Goal: Task Accomplishment & Management: Complete application form

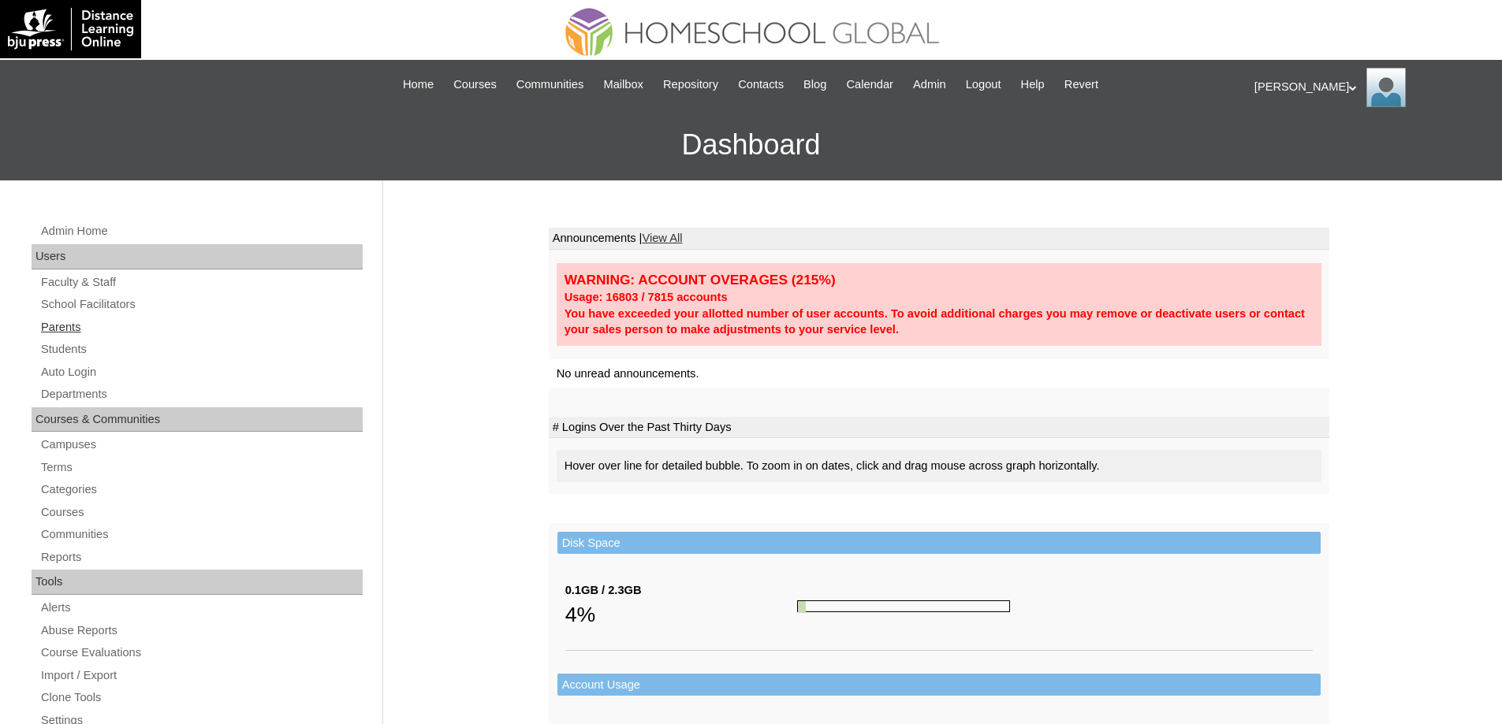
click at [84, 330] on link "Parents" at bounding box center [200, 328] width 323 height 20
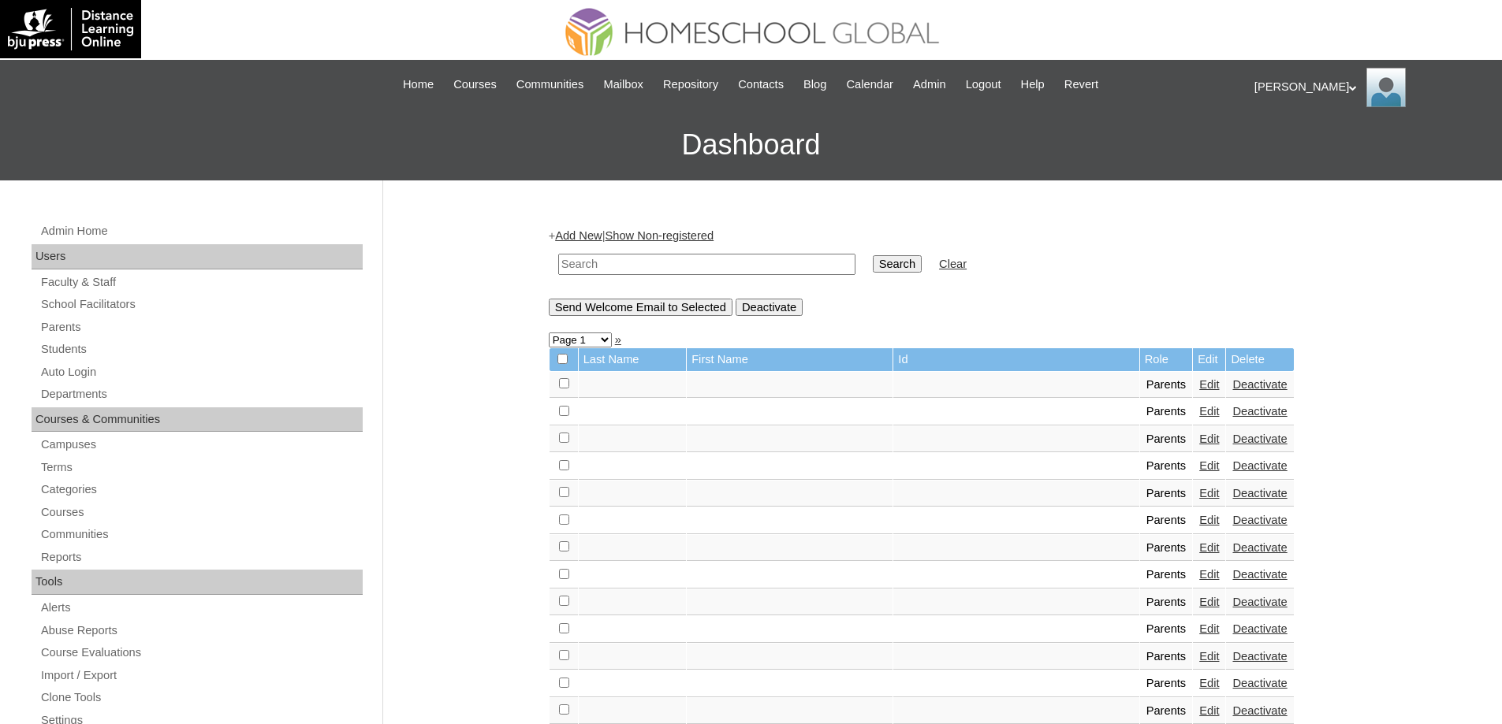
drag, startPoint x: 663, startPoint y: 270, endPoint x: 728, endPoint y: 267, distance: 65.5
click at [664, 270] on input "text" at bounding box center [706, 264] width 297 height 21
paste input "MHP00270-TECHPH2021"
type input "MHP00270-TECHPH2021"
drag, startPoint x: 869, startPoint y: 267, endPoint x: 891, endPoint y: 263, distance: 21.8
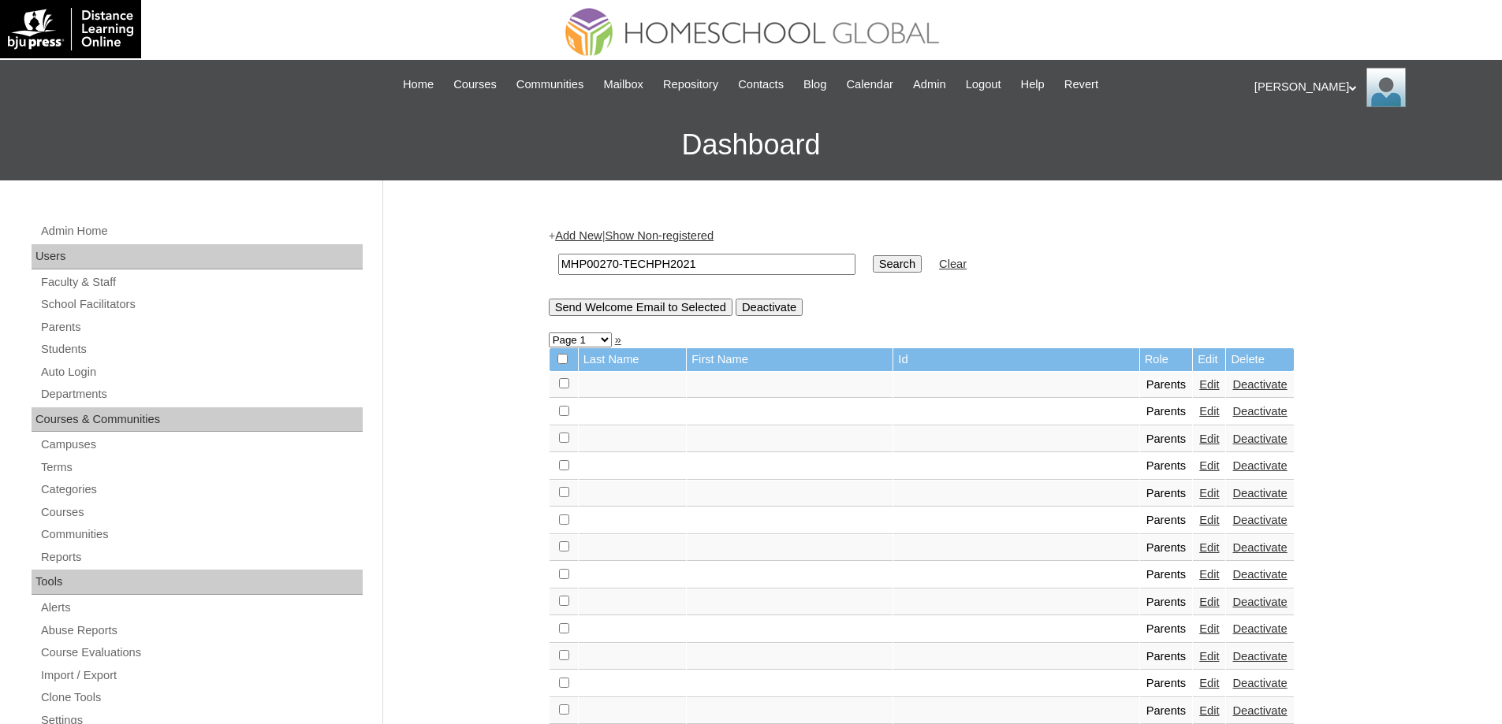
click at [863, 267] on td "MHP00270-TECHPH2021" at bounding box center [706, 264] width 313 height 37
click at [891, 263] on input "Search" at bounding box center [897, 263] width 49 height 17
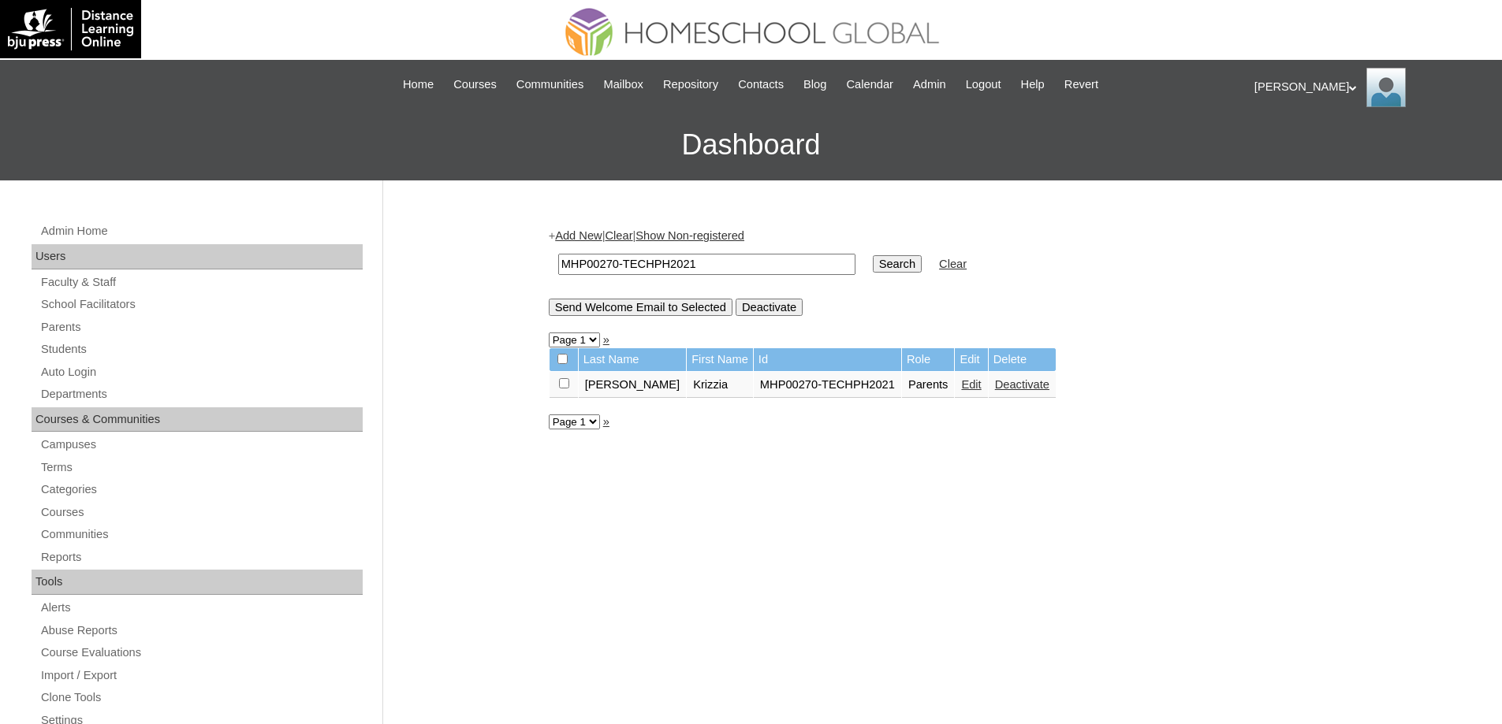
click at [962, 383] on link "Edit" at bounding box center [971, 384] width 20 height 13
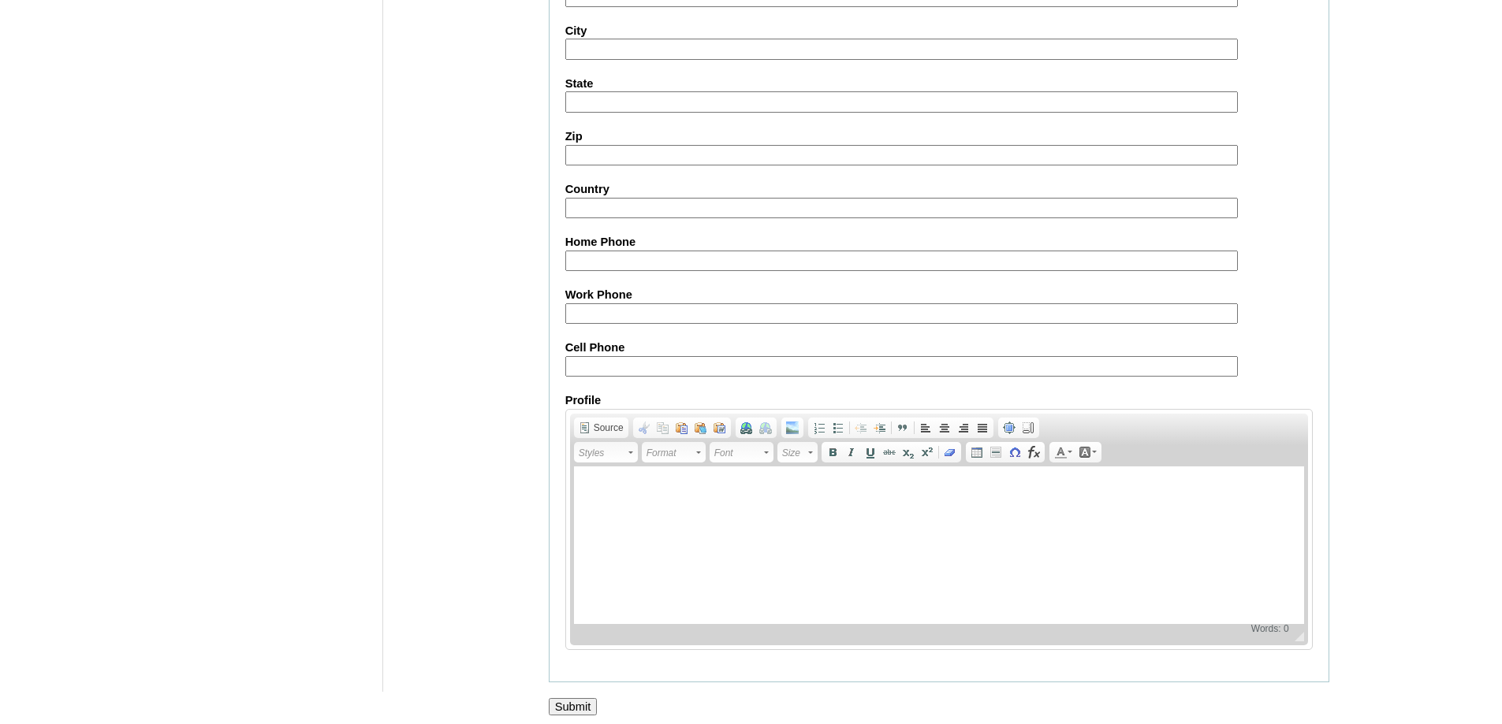
scroll to position [1346, 0]
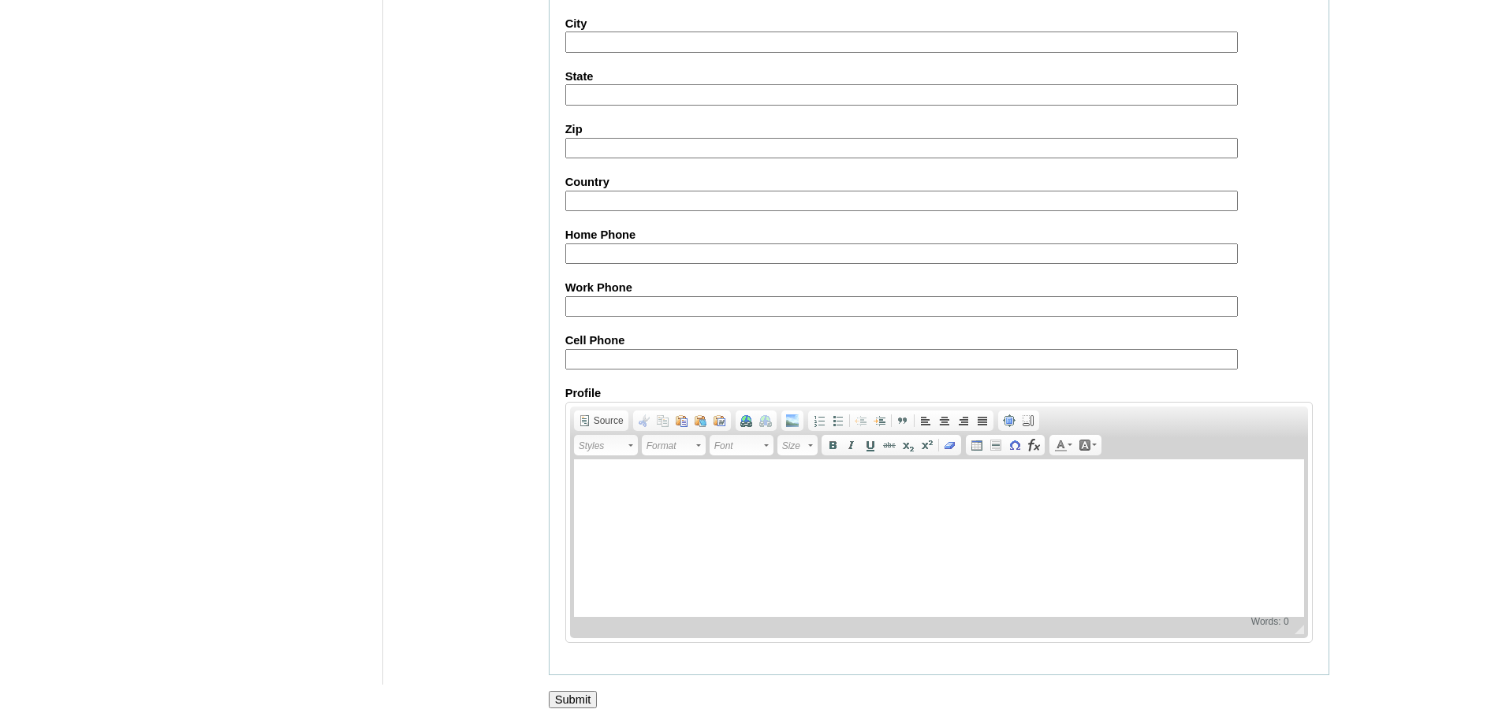
click at [560, 694] on input "Submit" at bounding box center [573, 699] width 49 height 17
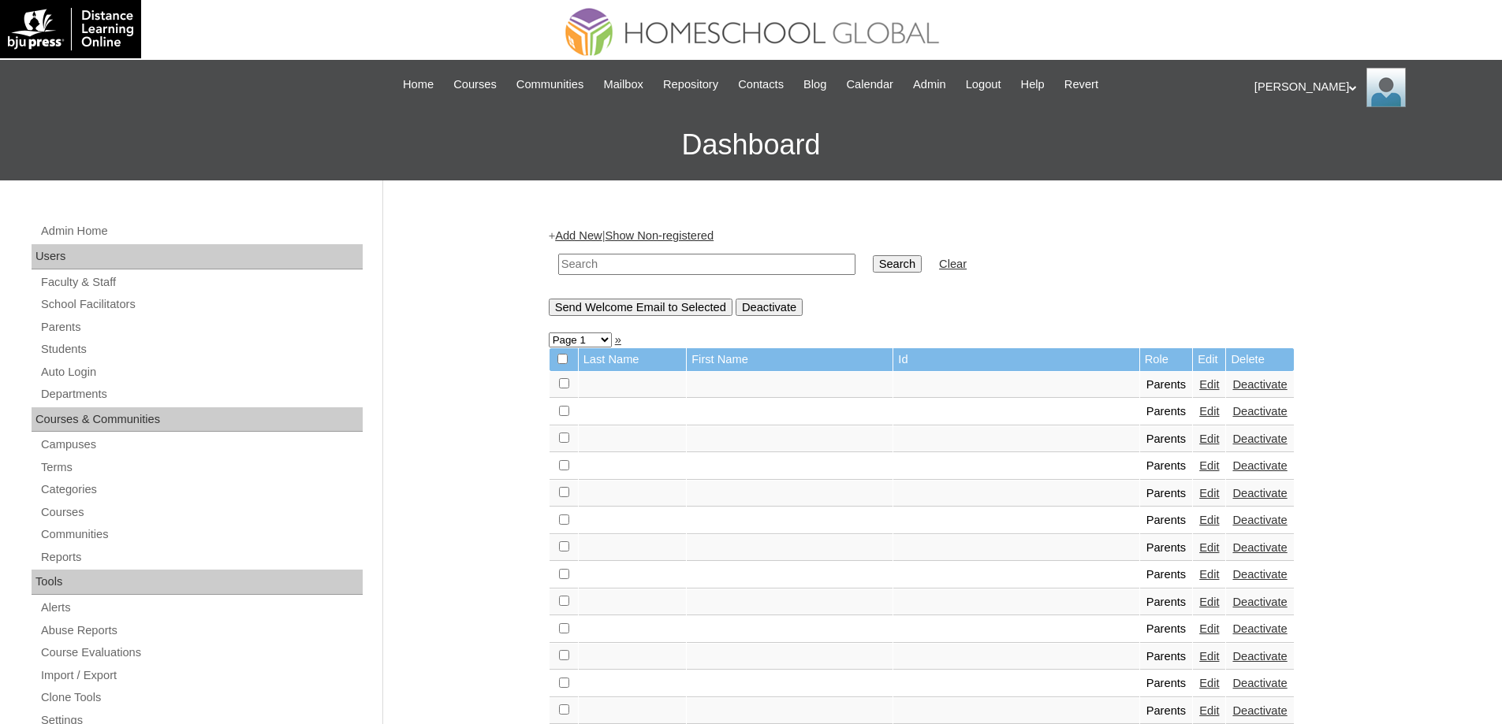
click at [127, 352] on link "Students" at bounding box center [200, 350] width 323 height 20
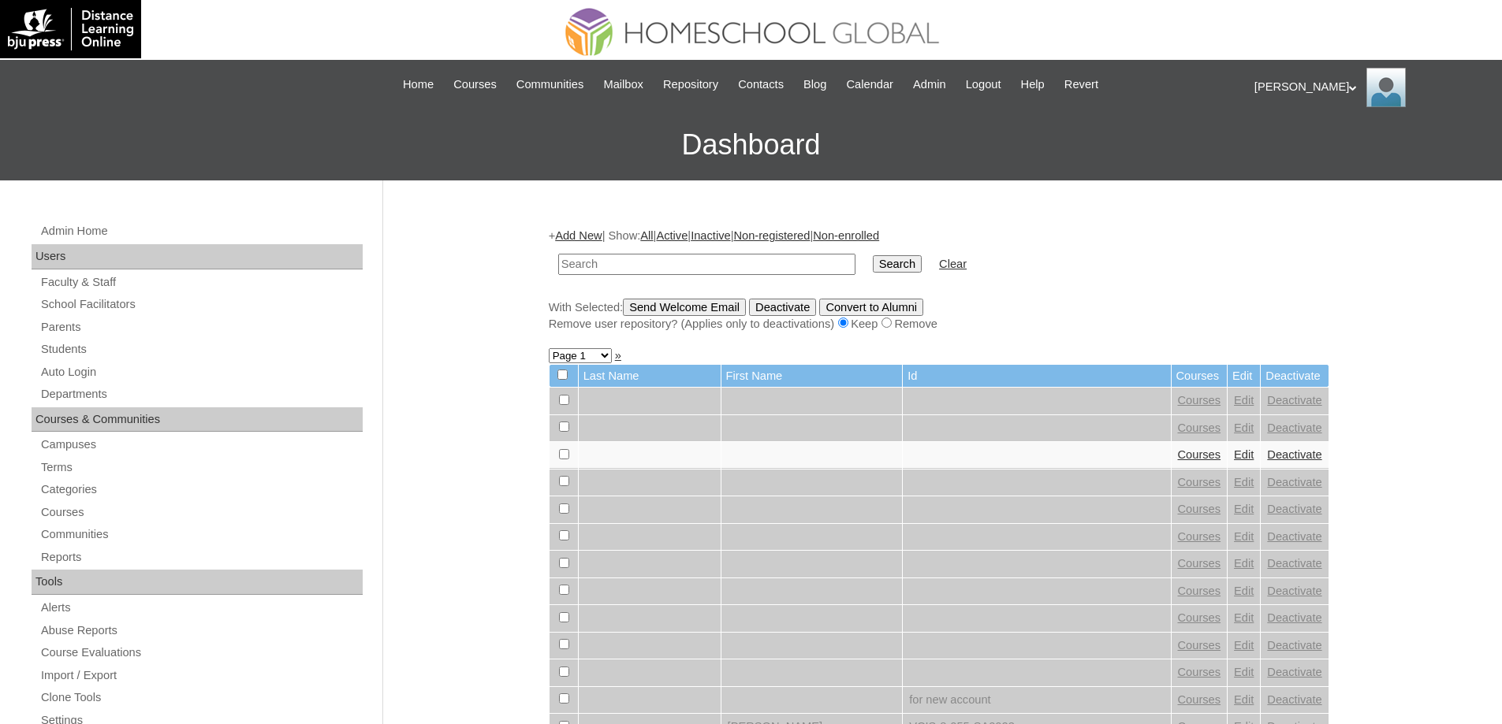
click at [712, 268] on input "text" at bounding box center [706, 264] width 297 height 21
paste input "MHS00257-TECHPH2025"
type input "MHS00257-TECHPH2025"
click at [921, 266] on input "Search" at bounding box center [897, 263] width 49 height 17
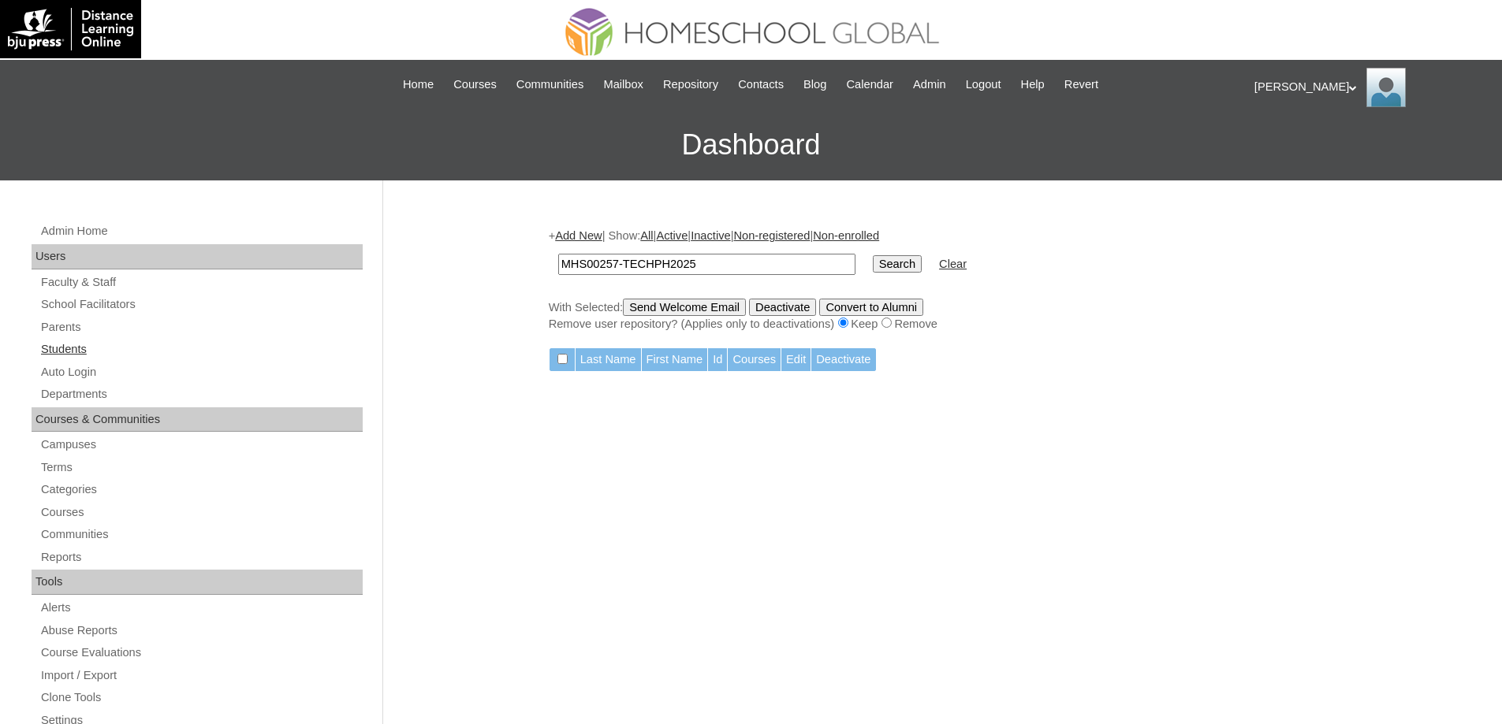
click at [132, 348] on link "Students" at bounding box center [200, 350] width 323 height 20
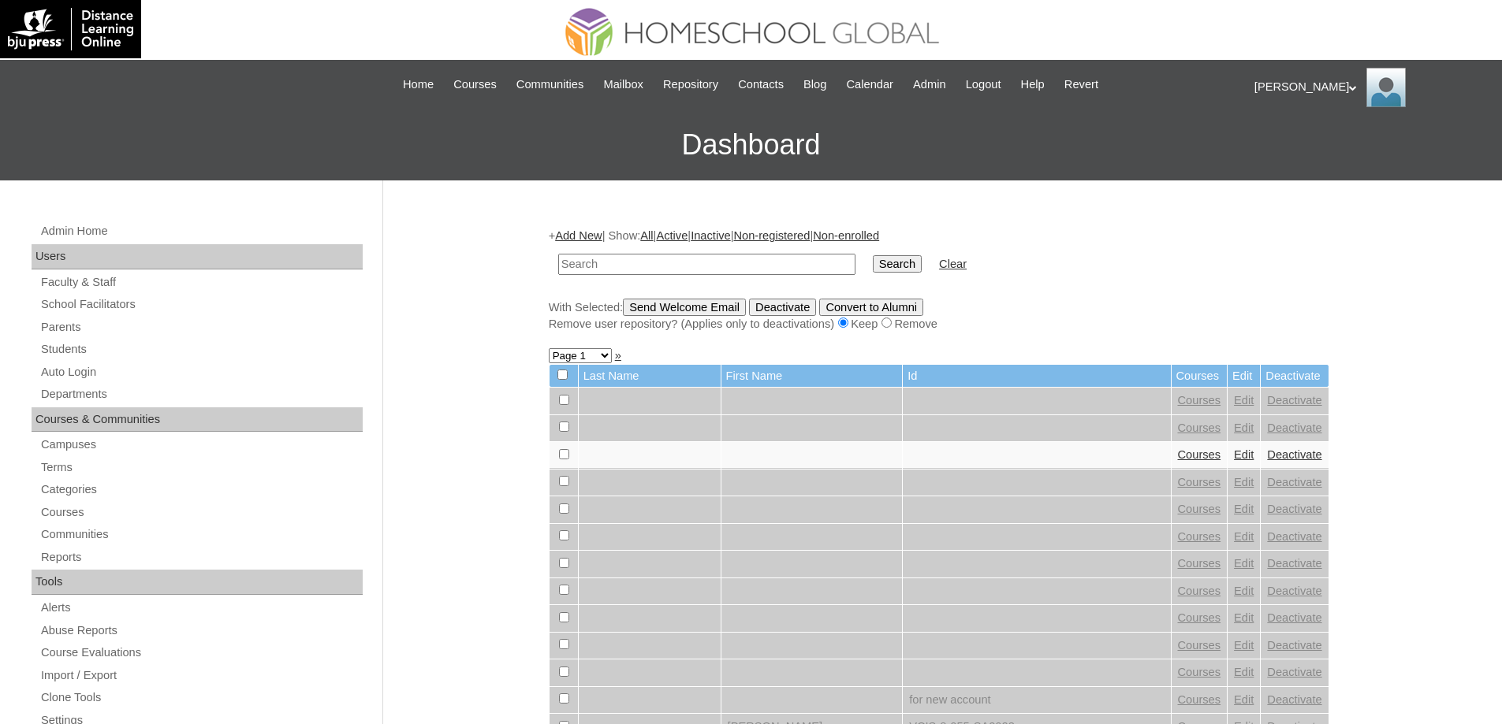
drag, startPoint x: 672, startPoint y: 266, endPoint x: 776, endPoint y: 265, distance: 104.1
click at [680, 261] on input "text" at bounding box center [706, 264] width 297 height 21
type input "MHS00257-TECHPH2025"
click at [897, 267] on input "Search" at bounding box center [897, 263] width 49 height 17
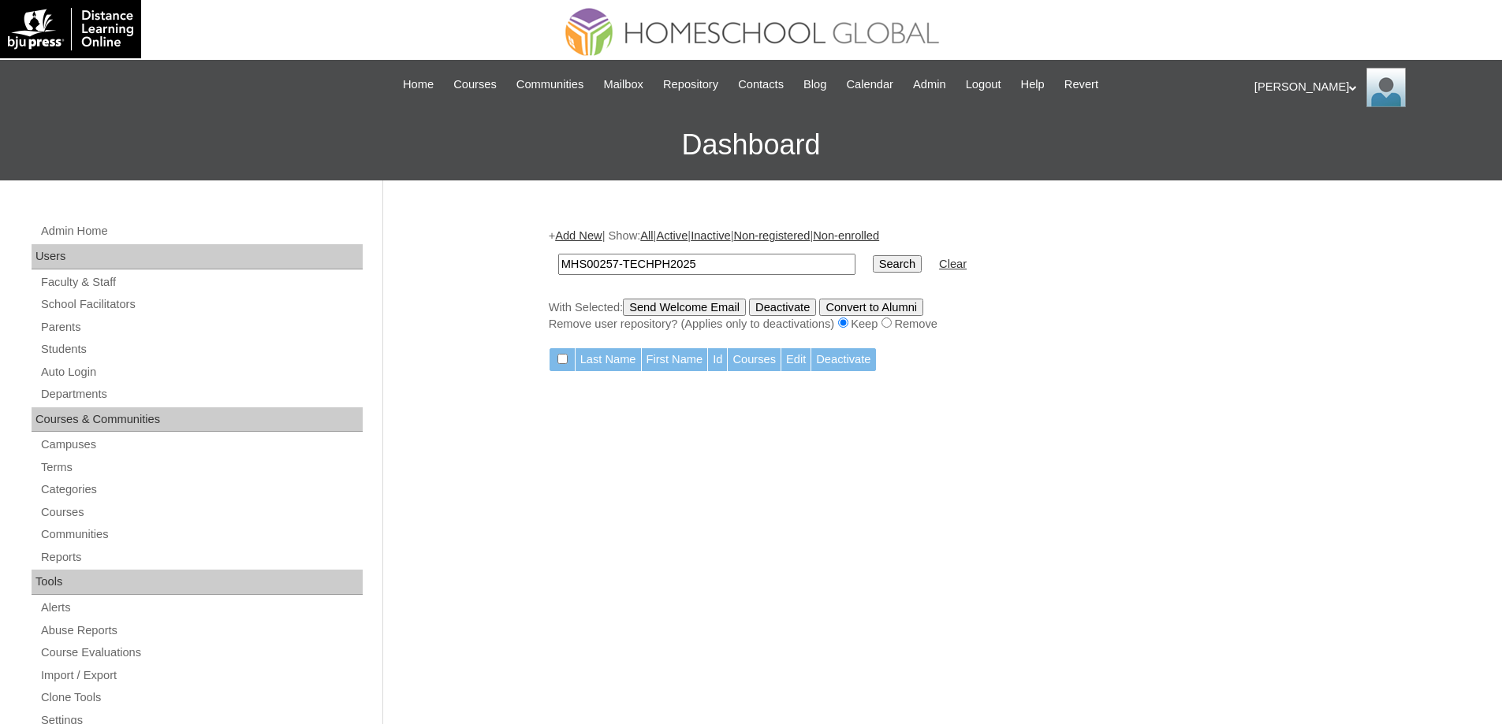
click at [580, 232] on link "Add New" at bounding box center [578, 235] width 47 height 13
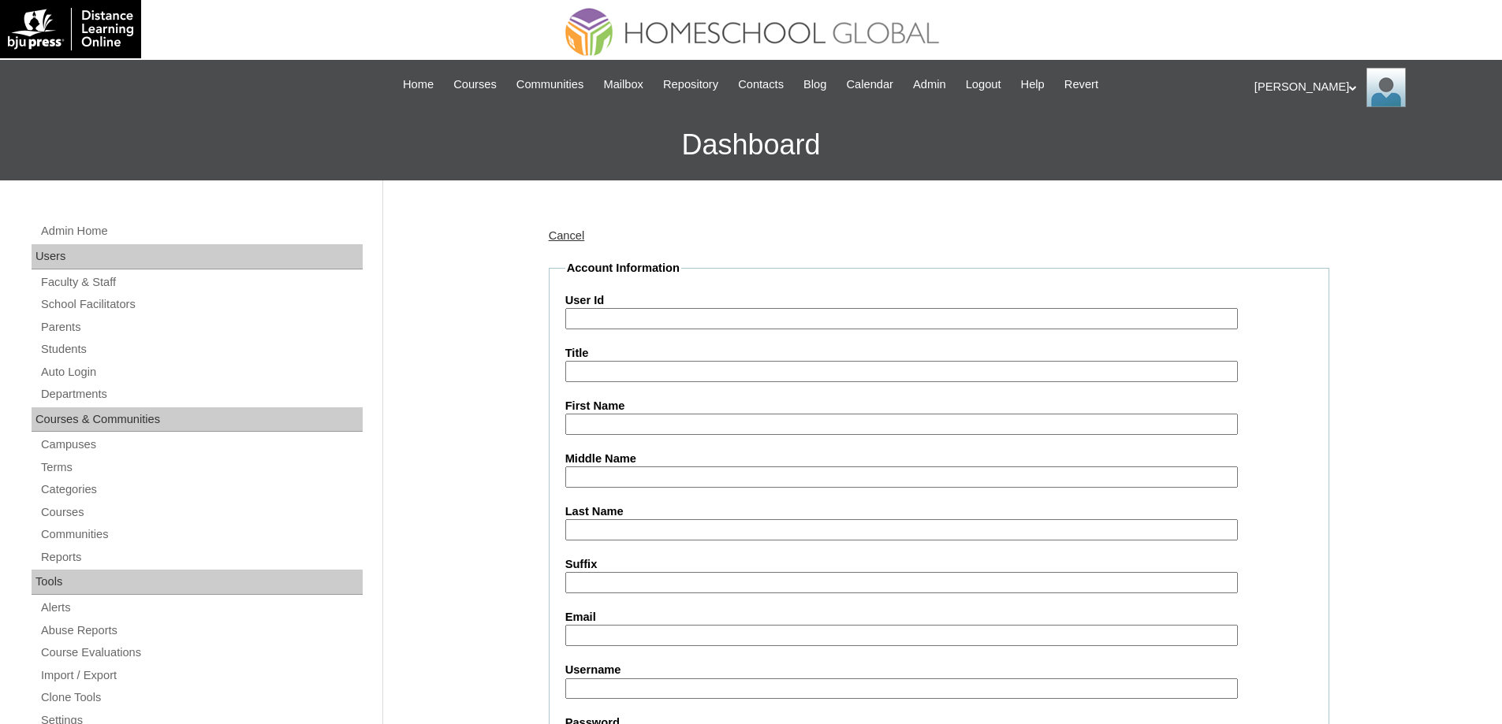
click at [601, 312] on input "User Id" at bounding box center [901, 318] width 672 height 21
paste input "MHS00257-TECHPH2025"
type input "MHS00257-TECHPH2025"
click at [510, 352] on div "Admin Home Users Faculty & Staff School Facilitators Parents Students Auto Logi…" at bounding box center [751, 724] width 1502 height 1087
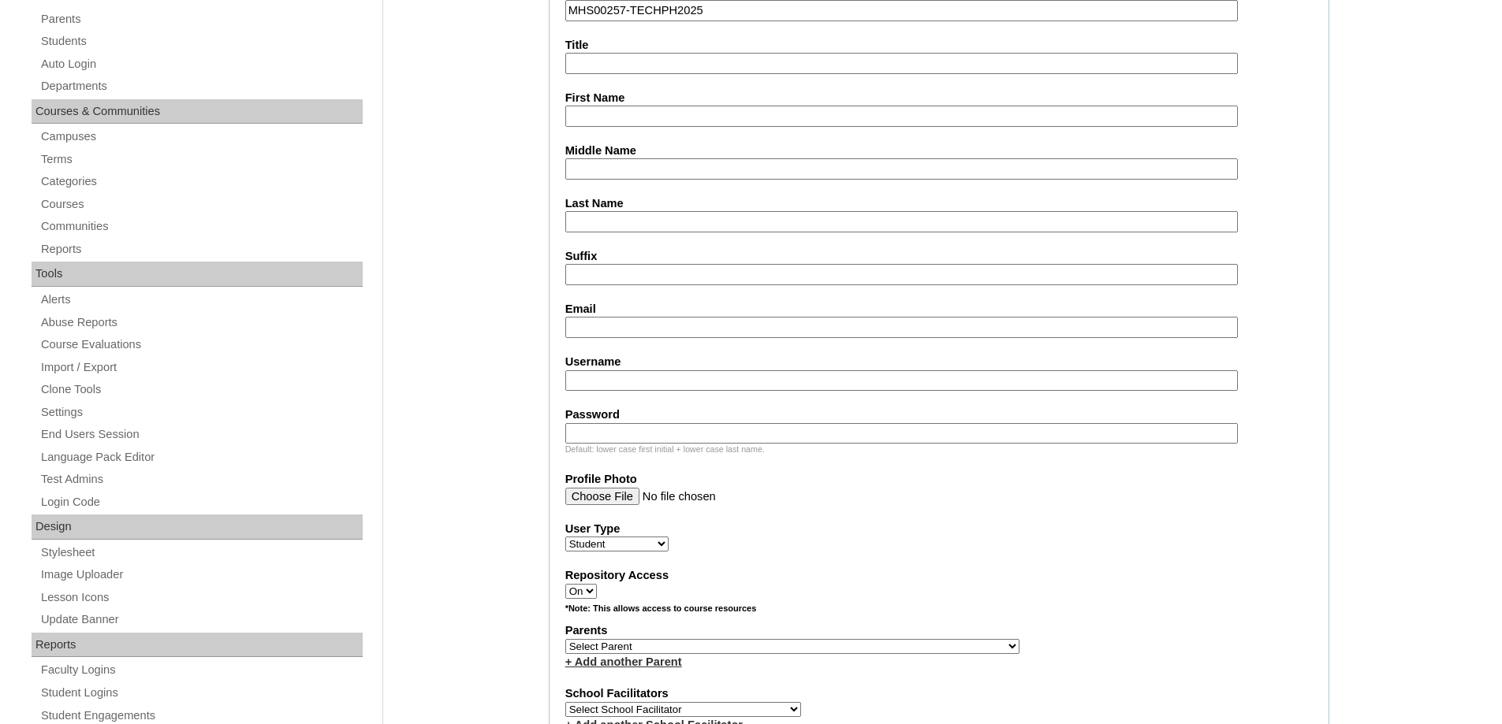
scroll to position [315, 0]
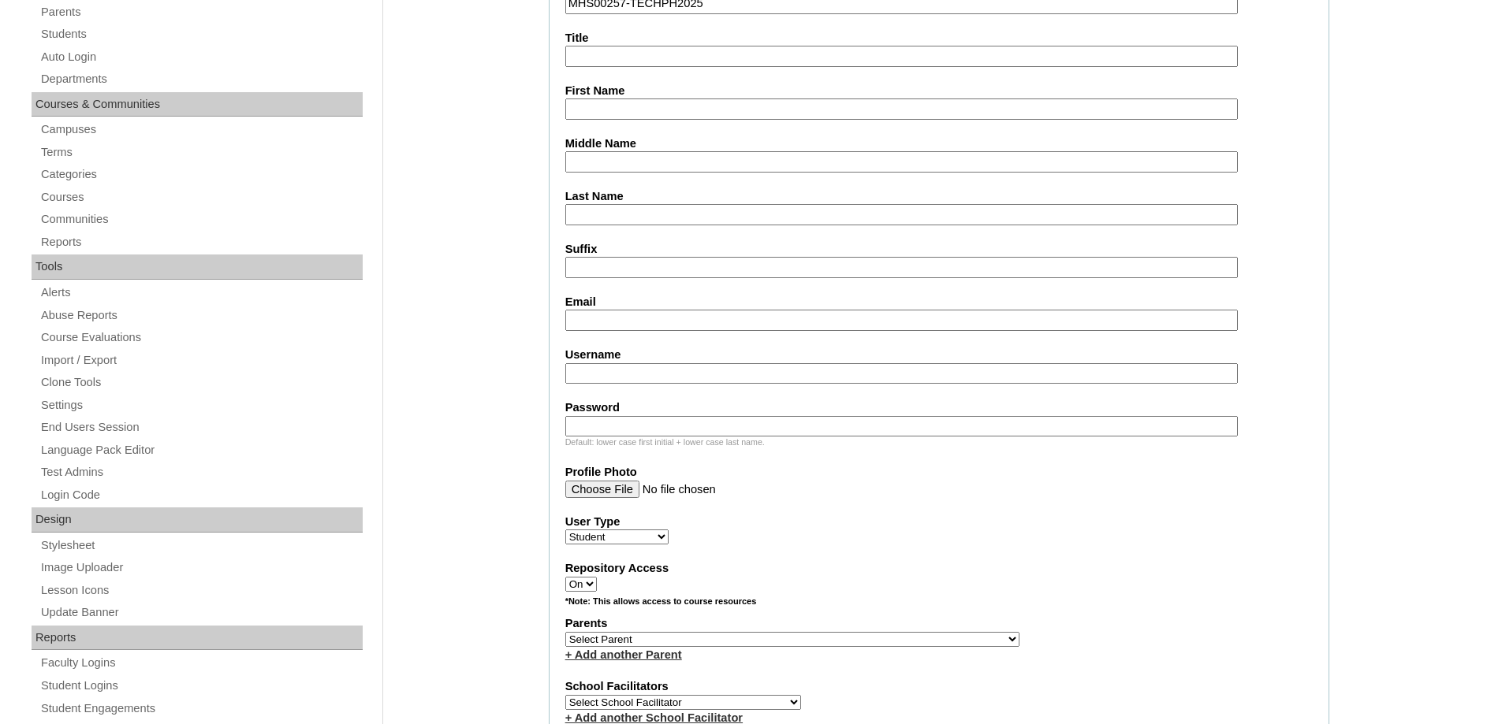
click at [598, 117] on input "First Name" at bounding box center [901, 109] width 672 height 21
click at [627, 644] on select "Select Parent , , , , , , , , , , , , , , , , , , , , , , , , , , , , , , , , ,…" at bounding box center [792, 639] width 454 height 15
select select "29241"
drag, startPoint x: 1005, startPoint y: 511, endPoint x: 905, endPoint y: 462, distance: 111.4
click at [1005, 511] on fieldset "Account Information User Id MHS00257-TECHPH2025 Title First Name Middle Name La…" at bounding box center [939, 582] width 780 height 1275
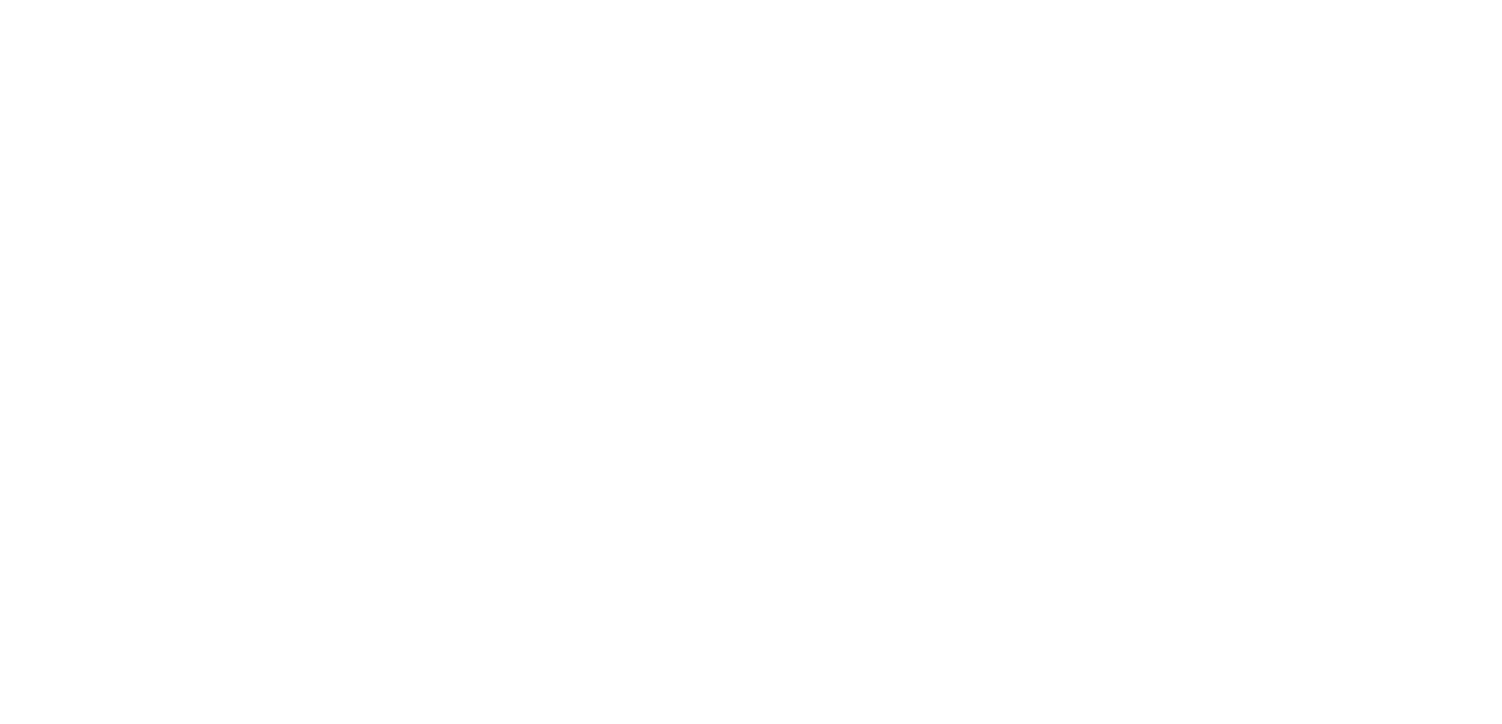
scroll to position [315, 0]
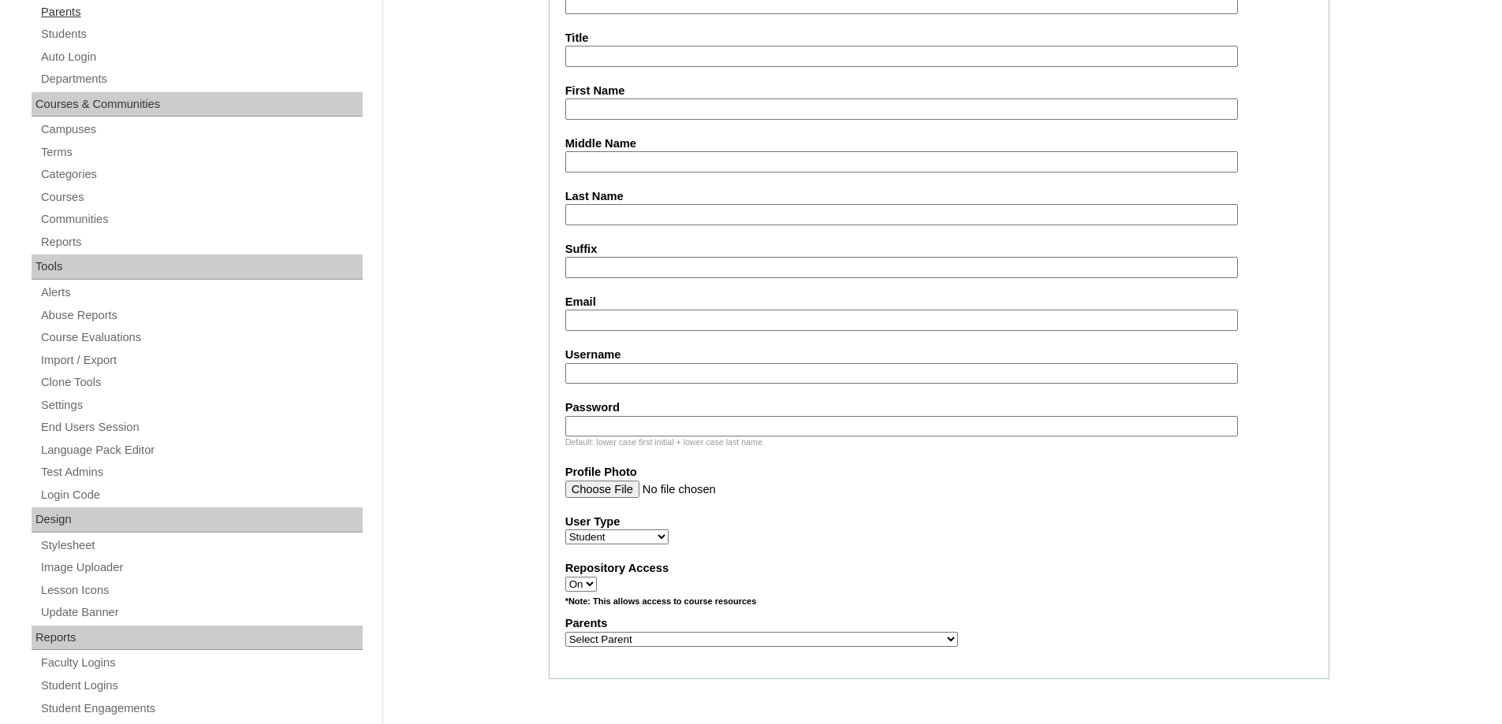
click at [56, 11] on link "Parents" at bounding box center [200, 12] width 323 height 20
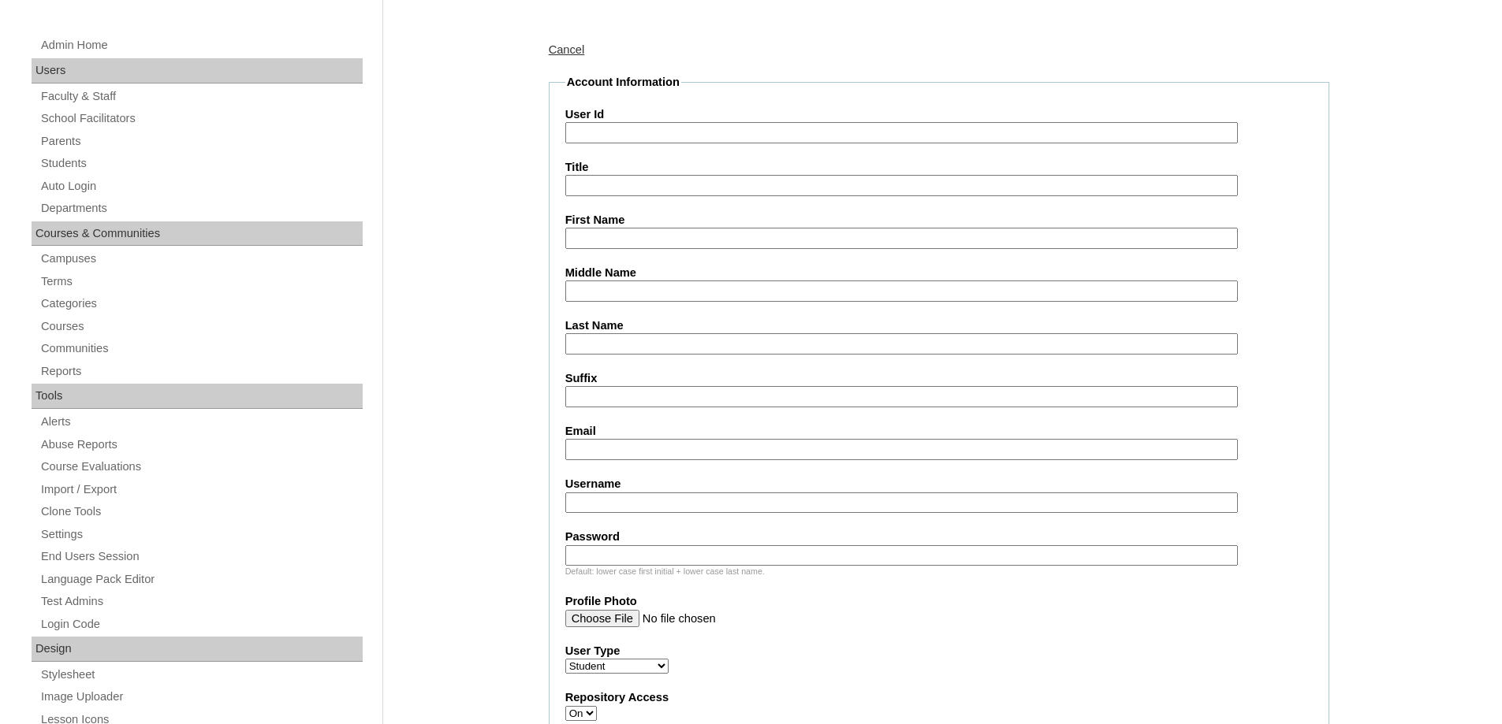
scroll to position [158, 0]
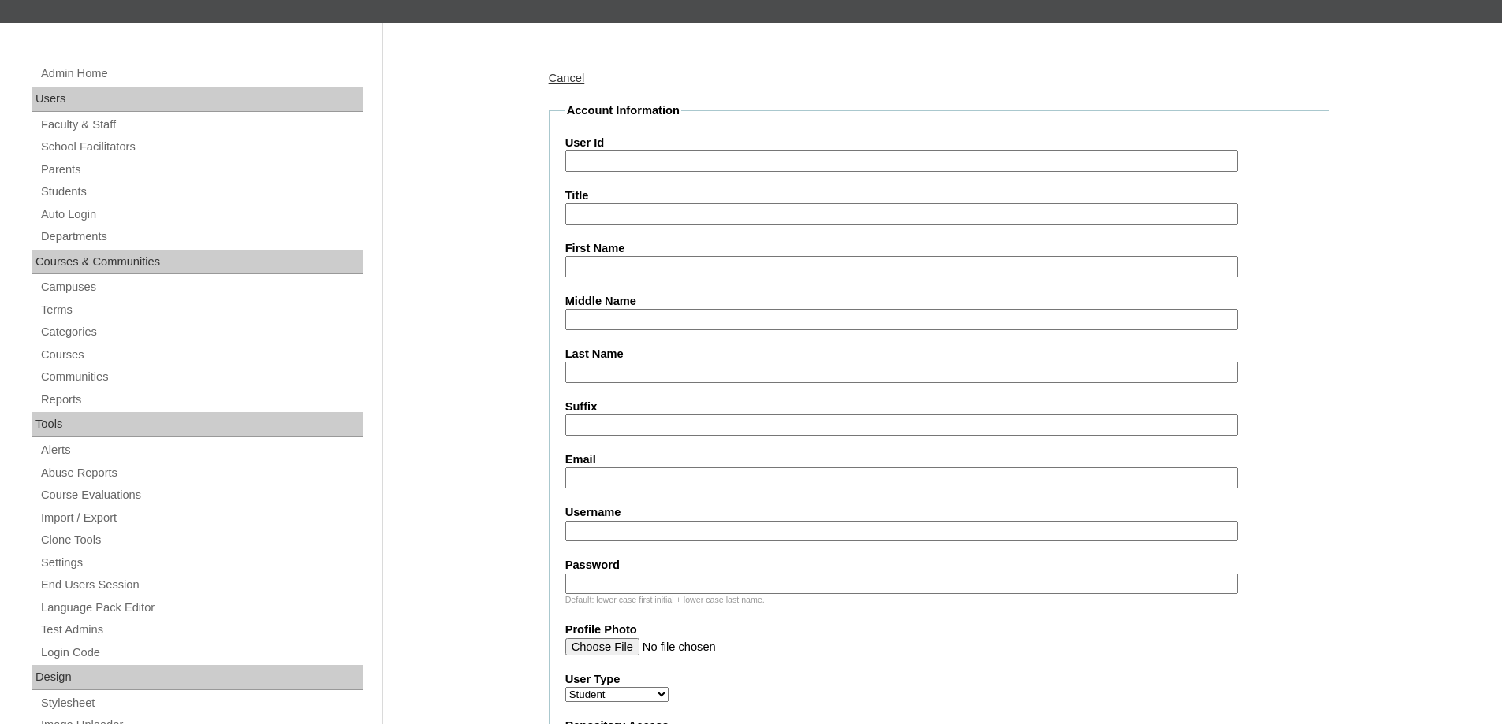
drag, startPoint x: 590, startPoint y: 164, endPoint x: 462, endPoint y: 2, distance: 206.5
click at [586, 158] on input "User Id" at bounding box center [901, 161] width 672 height 21
click at [623, 166] on input "User Id" at bounding box center [901, 161] width 672 height 21
paste input "MHS00257-TECHPH2025"
type input "MHS00257-TECHPH2025"
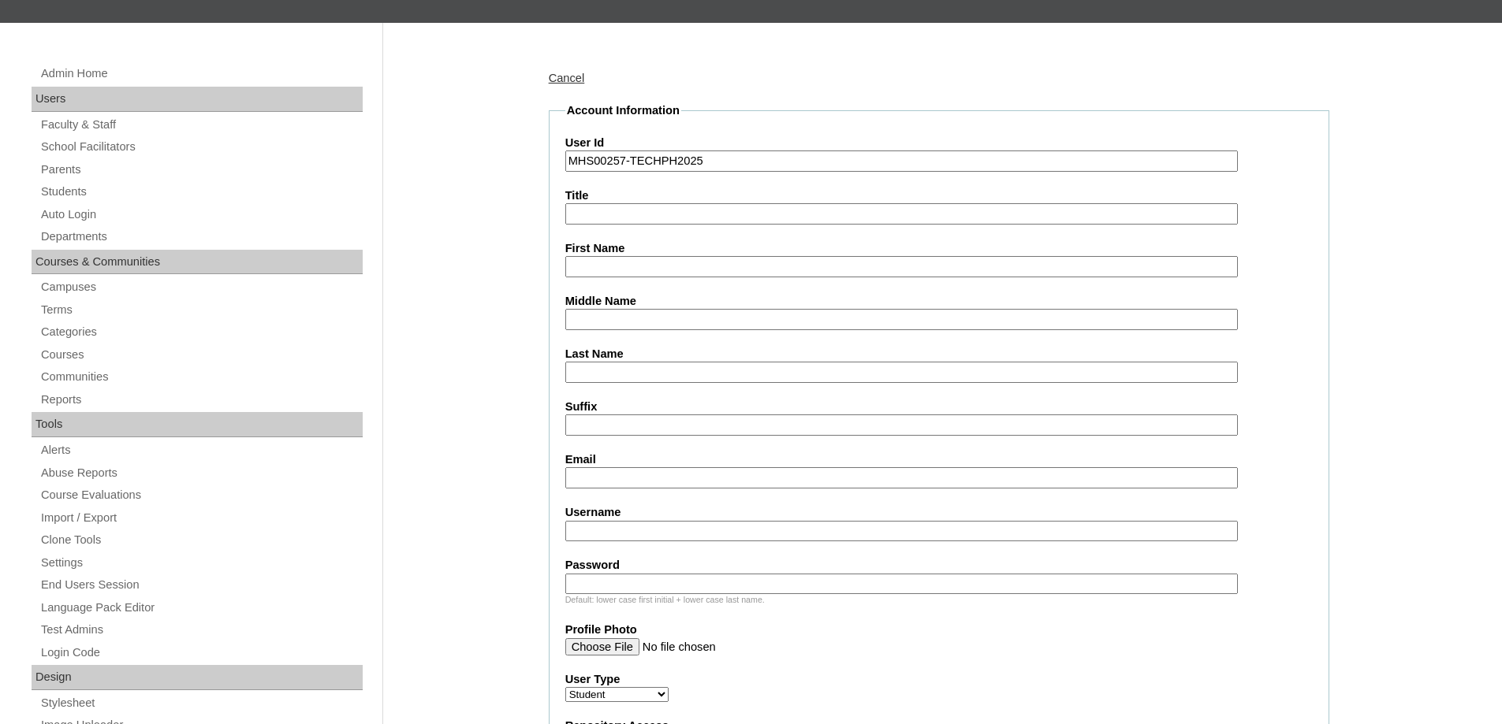
drag, startPoint x: 607, startPoint y: 265, endPoint x: 598, endPoint y: 261, distance: 10.2
click at [607, 265] on input "First Name" at bounding box center [901, 266] width 672 height 21
click at [583, 263] on input "First Name" at bounding box center [901, 266] width 672 height 21
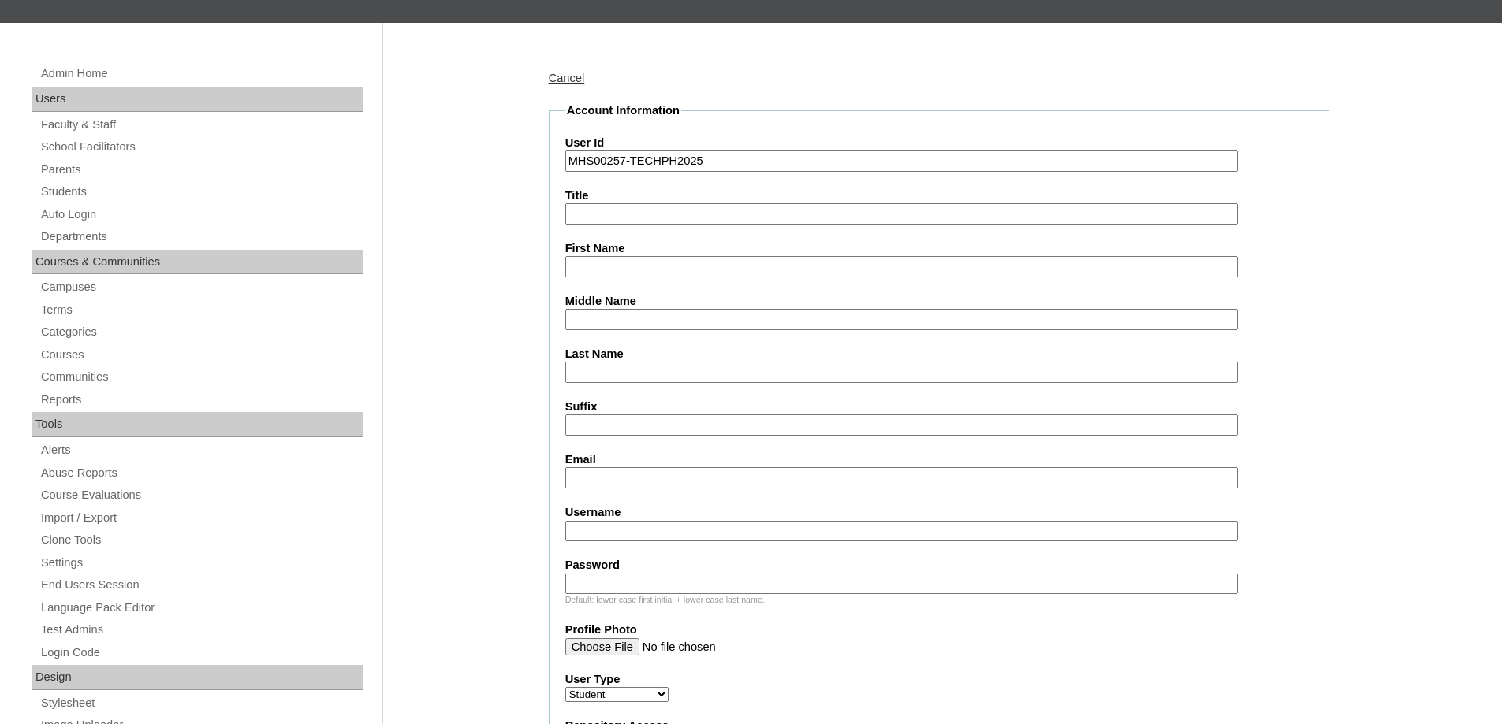
paste input "Ethan"
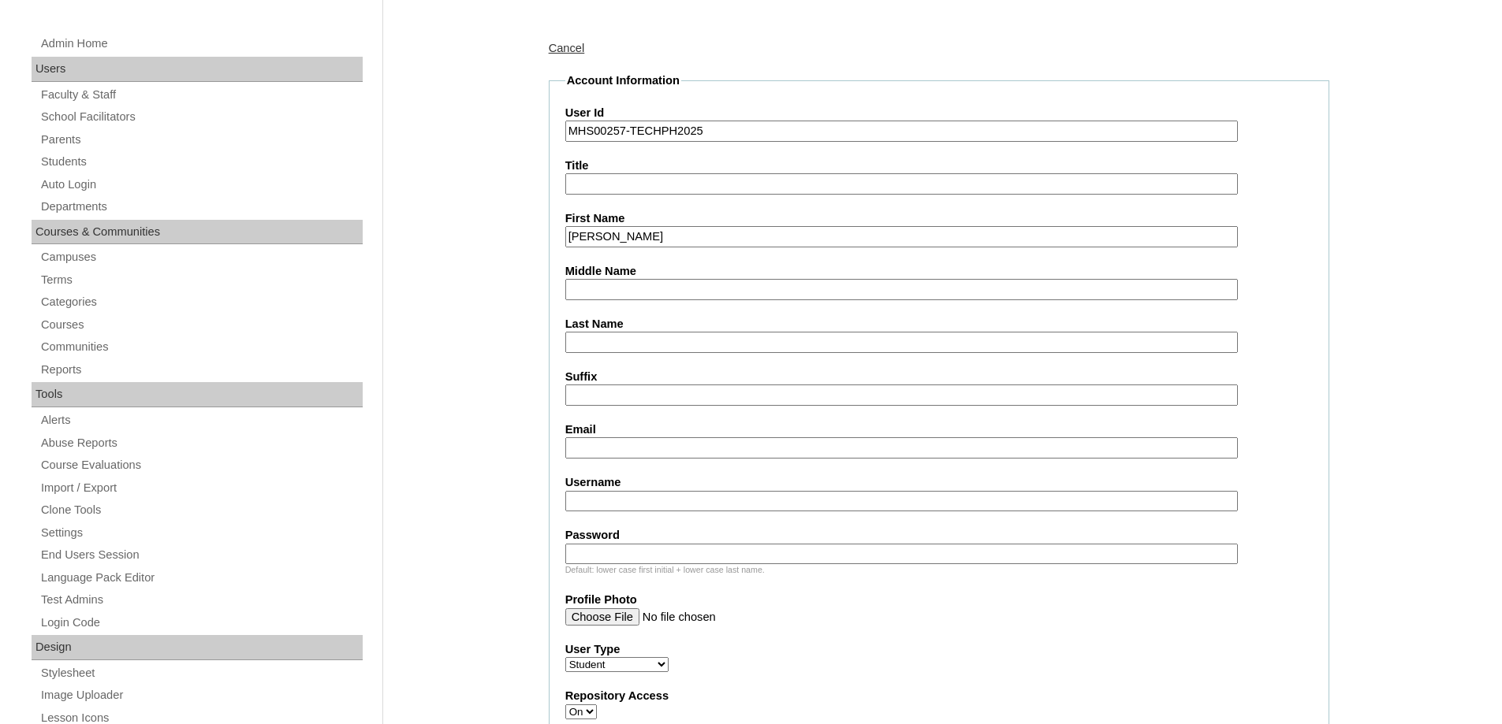
scroll to position [315, 0]
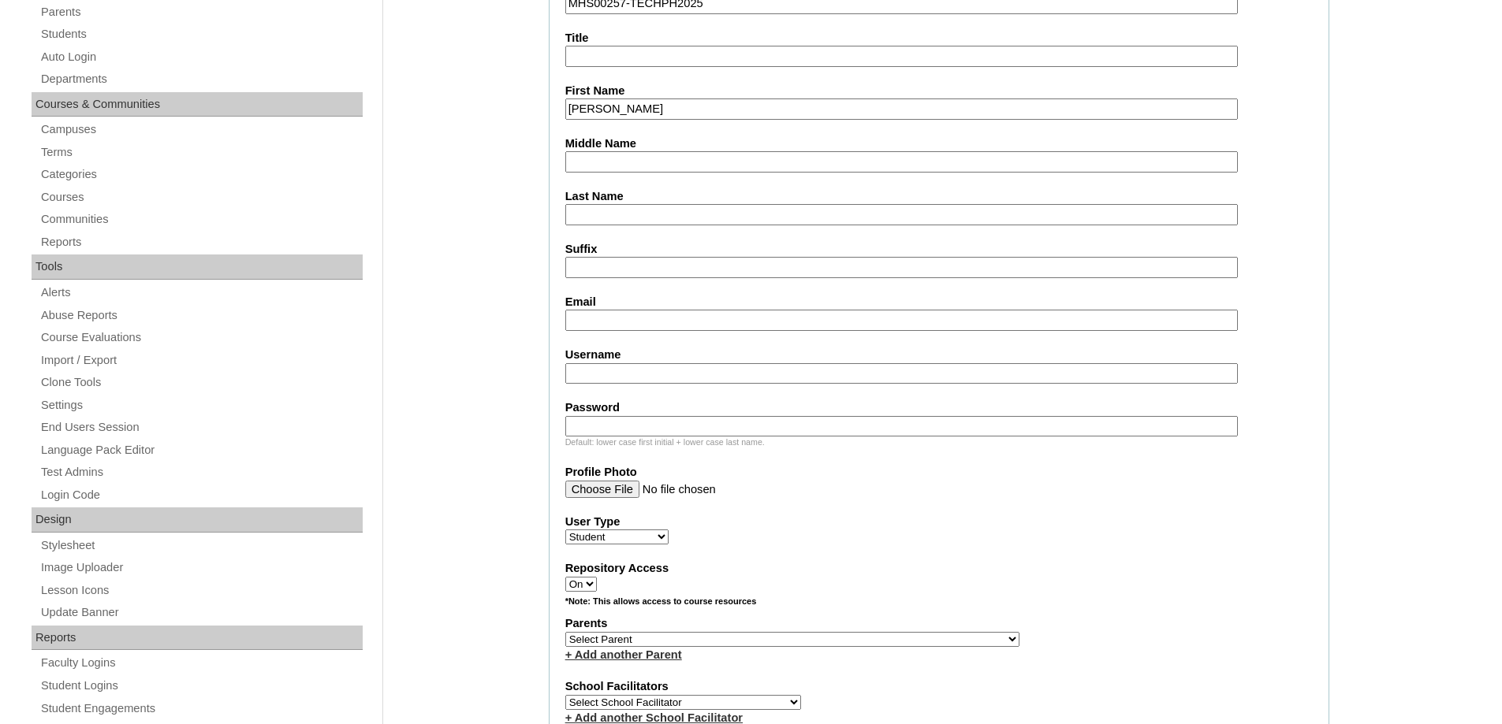
type input "Ethan"
click at [586, 165] on input "Middle Name" at bounding box center [901, 161] width 672 height 21
paste input "Spurgeon"
type input "Spurgeon"
click at [615, 215] on input "Last Name" at bounding box center [901, 214] width 672 height 21
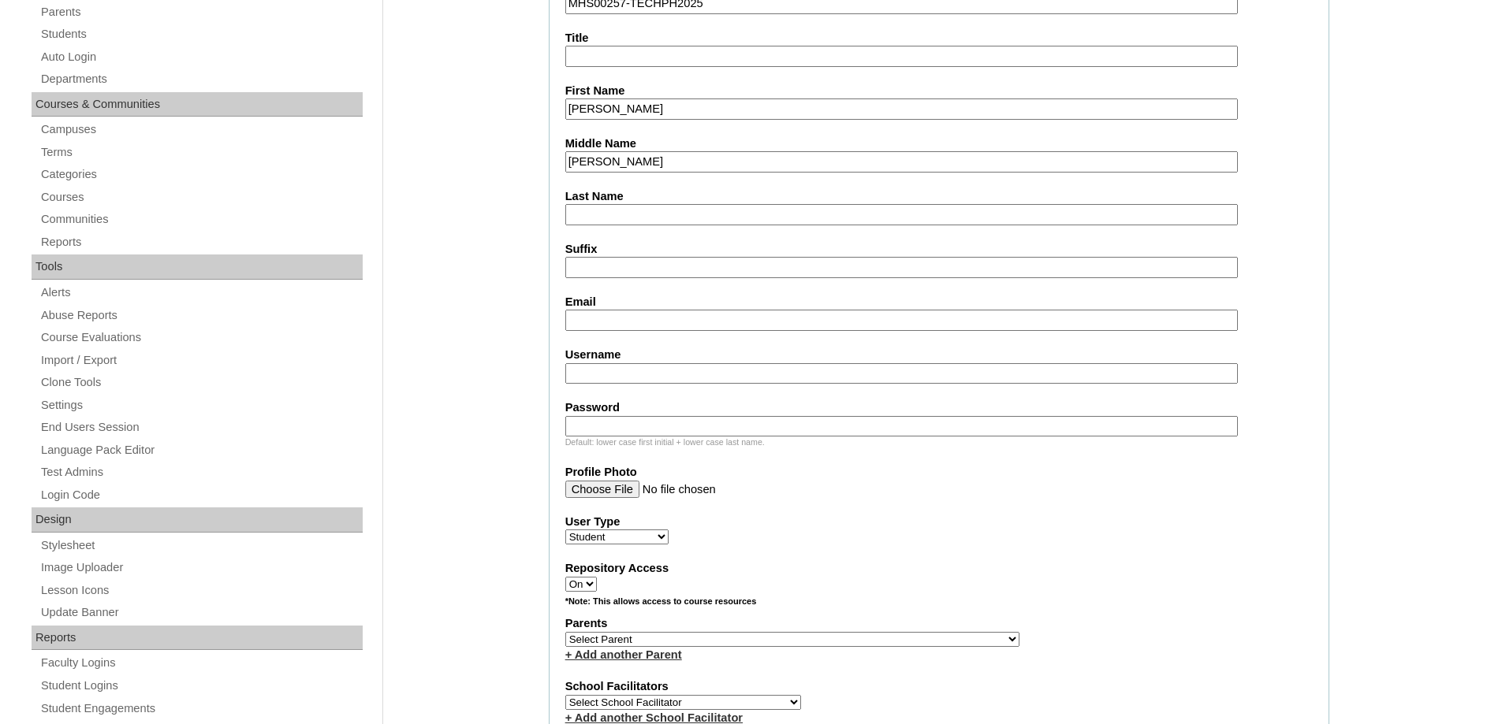
paste input "Dayrit"
type input "Dayrit"
click at [572, 155] on input "Spurgeon" at bounding box center [901, 161] width 672 height 21
type input "Spurgeon"
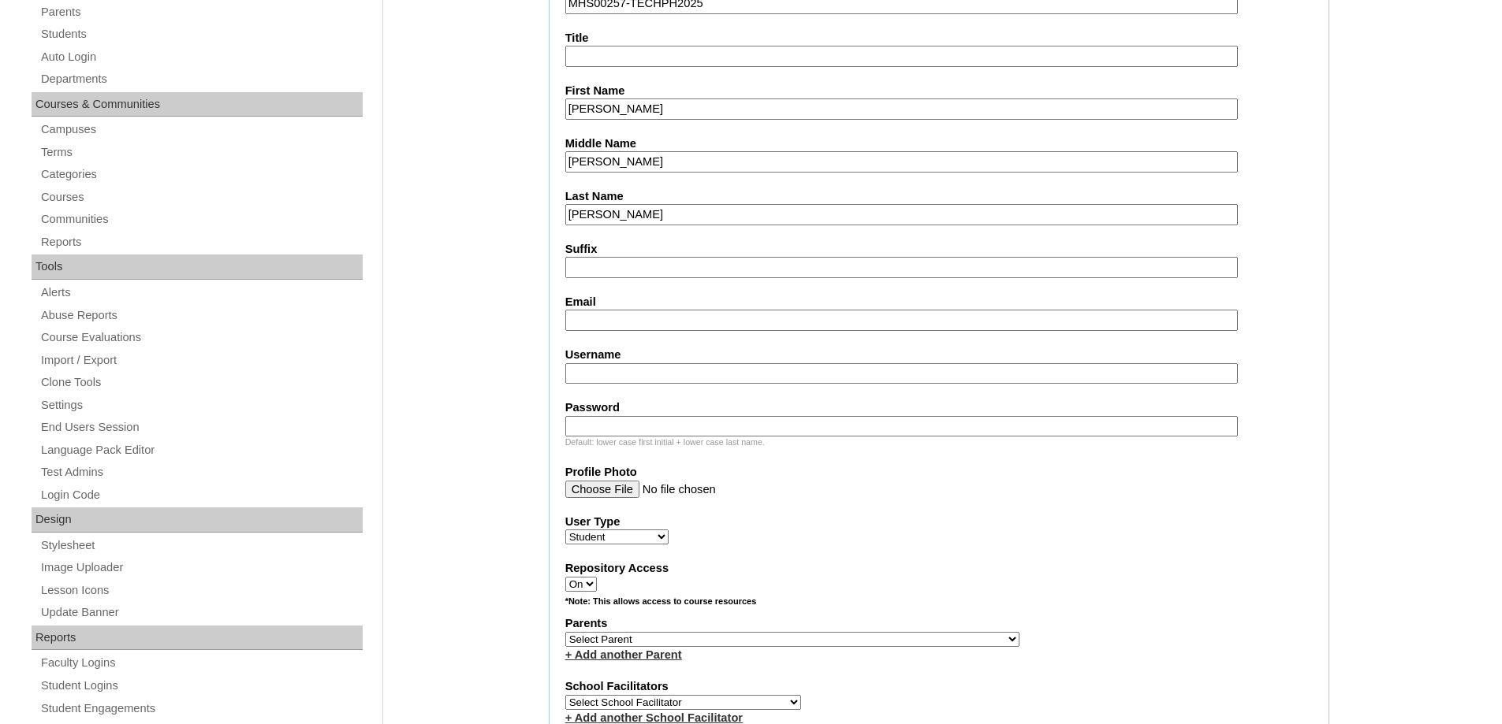
click at [615, 258] on input "Suffix" at bounding box center [901, 267] width 672 height 21
click at [605, 337] on fieldset "Account Information User Id MHS00257-TECHPH2025 Title First Name Ethan Middle N…" at bounding box center [939, 582] width 780 height 1275
click at [608, 322] on input "Email" at bounding box center [901, 320] width 672 height 21
paste input "hosea.chesed@gmail.com"
type input "hosea.chesed@gmail.com"
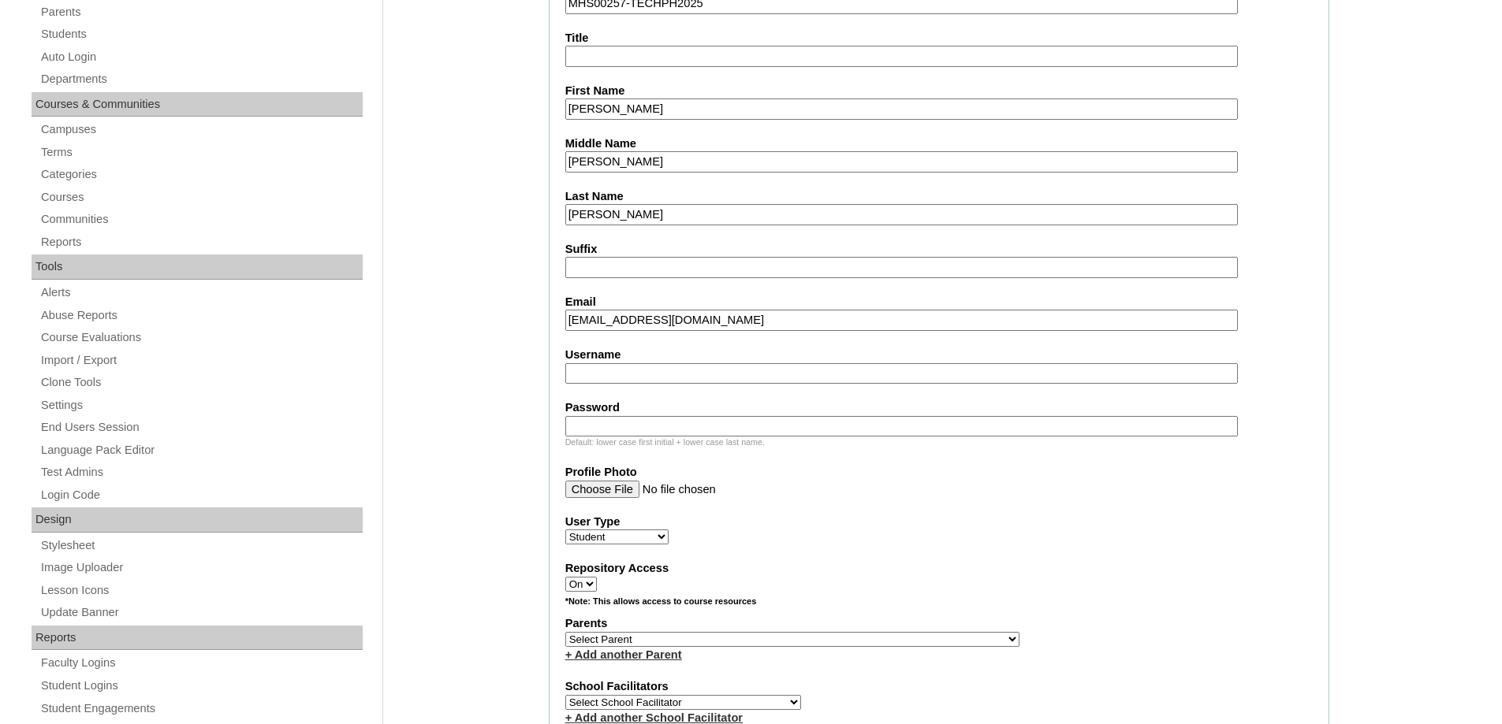
drag, startPoint x: 607, startPoint y: 382, endPoint x: 546, endPoint y: 301, distance: 100.7
click at [607, 382] on input "Username" at bounding box center [901, 373] width 672 height 21
paste input "ethandayrit"
type input "ethandayrit"
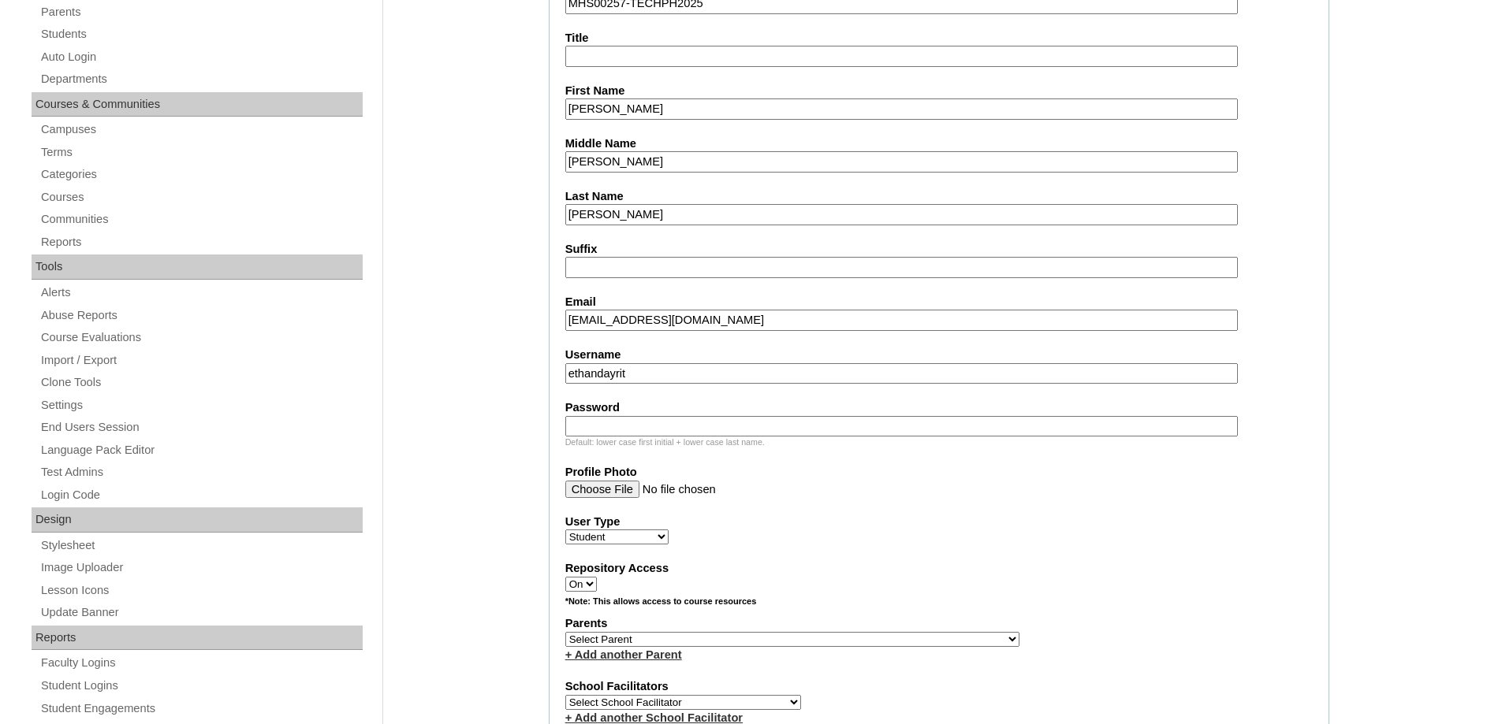
click at [659, 424] on input "Password" at bounding box center [901, 426] width 672 height 21
paste input "230001358"
type input "230001358"
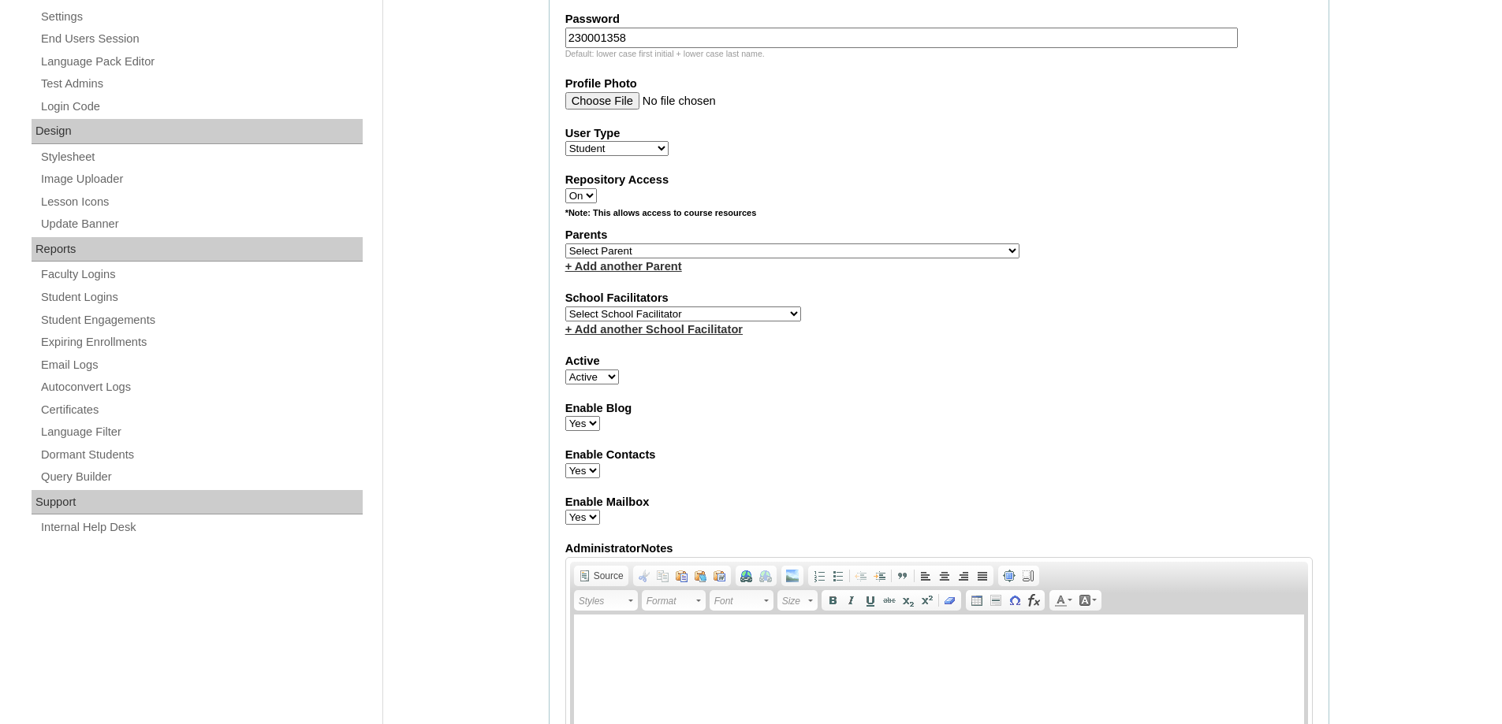
scroll to position [709, 0]
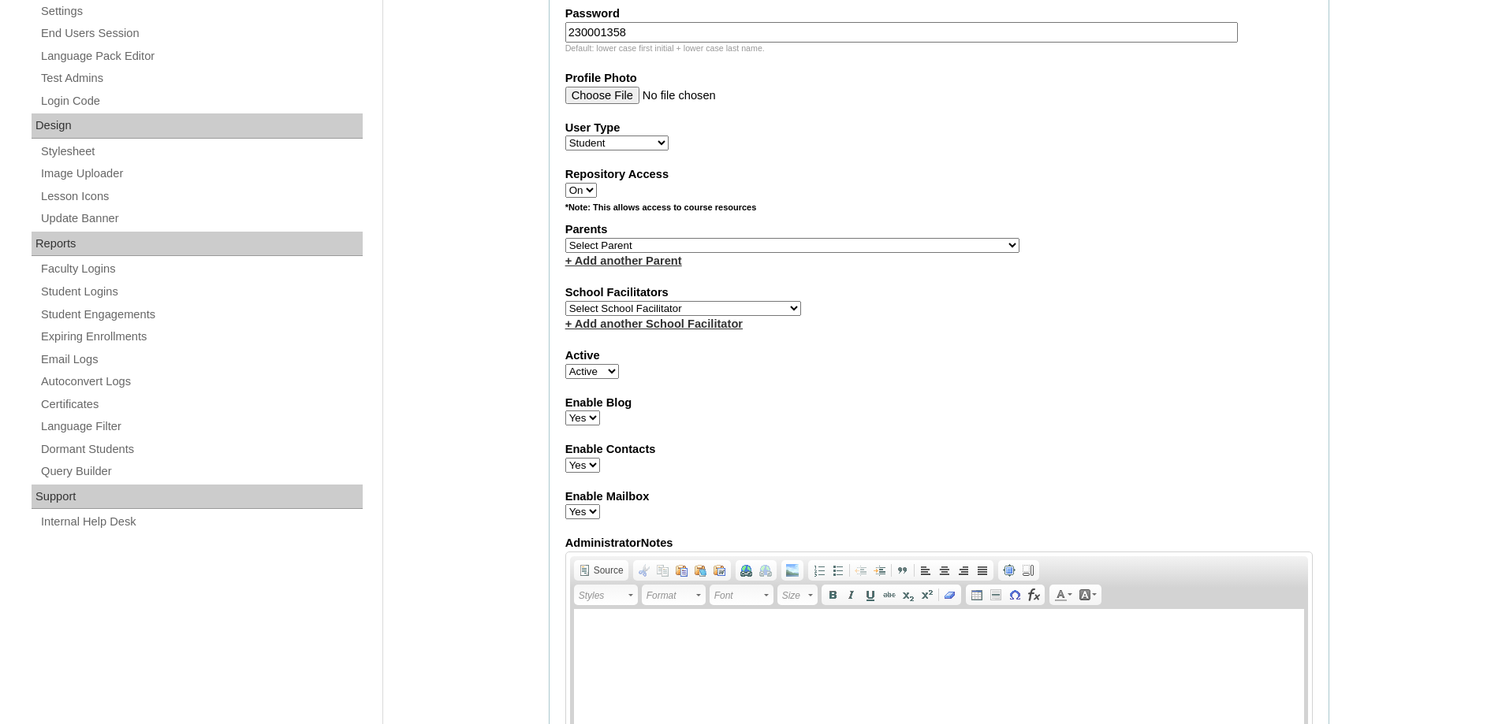
click at [614, 245] on select "Select Parent , , , , , , , , , , , , , , , , , , , , , , , , , , , , , , , , ,…" at bounding box center [792, 245] width 454 height 15
select select "29241"
click at [676, 239] on select "Select Parent , , , , , , , , , , , , , , , , , , , , , , , , , , , , , , , , ,…" at bounding box center [792, 245] width 454 height 15
click at [1058, 435] on fieldset "Account Information User Id MHS00257-TECHPH2025 Title First Name Ethan Middle N…" at bounding box center [939, 188] width 780 height 1275
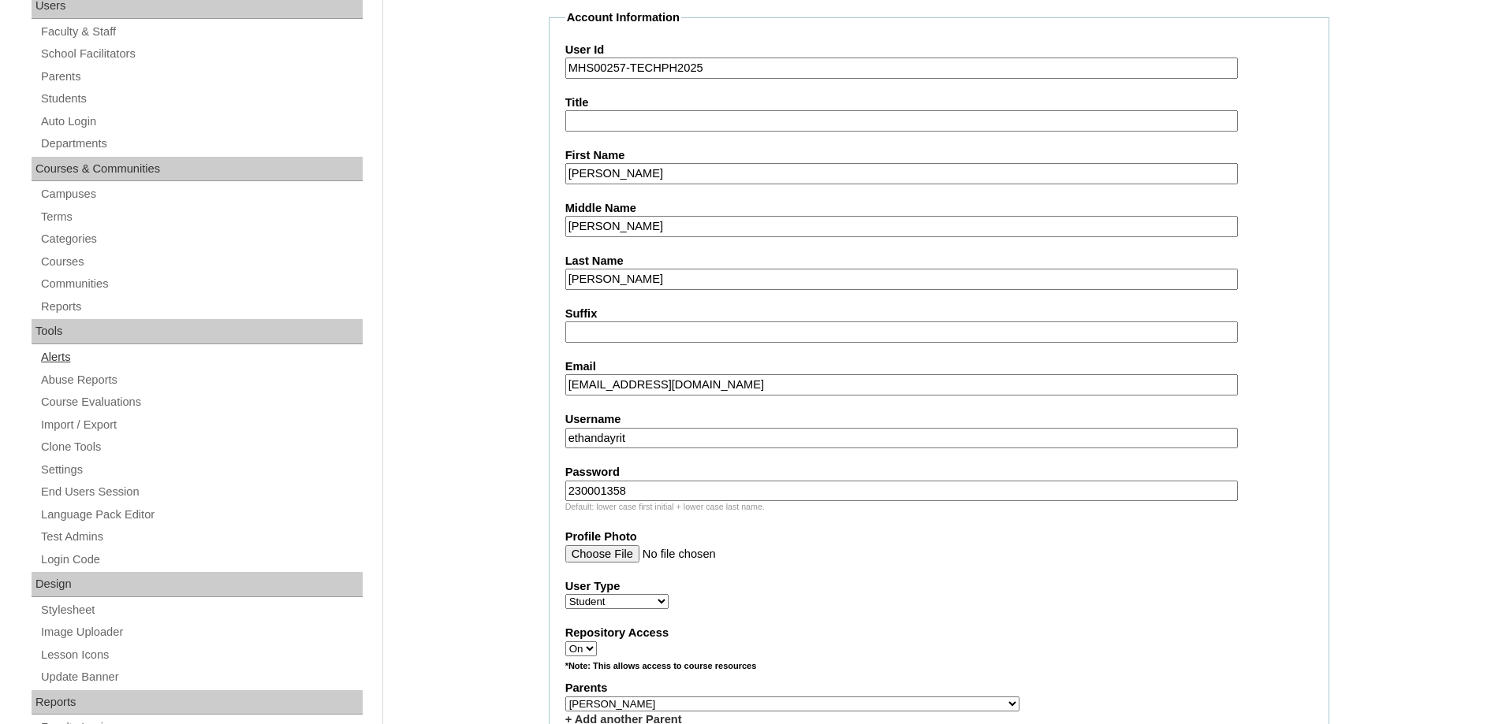
scroll to position [158, 0]
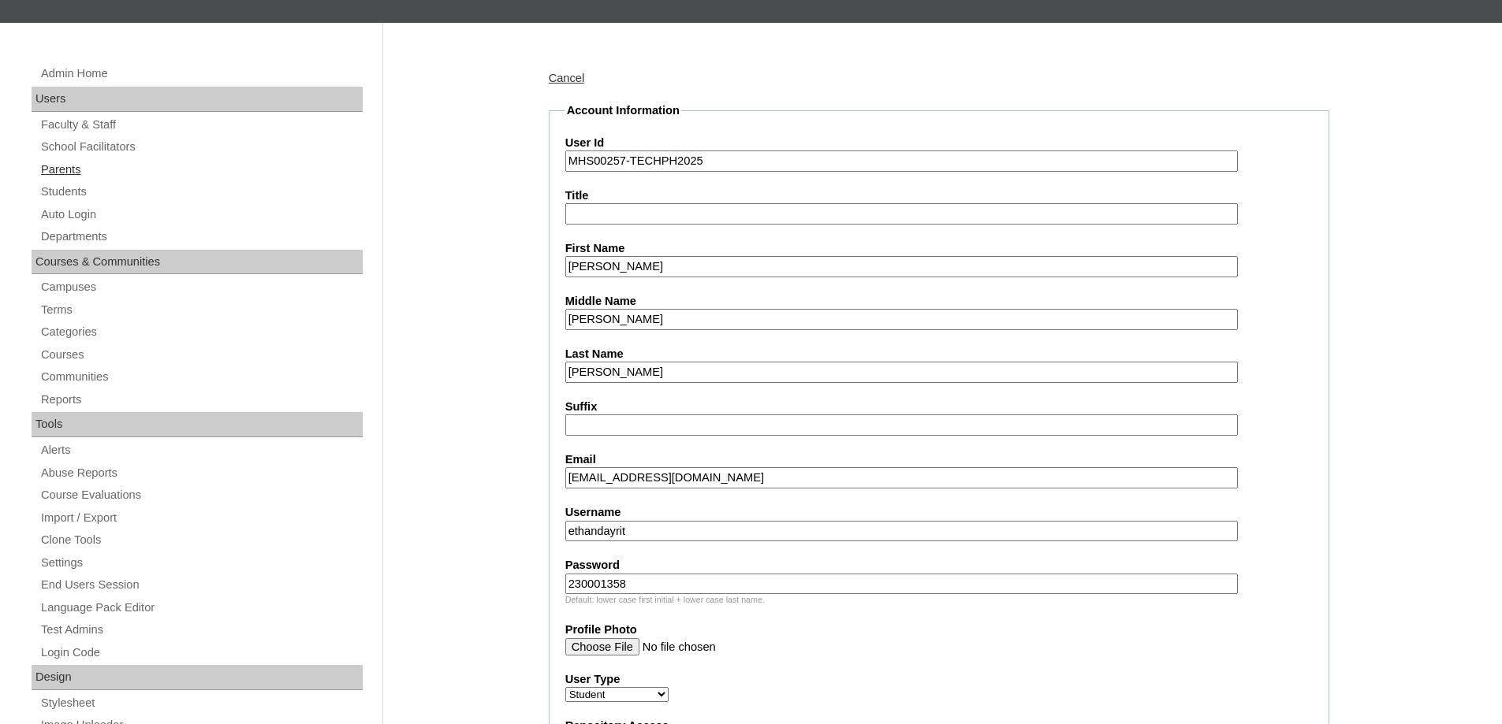
click at [88, 169] on link "Parents" at bounding box center [200, 170] width 323 height 20
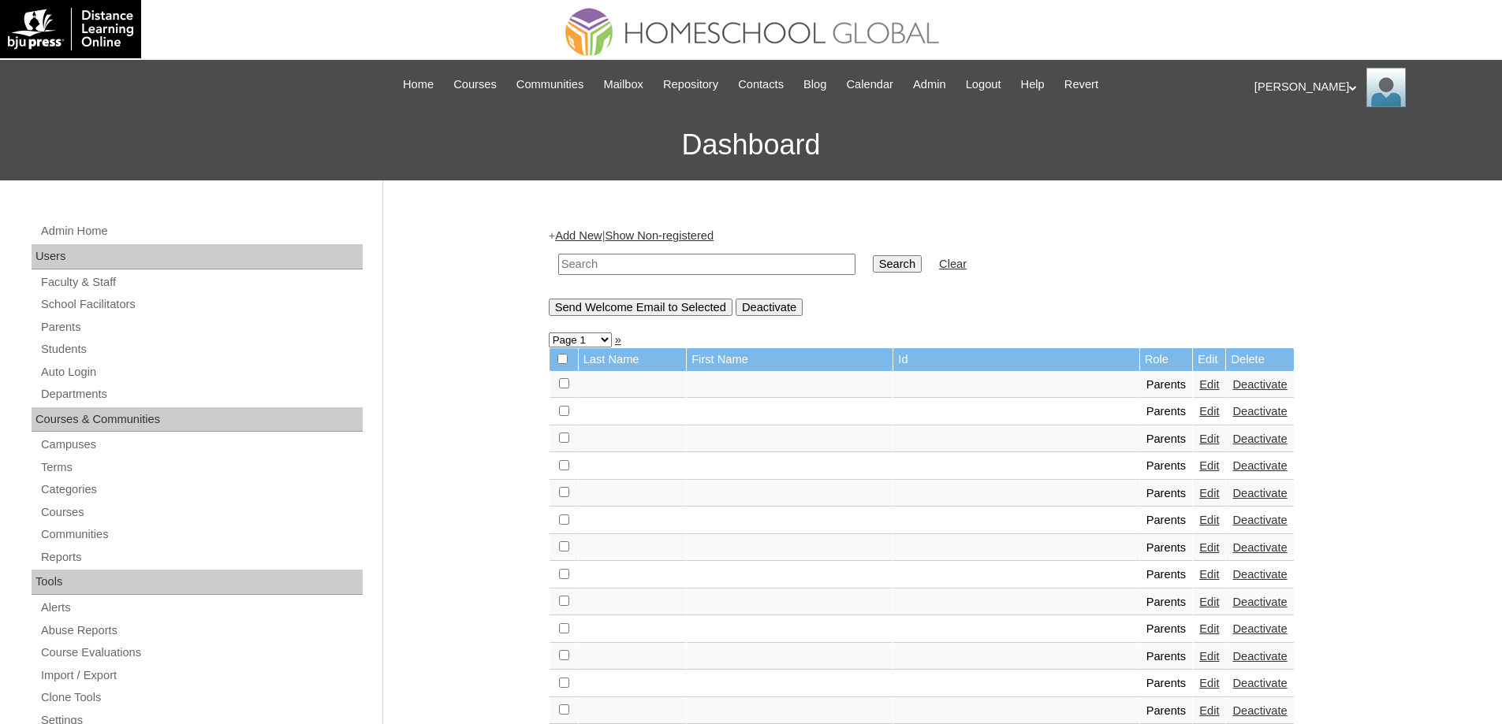
click at [653, 263] on input "text" at bounding box center [706, 264] width 297 height 21
click at [892, 266] on input "Search" at bounding box center [897, 263] width 49 height 17
drag, startPoint x: 611, startPoint y: 260, endPoint x: 702, endPoint y: 261, distance: 91.4
click at [611, 260] on input "text" at bounding box center [706, 264] width 297 height 21
paste input "MHP00270-TECHPH2021"
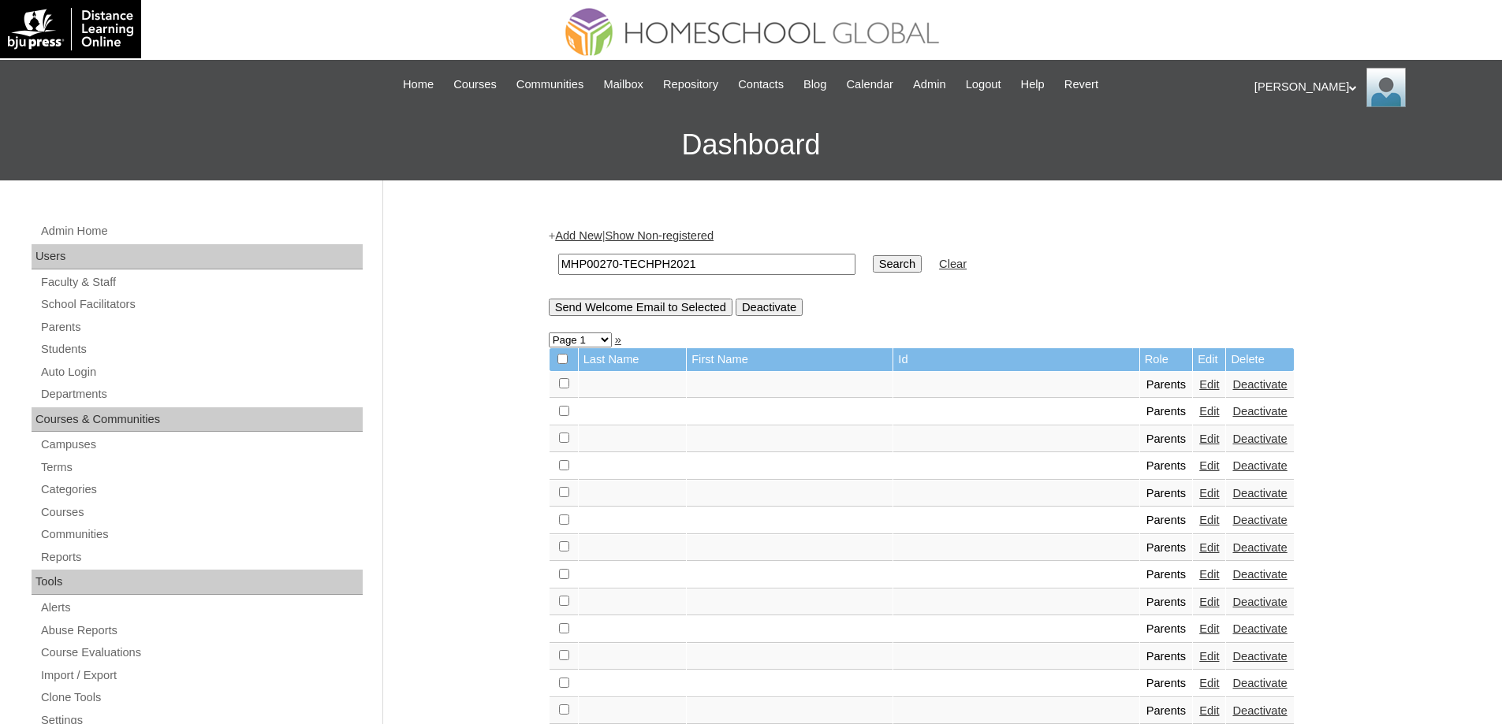
type input "MHP00270-TECHPH2021"
click at [893, 268] on input "Search" at bounding box center [897, 263] width 49 height 17
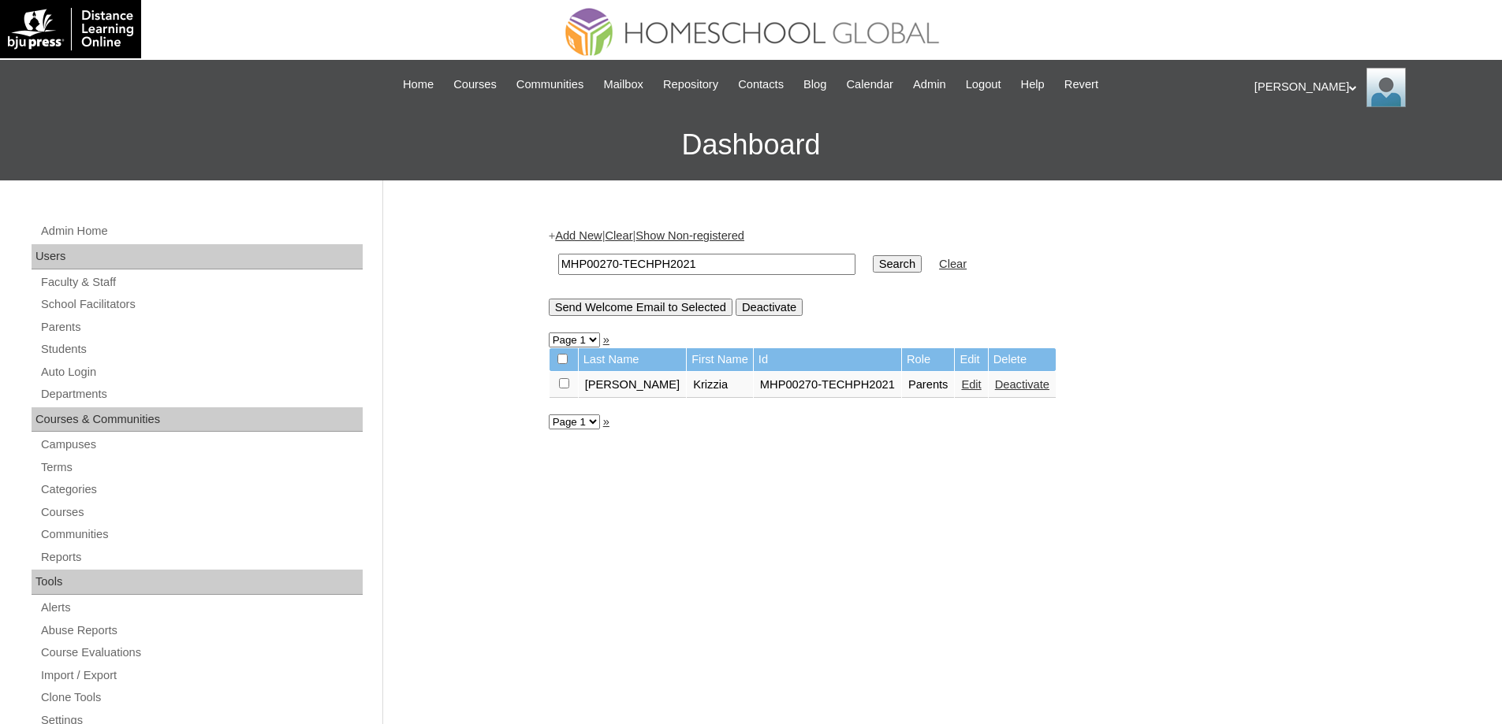
click at [961, 387] on link "Edit" at bounding box center [971, 384] width 20 height 13
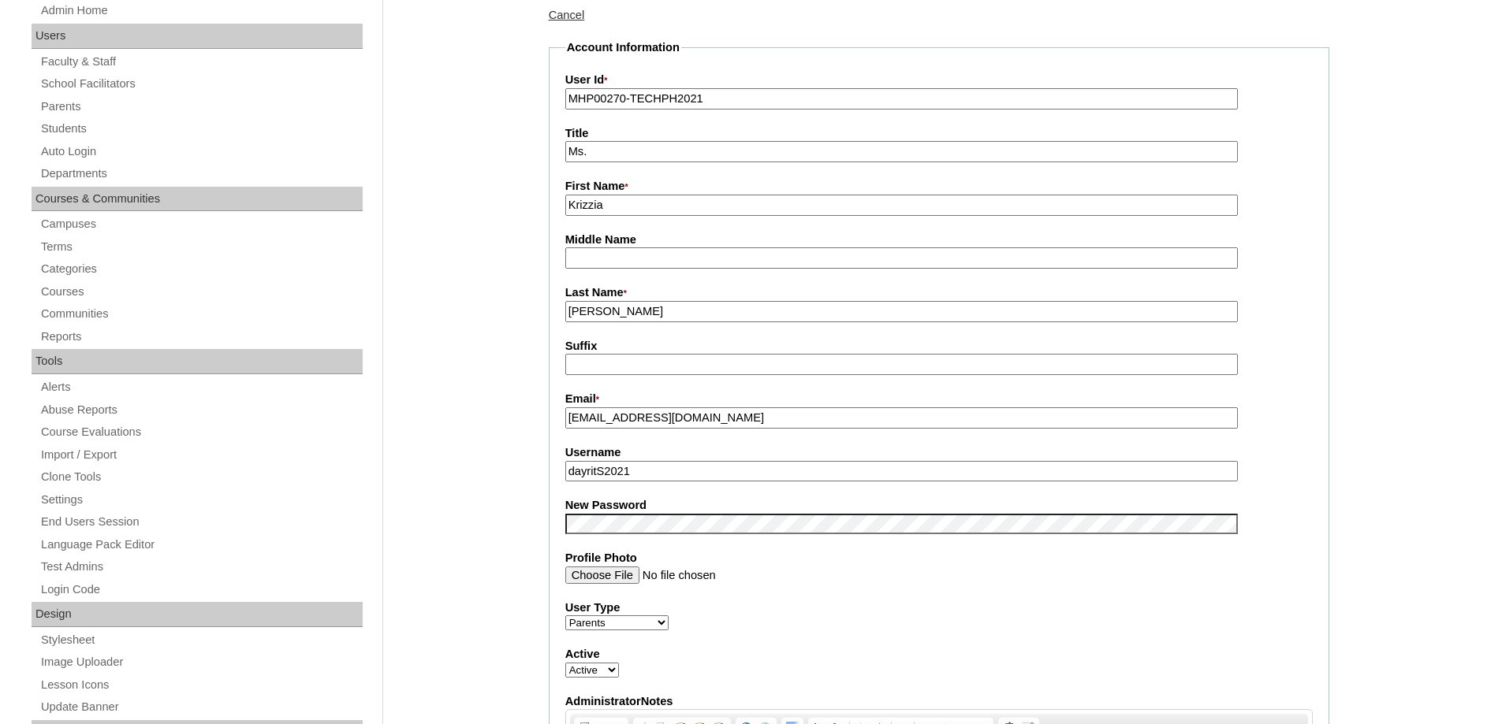
scroll to position [236, 0]
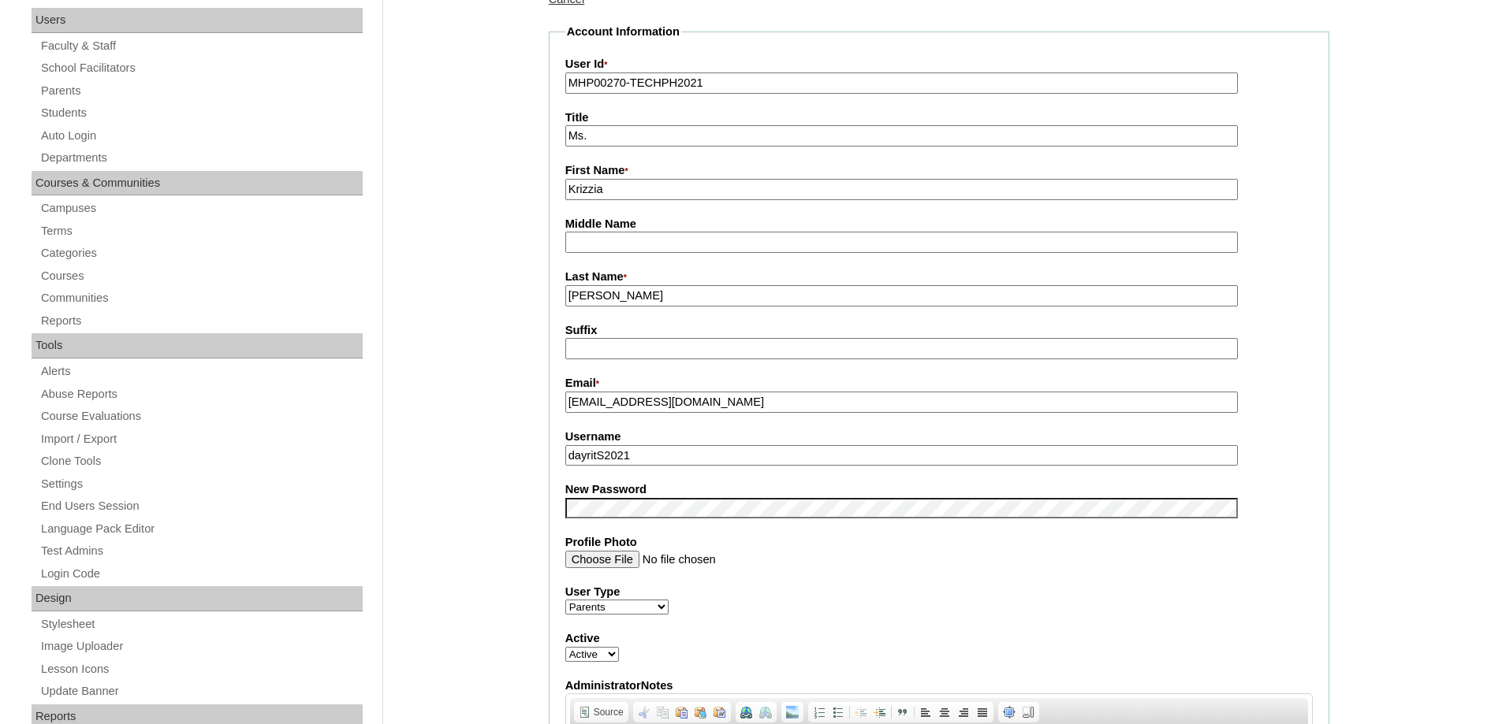
drag, startPoint x: 557, startPoint y: 297, endPoint x: 441, endPoint y: 284, distance: 116.7
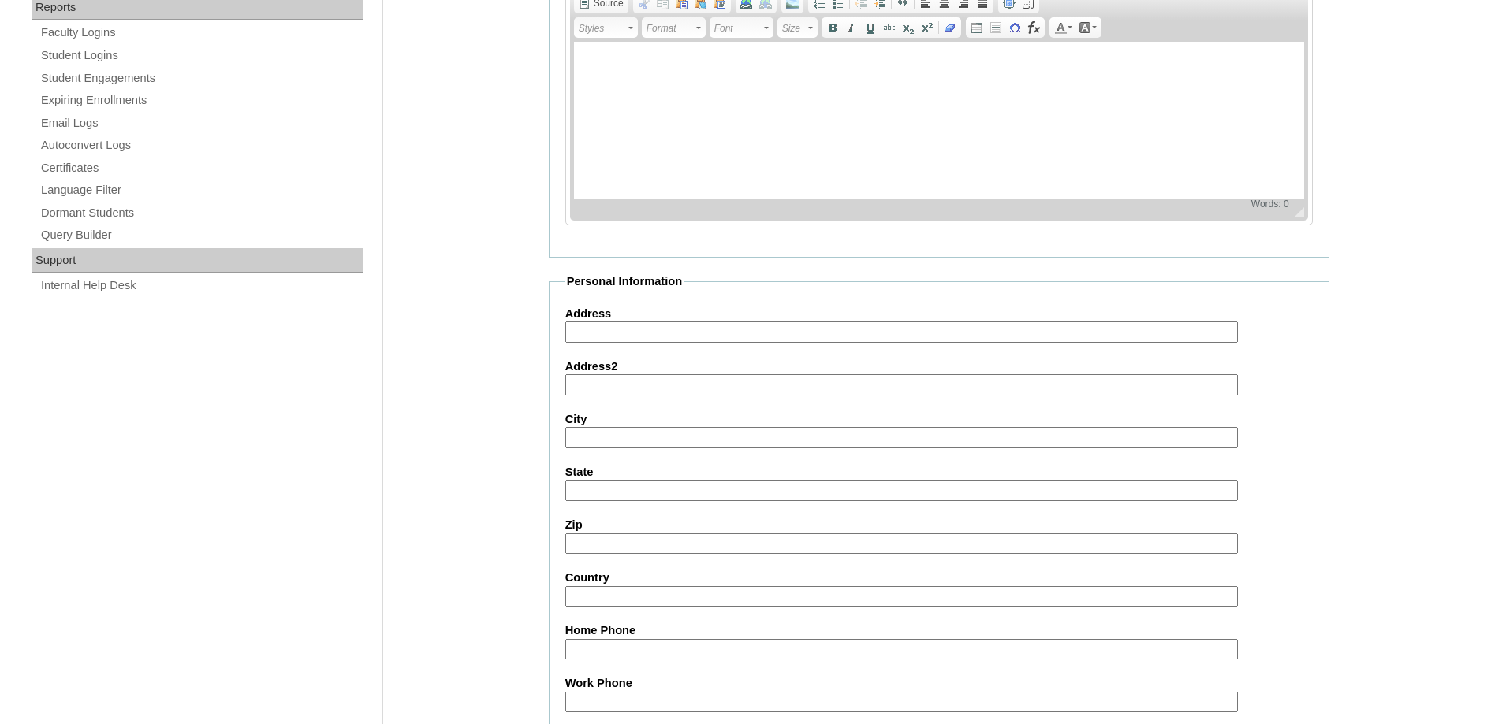
scroll to position [1346, 0]
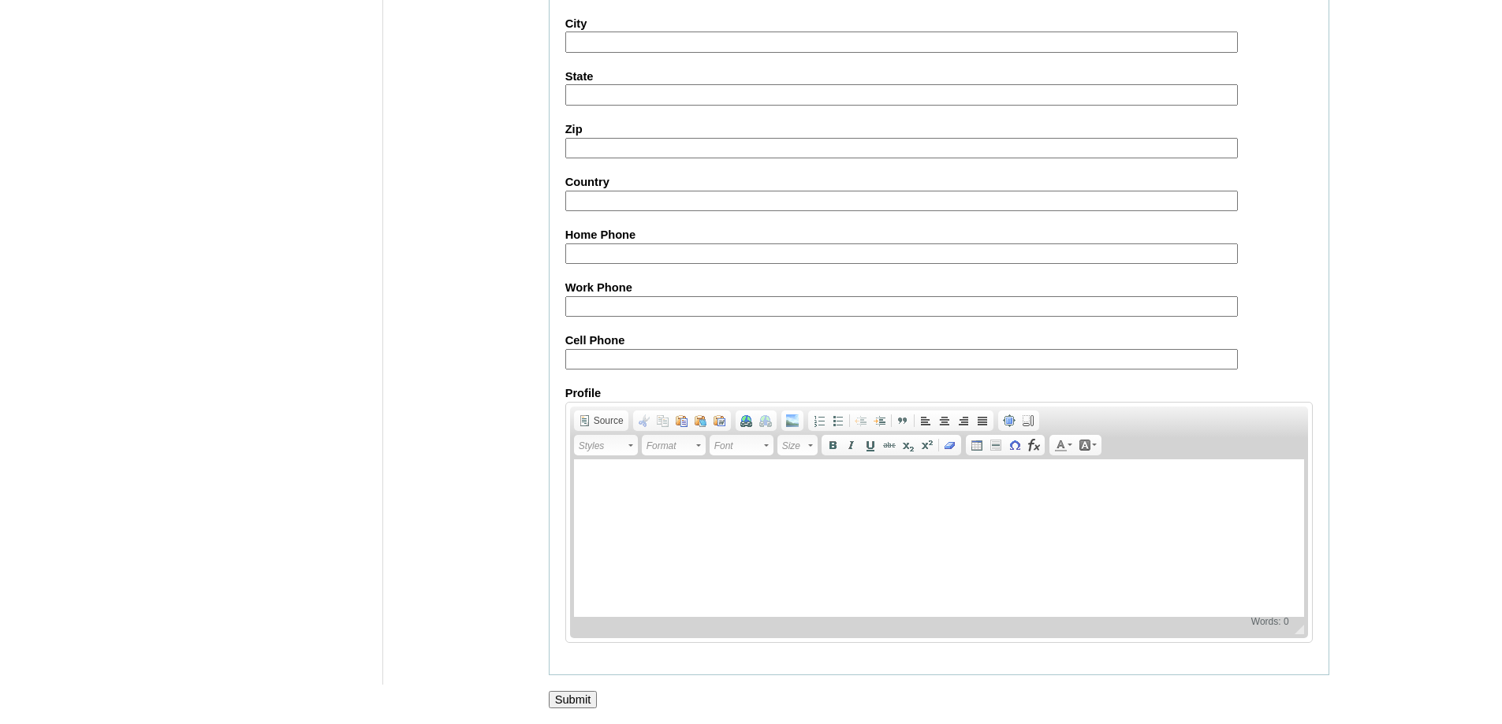
type input "[PERSON_NAME]"
click at [567, 694] on input "Submit" at bounding box center [573, 699] width 49 height 17
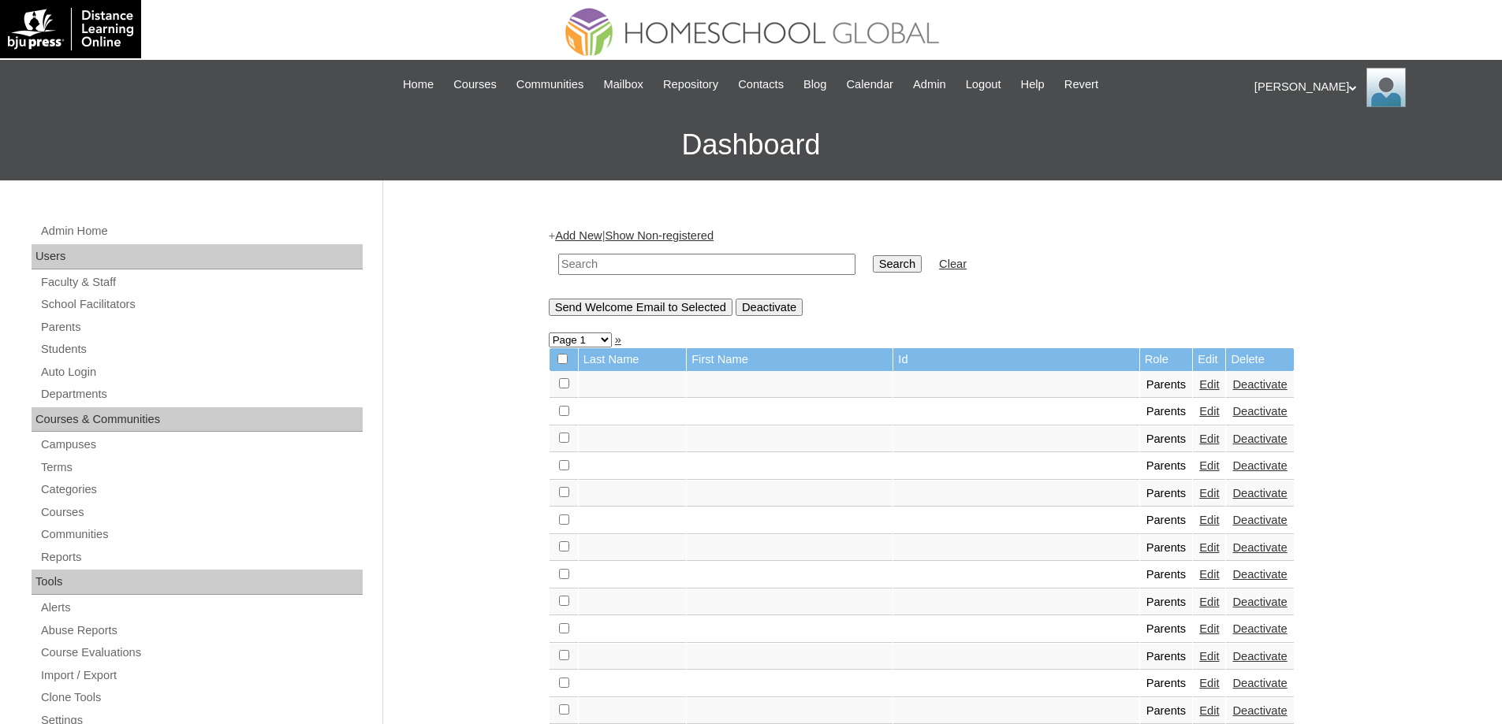
drag, startPoint x: 666, startPoint y: 264, endPoint x: 687, endPoint y: 266, distance: 21.4
click at [666, 264] on input "text" at bounding box center [706, 264] width 297 height 21
paste input "MHP00270-TECHPH2021"
type input "MHP00270-TECHPH2021"
click at [922, 267] on input "Search" at bounding box center [897, 263] width 49 height 17
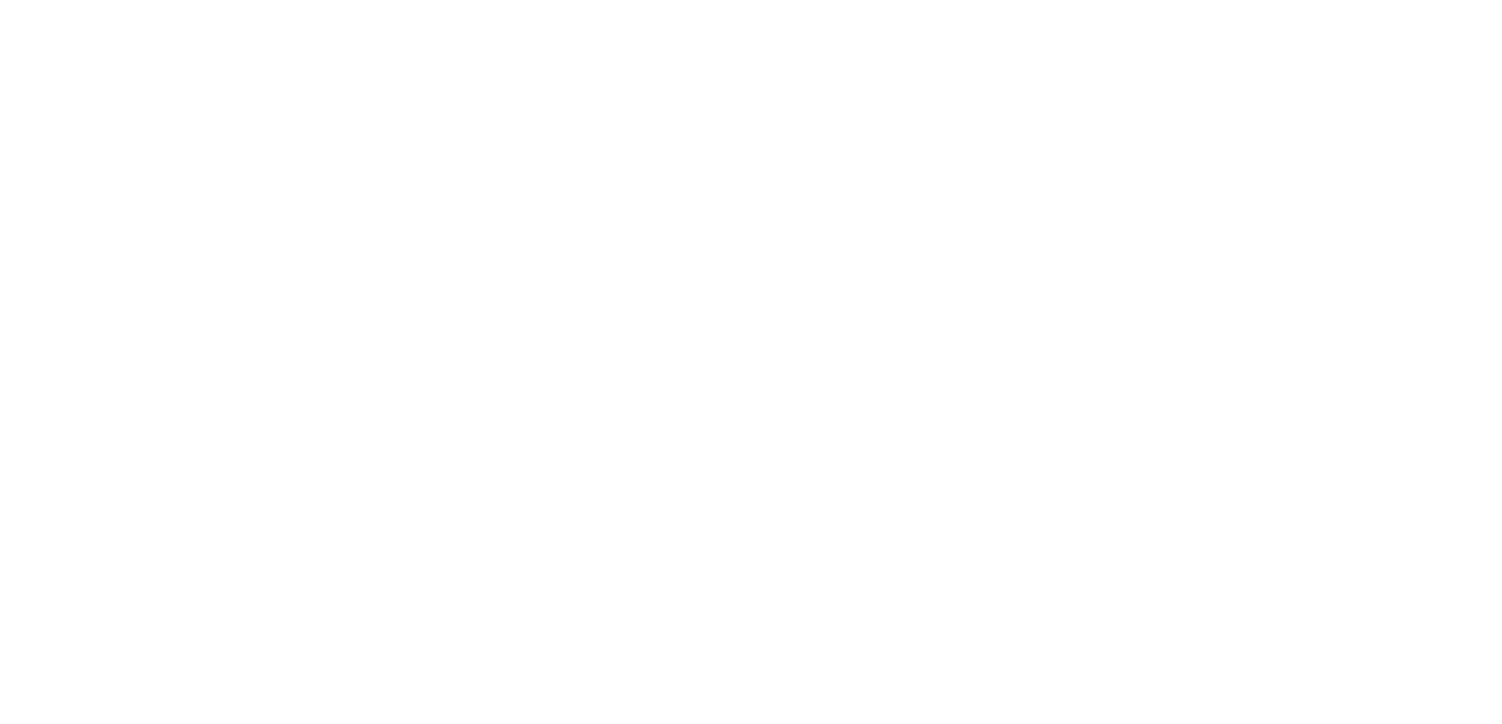
scroll to position [139, 0]
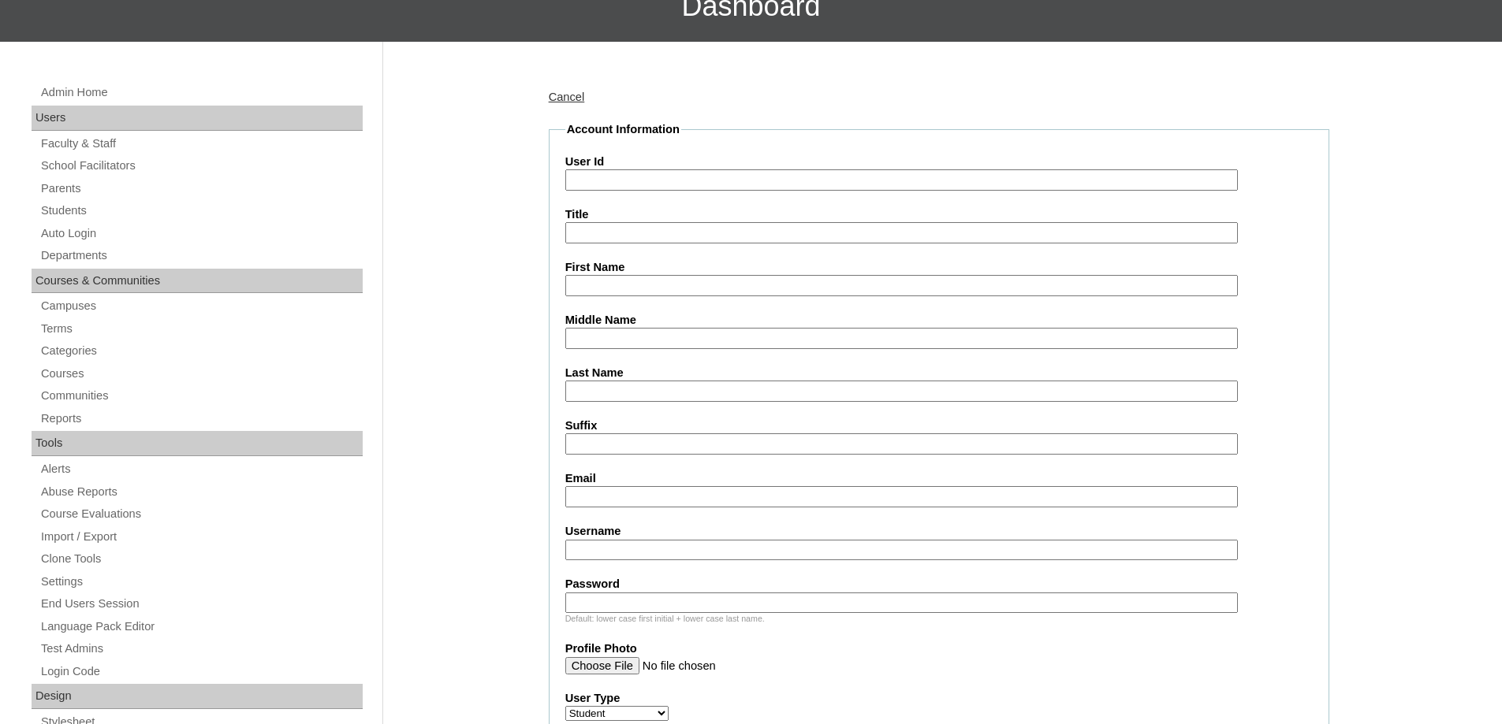
click at [619, 181] on input "User Id" at bounding box center [901, 179] width 672 height 21
paste input "MHS00257-TECHPH2025"
type input "MHS00257-TECHPH2025"
click at [615, 240] on input "Title" at bounding box center [901, 232] width 672 height 21
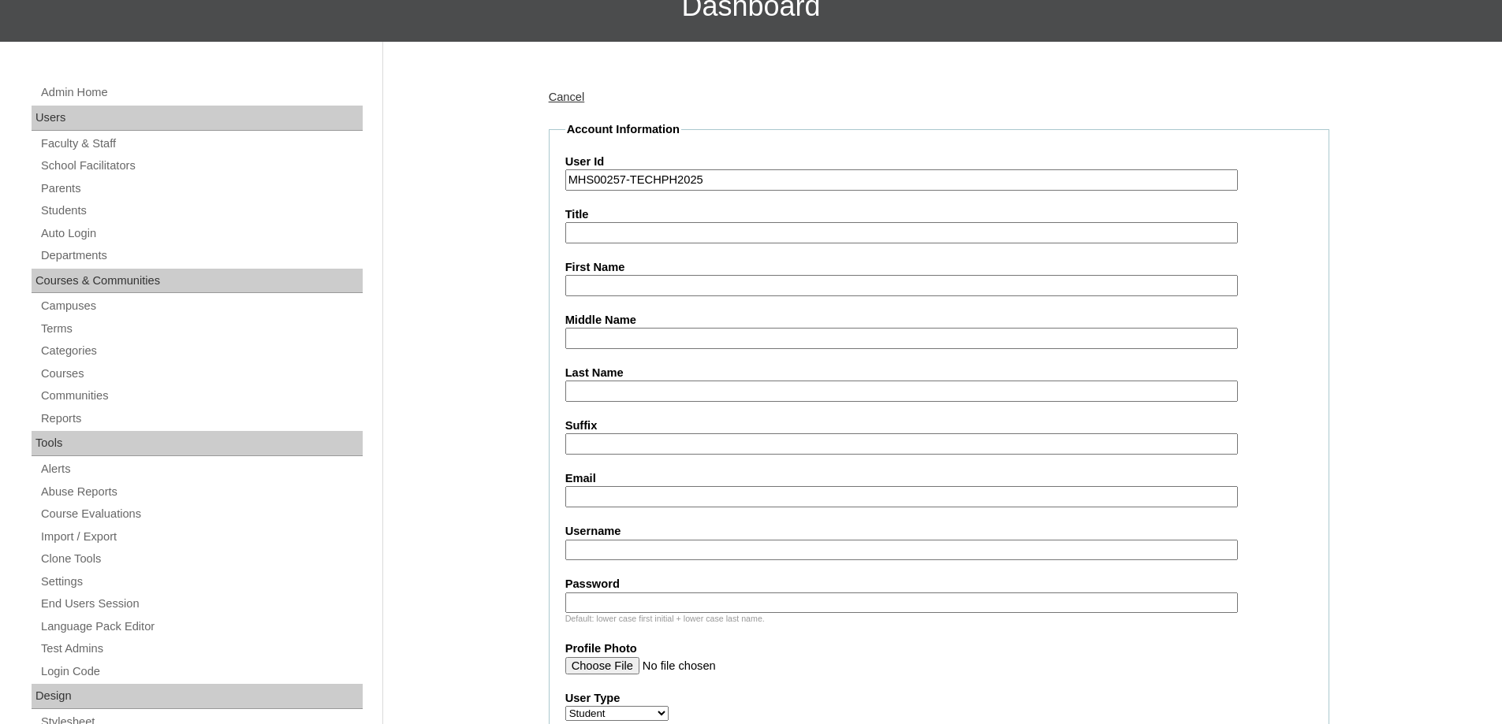
drag, startPoint x: 604, startPoint y: 289, endPoint x: 620, endPoint y: 301, distance: 20.2
click at [604, 288] on input "First Name" at bounding box center [901, 285] width 672 height 21
paste input "Ethan"
type input "Ethan"
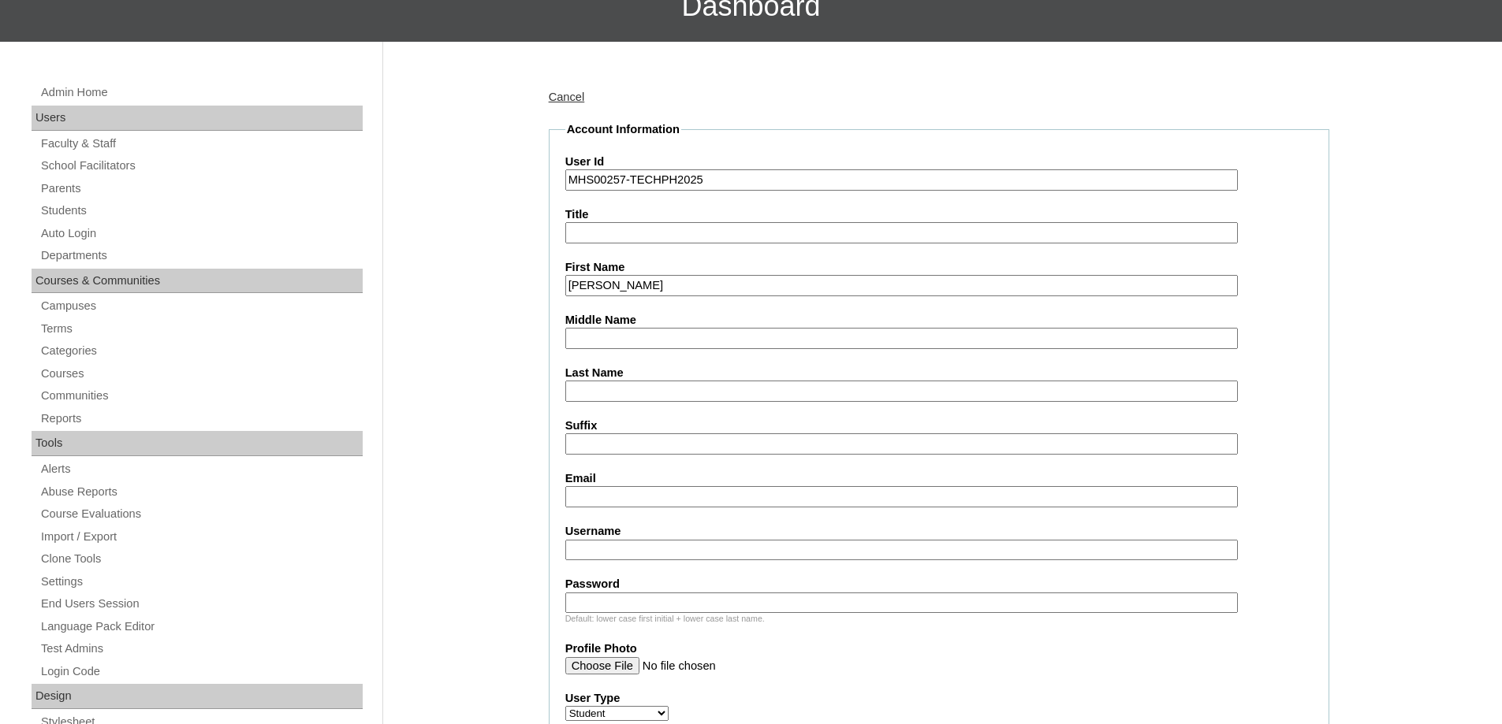
click at [591, 347] on input "Middle Name" at bounding box center [901, 338] width 672 height 21
paste input "Spurgeon"
type input "Spurgeon"
click at [577, 340] on input "Spurgeon" at bounding box center [901, 338] width 672 height 21
click at [575, 339] on input "Spurgeon" at bounding box center [901, 338] width 672 height 21
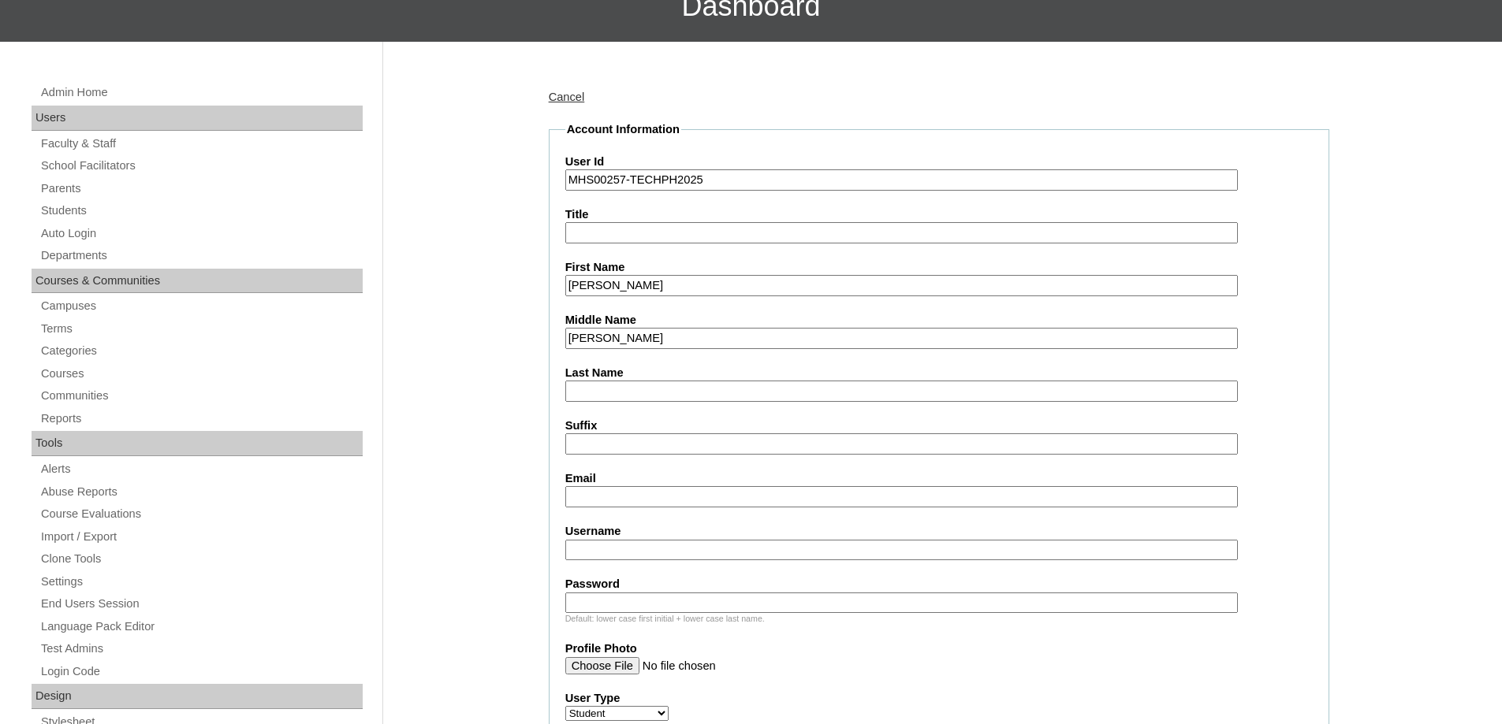
drag, startPoint x: 606, startPoint y: 347, endPoint x: 583, endPoint y: 340, distance: 23.9
click at [605, 347] on input "Spurgeon" at bounding box center [901, 338] width 672 height 21
click at [582, 339] on input "Spurgeon" at bounding box center [901, 338] width 672 height 21
click at [576, 338] on input "Spurgeon" at bounding box center [901, 338] width 672 height 21
click at [574, 337] on input "Spurgeon" at bounding box center [901, 338] width 672 height 21
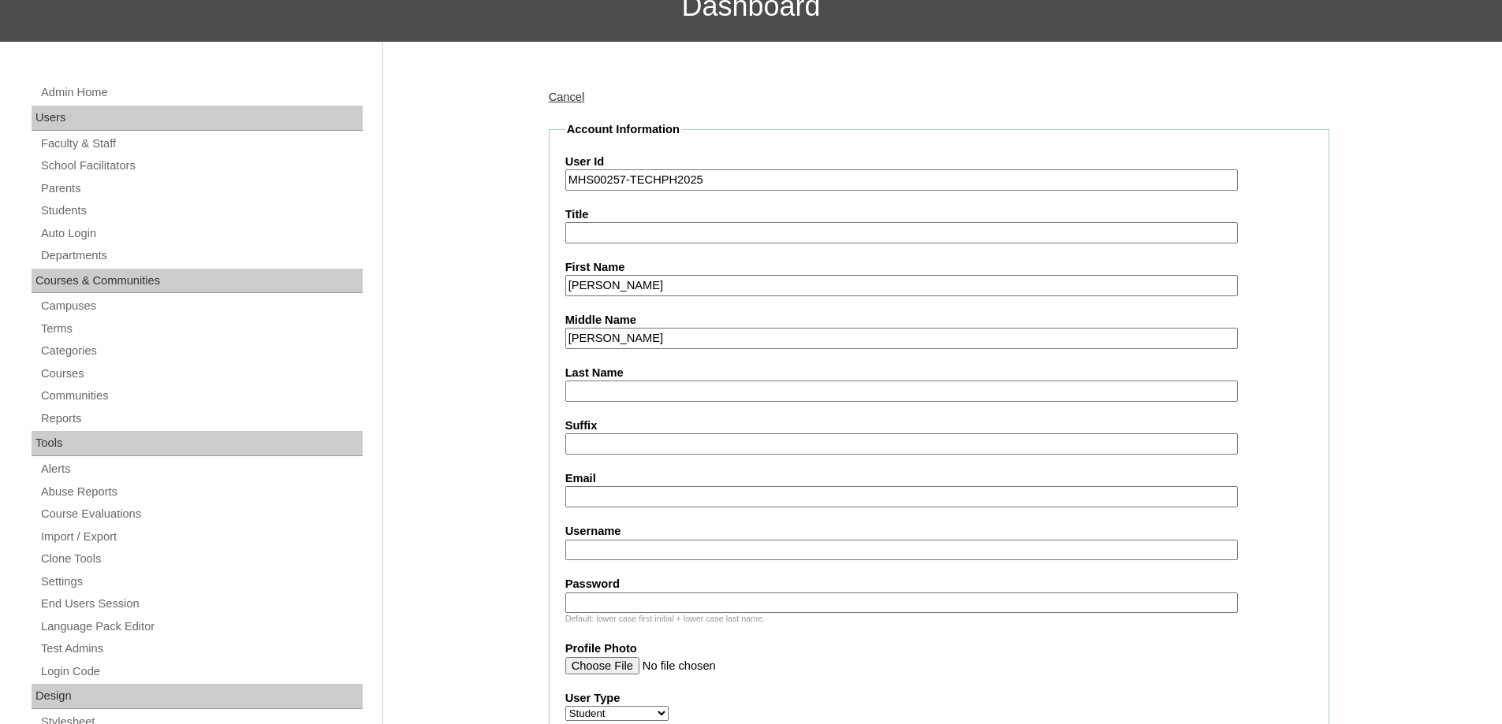
type input "Spurgeon"
click at [657, 385] on input "Last Name" at bounding box center [901, 391] width 672 height 21
paste input "Dayrit"
type input "Dayrit"
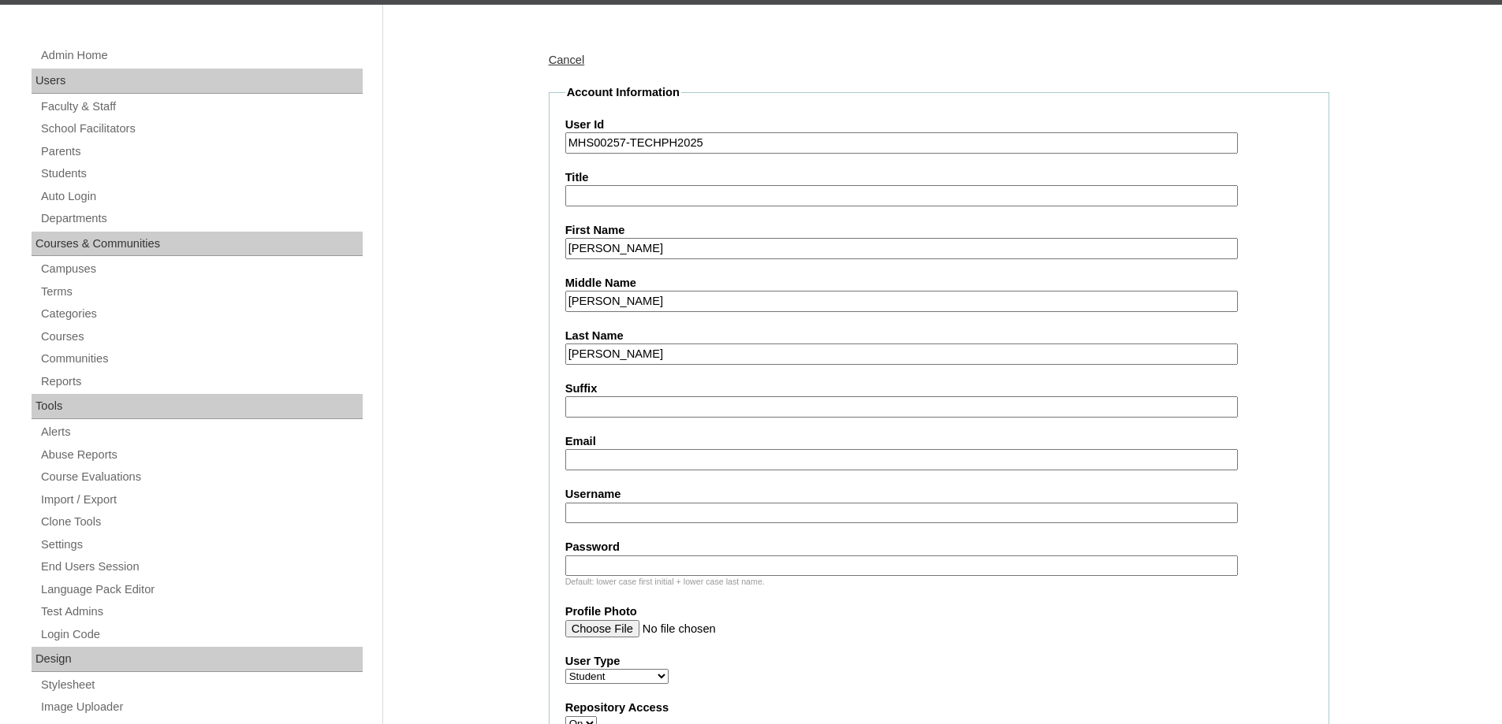
scroll to position [375, 0]
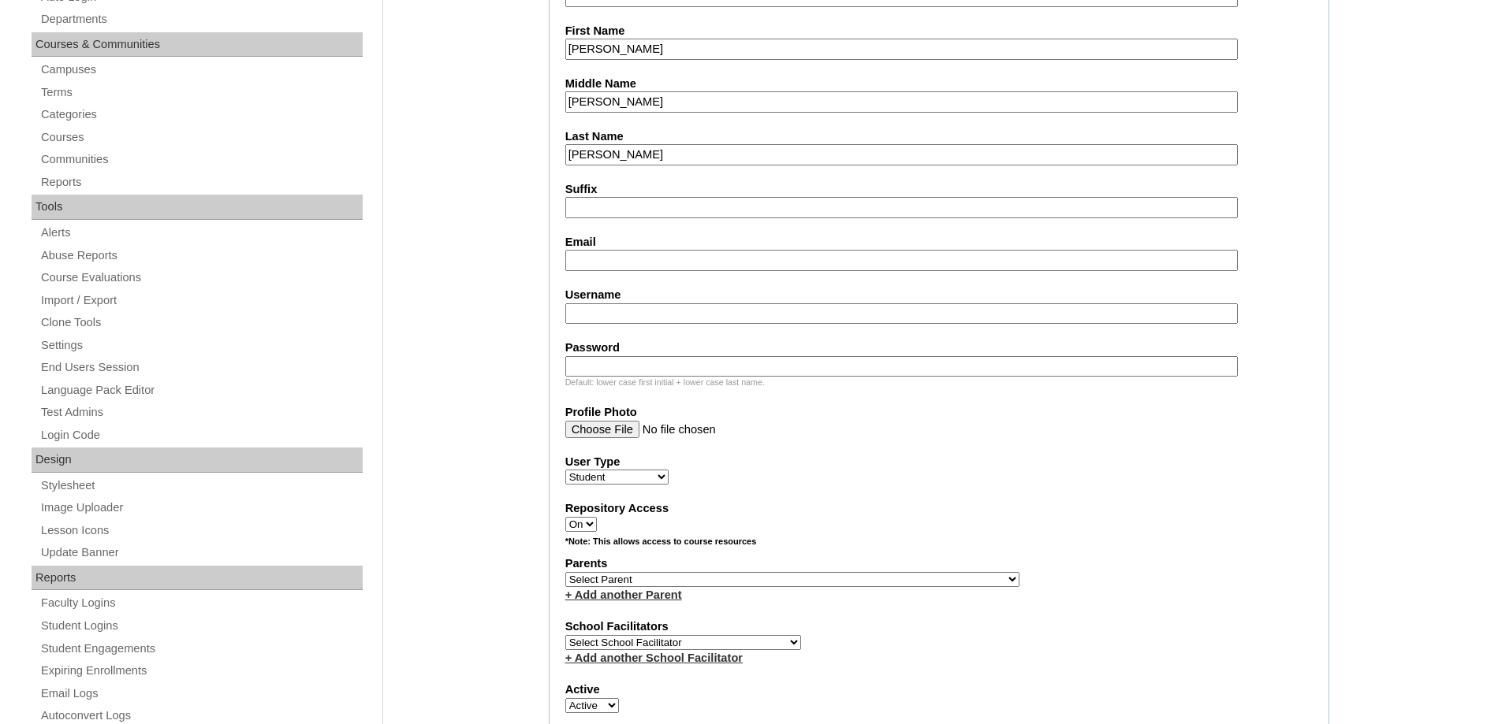
click at [590, 264] on input "Email" at bounding box center [901, 260] width 672 height 21
paste input "hosea.chesed@gmail.com"
type input "hosea.chesed@gmail.com"
click at [653, 316] on input "Username" at bounding box center [901, 313] width 672 height 21
paste input "ethandayrit"
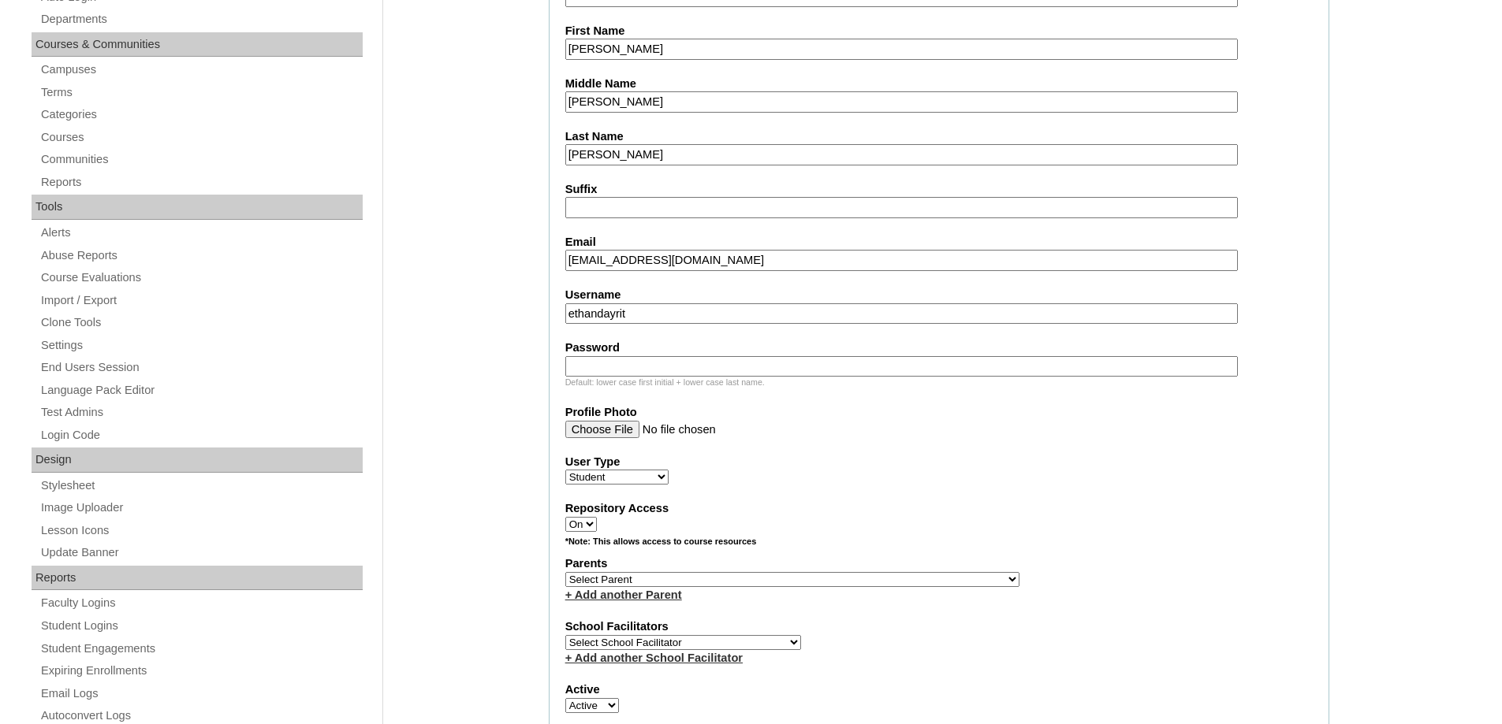
type input "ethandayrit"
click at [664, 361] on input "Password" at bounding box center [901, 366] width 672 height 21
paste input "230001358"
type input "230001358"
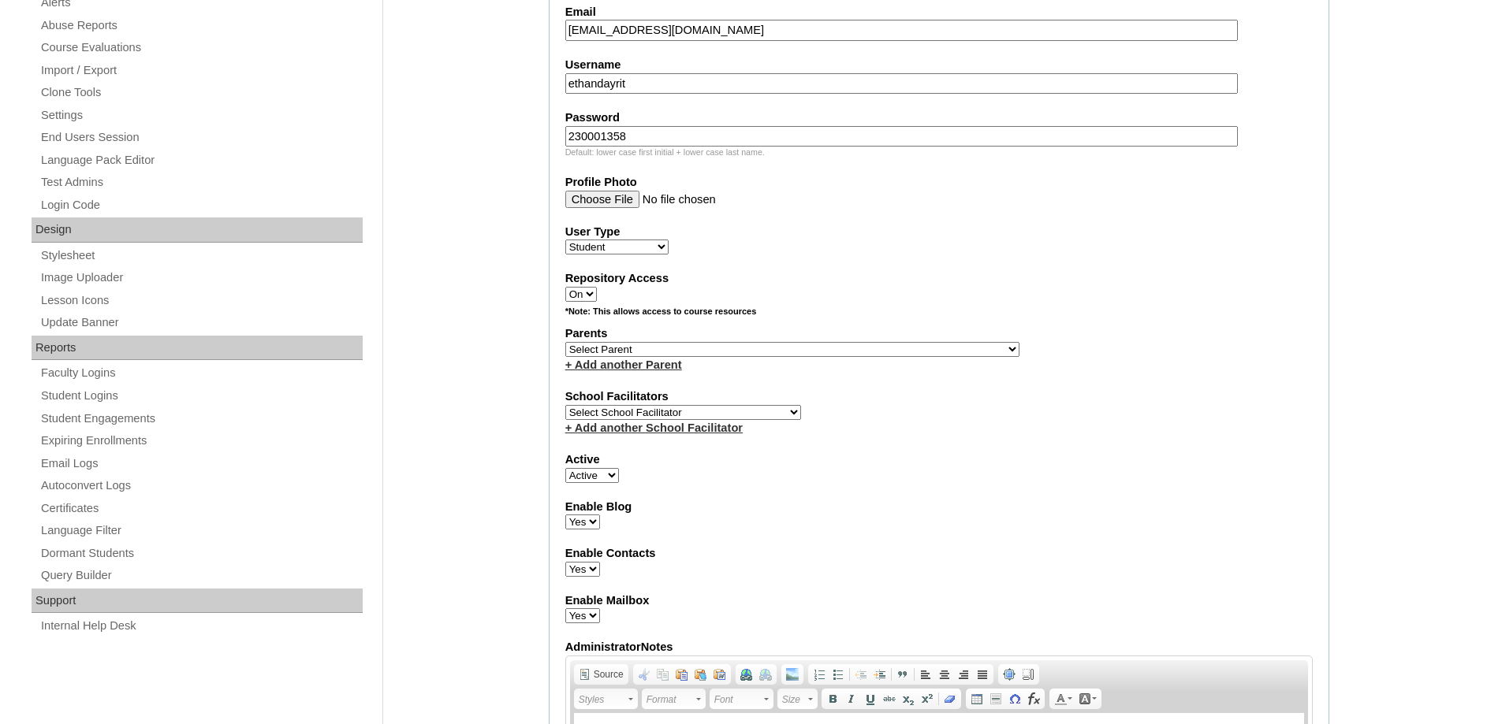
scroll to position [612, 0]
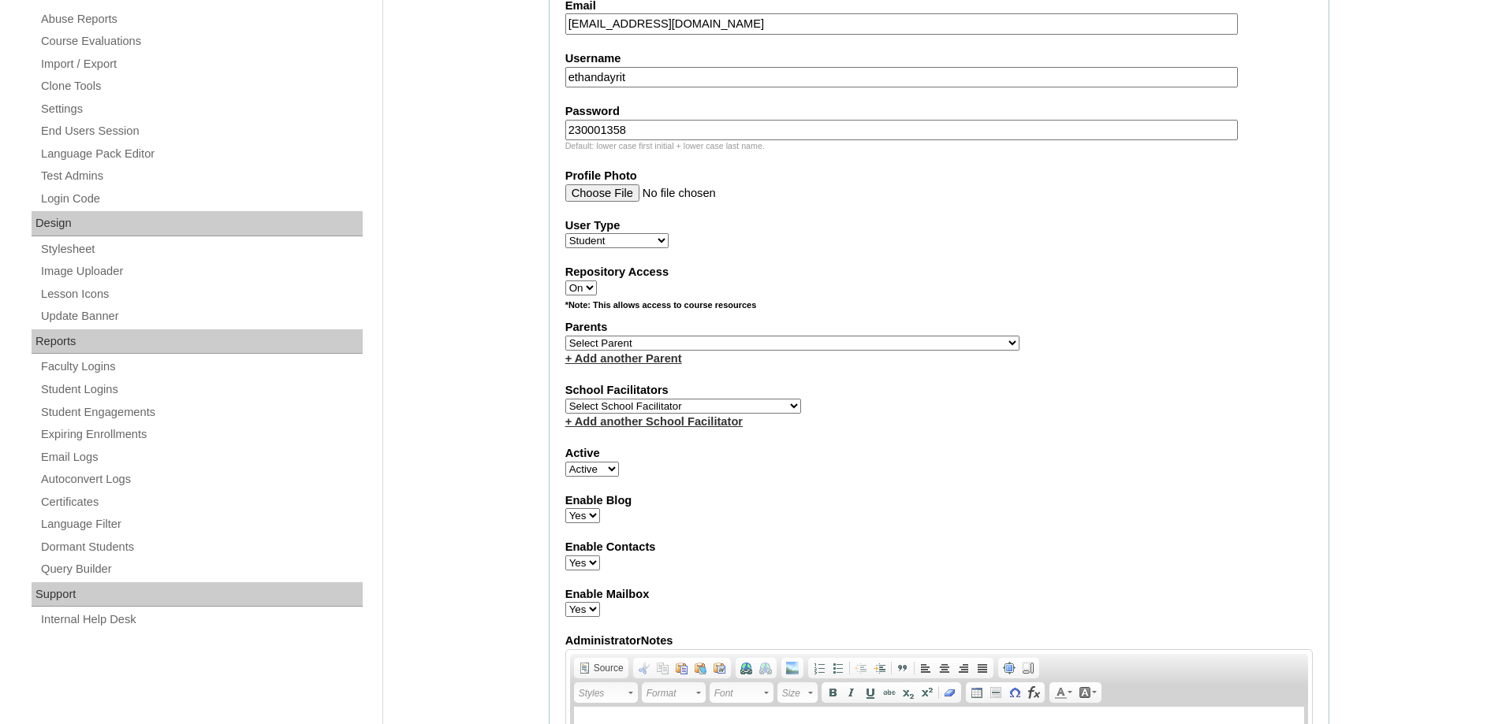
click at [620, 344] on select "Select Parent , , , , , , , , , , , , , , , , , , , , , , , , , , , , , , , , ,…" at bounding box center [792, 343] width 454 height 15
select select "29241"
click at [565, 336] on select "Select Parent , , , , , , , , , , , , , , , , , , , , , , , , , , , , , , , , ,…" at bounding box center [792, 343] width 454 height 15
click at [959, 411] on div "School Facilitators Select School Facilitator Norman Añain Ruffa Abadijas Mary …" at bounding box center [938, 405] width 747 height 47
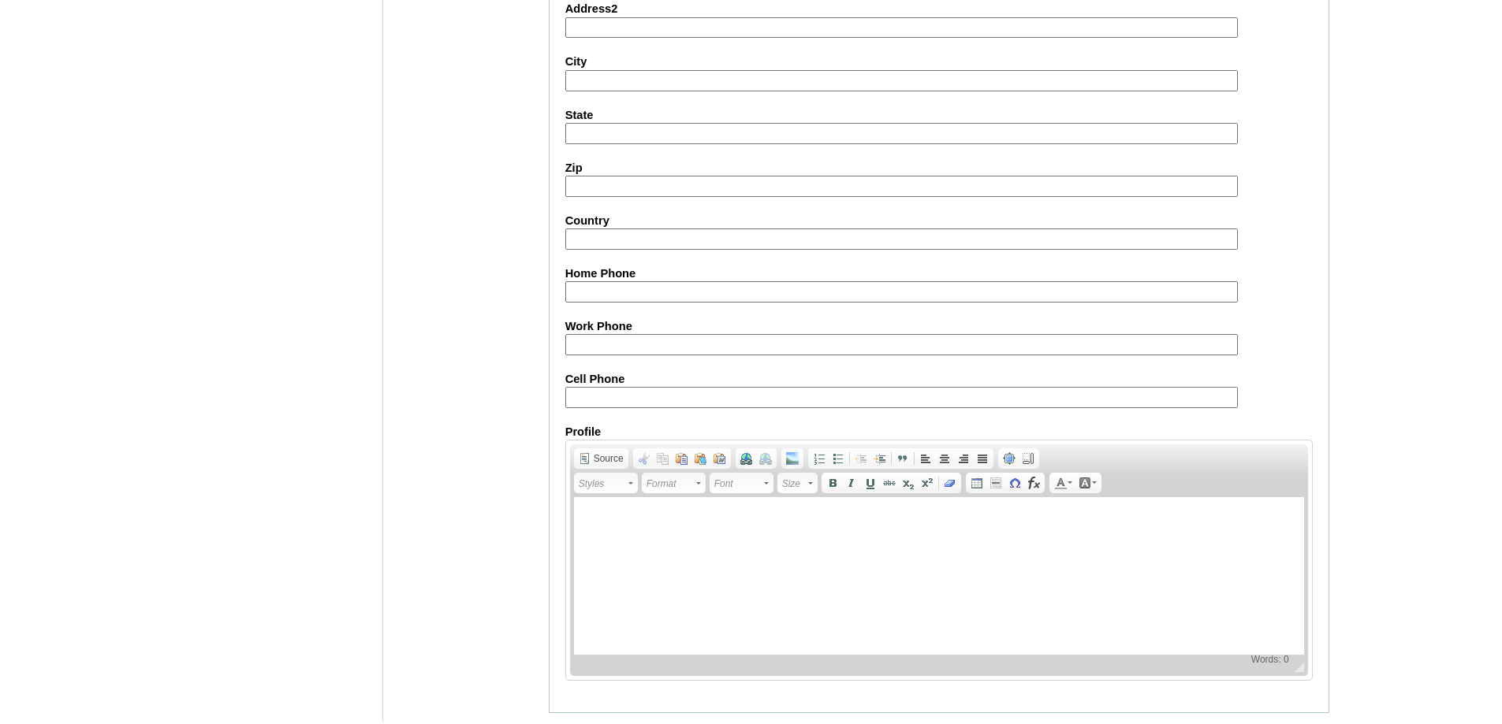
scroll to position [1637, 0]
drag, startPoint x: 579, startPoint y: 394, endPoint x: 448, endPoint y: 4, distance: 411.6
click at [579, 394] on input "Cell Phone" at bounding box center [901, 395] width 672 height 21
paste input "63-9985596587"
type input "63-9985596587"
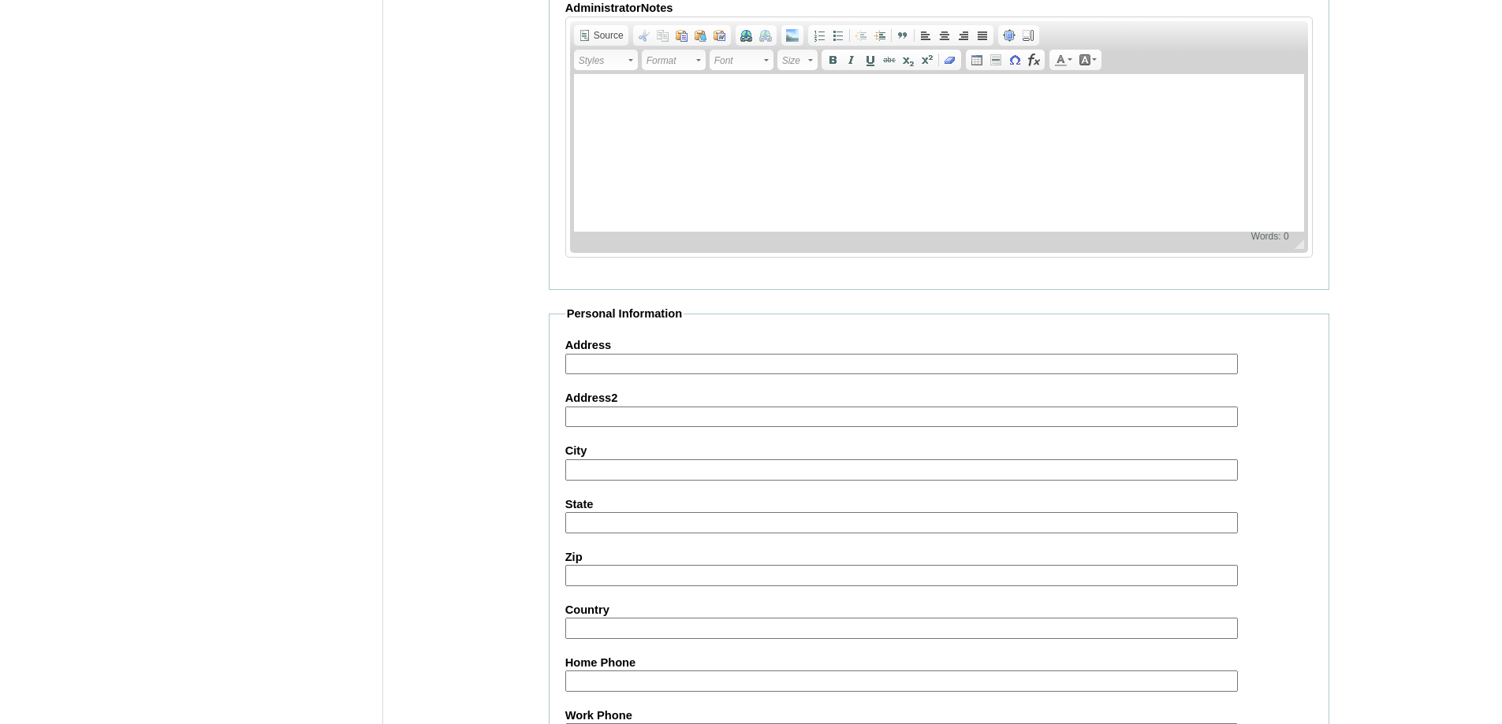
scroll to position [1674, 0]
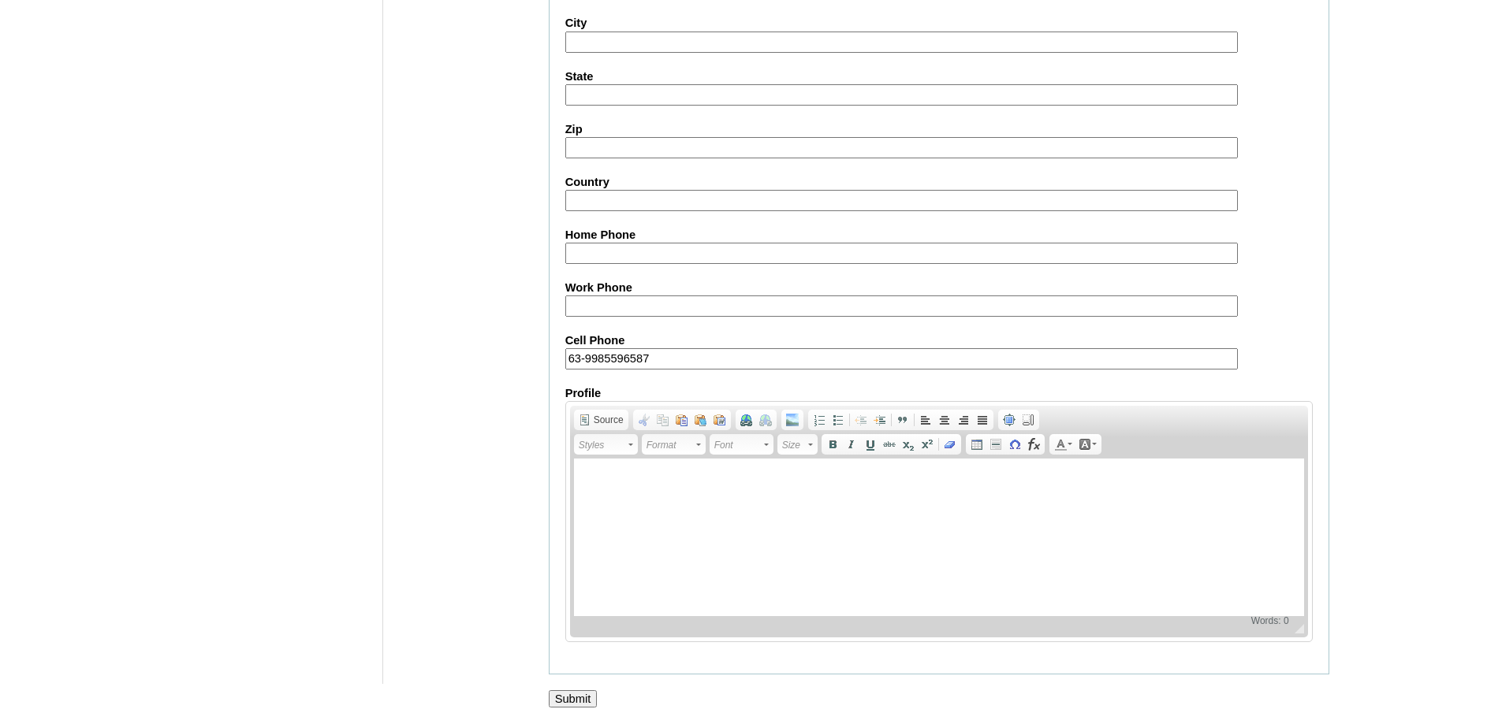
click at [557, 698] on input "Submit" at bounding box center [573, 699] width 49 height 17
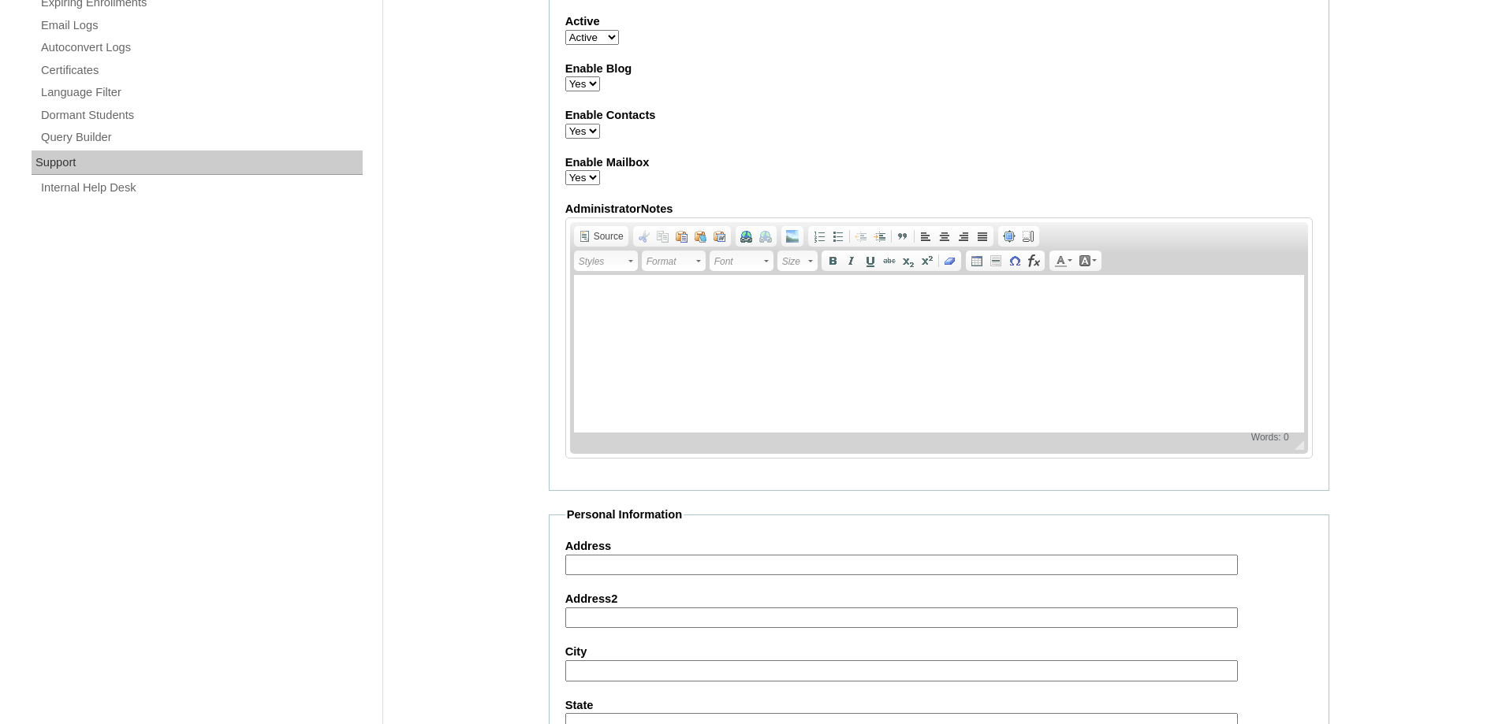
scroll to position [492, 0]
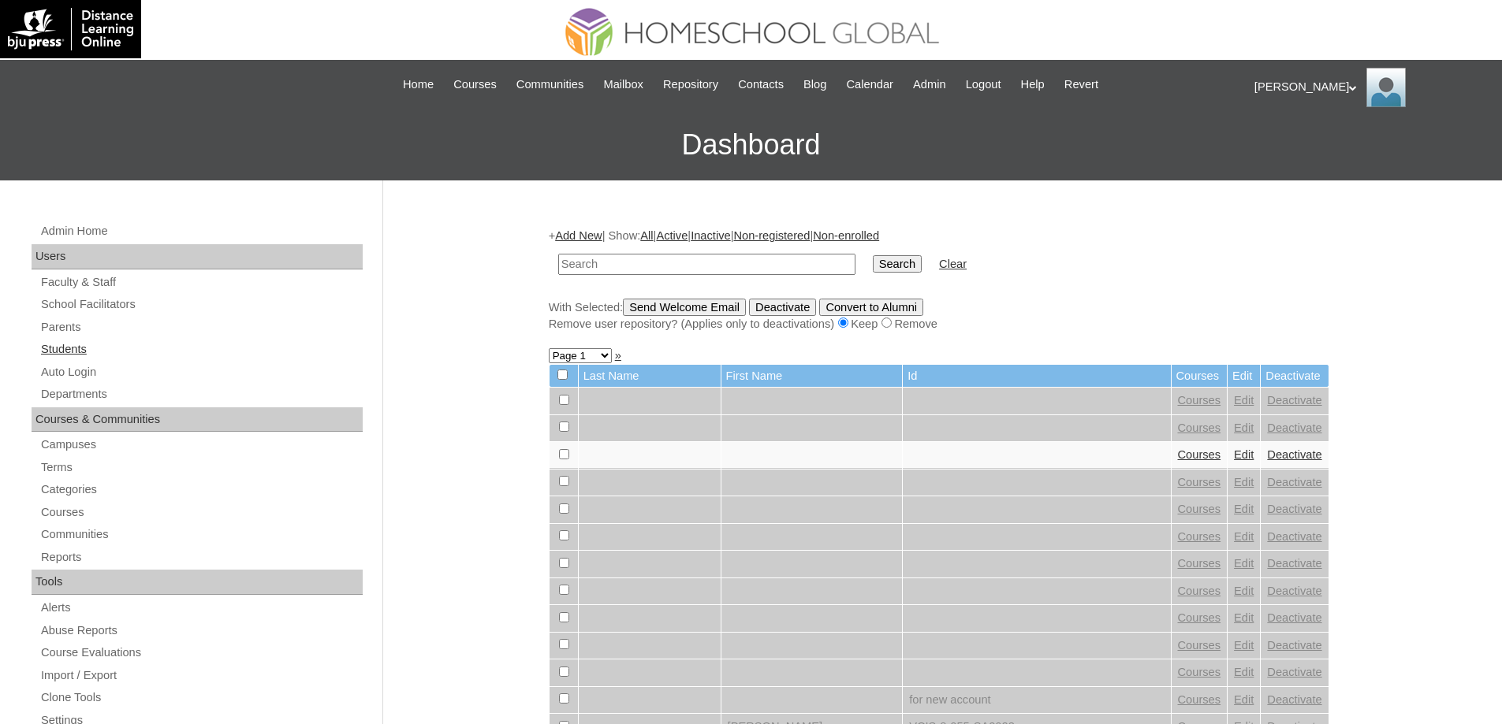
click at [108, 359] on link "Students" at bounding box center [200, 350] width 323 height 20
drag, startPoint x: 696, startPoint y: 267, endPoint x: 719, endPoint y: 268, distance: 22.9
click at [696, 267] on input "text" at bounding box center [706, 264] width 297 height 21
type input "MHS00257-TECHPH2025"
click at [899, 268] on input "Search" at bounding box center [897, 263] width 49 height 17
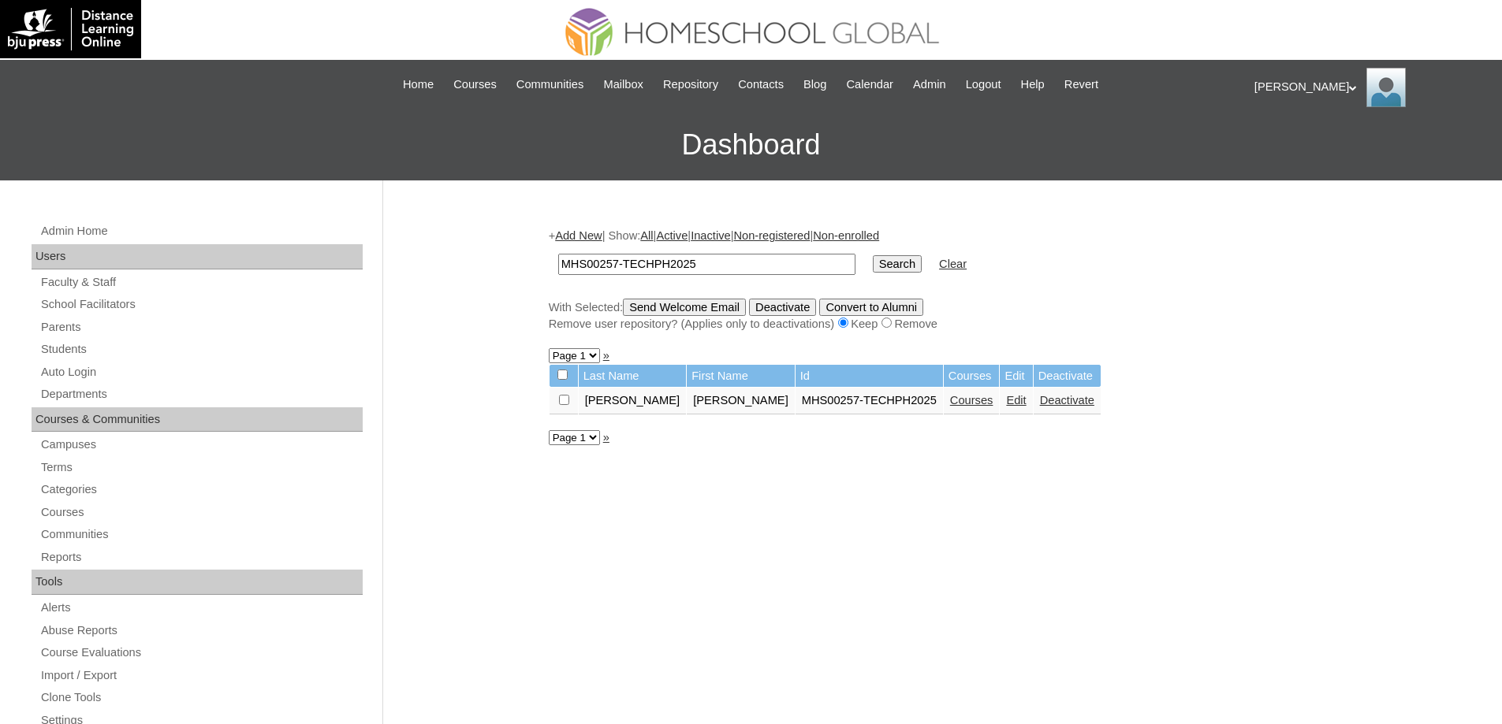
click at [950, 403] on link "Courses" at bounding box center [971, 400] width 43 height 13
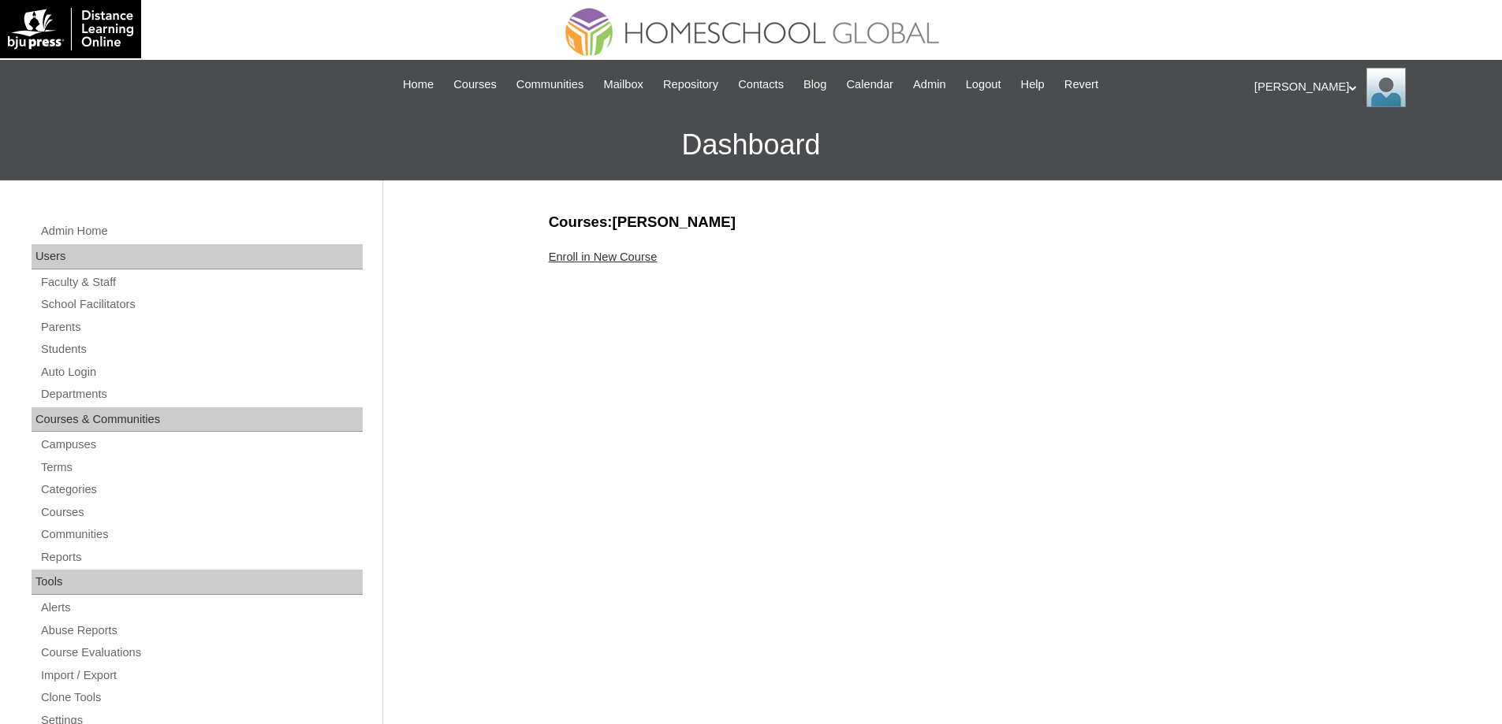
click at [590, 259] on link "Enroll in New Course" at bounding box center [603, 257] width 109 height 13
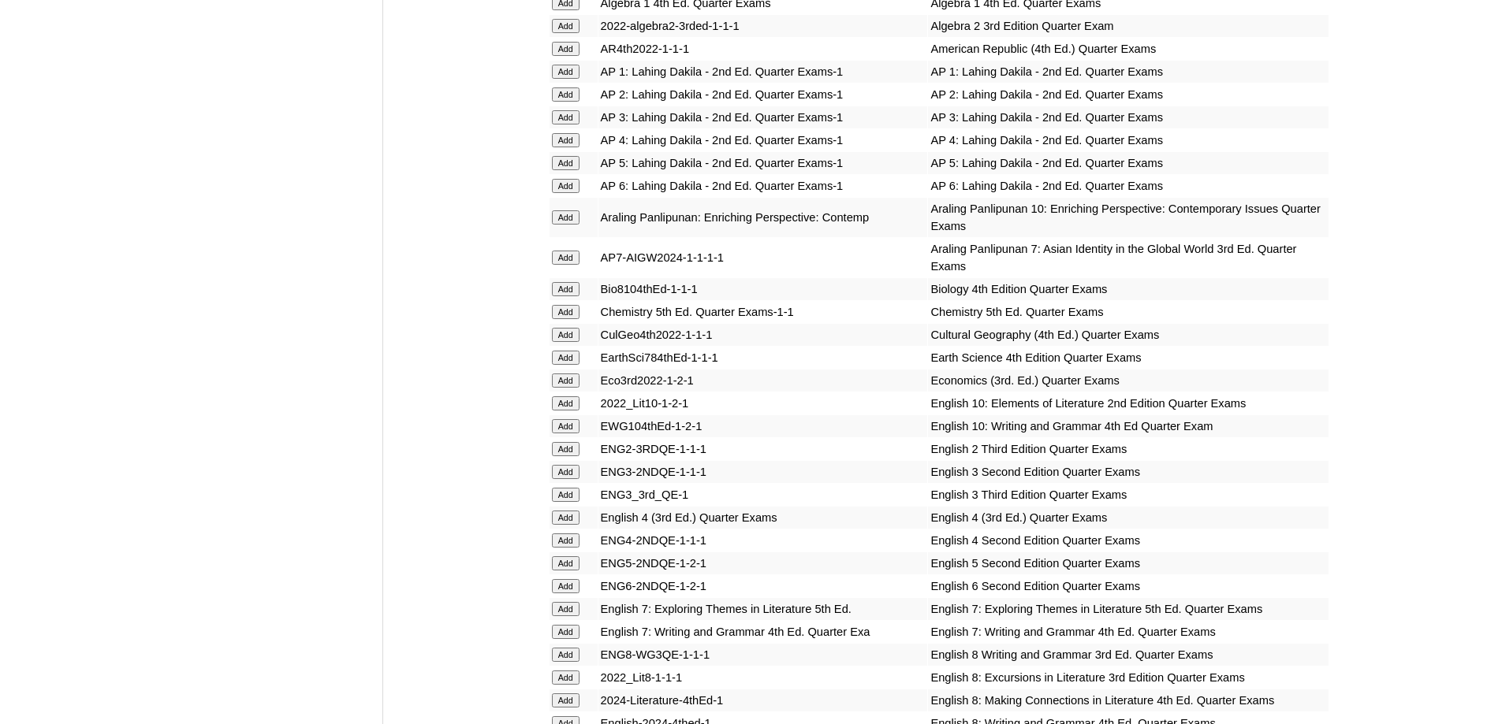
scroll to position [1419, 0]
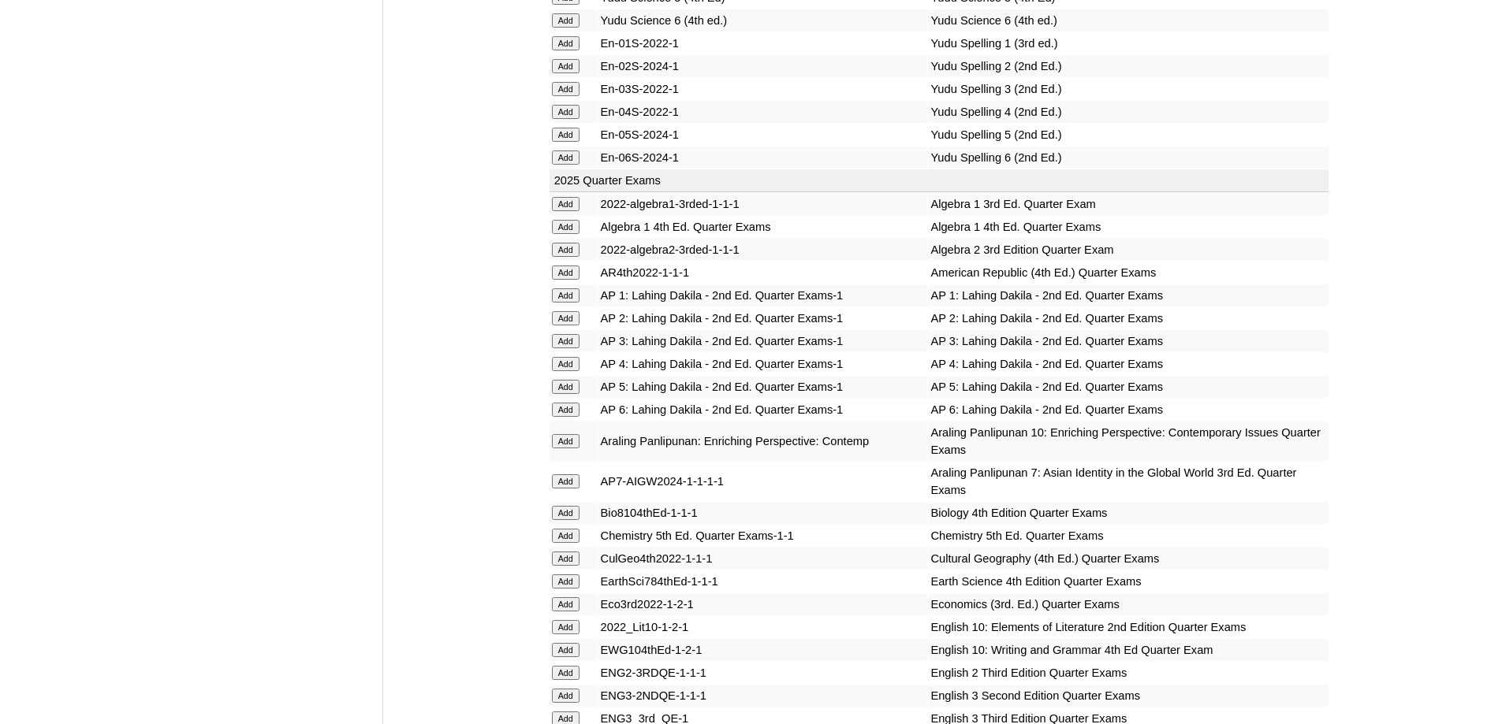
click at [572, 326] on input "Add" at bounding box center [566, 318] width 28 height 14
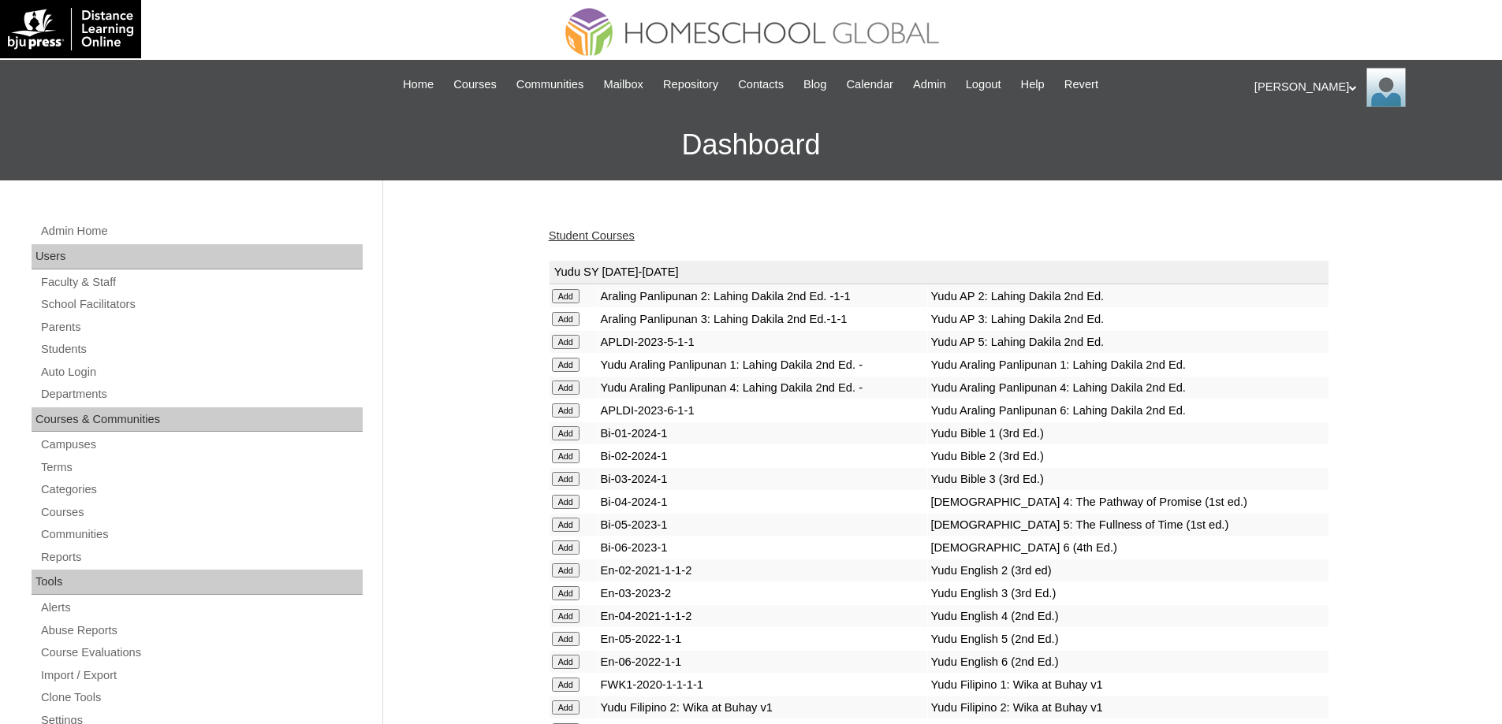
click at [1501, 66] on div "Ariane My Profile My Settings Revert Logout |N|Staff|| Skip to Main Content Ski…" at bounding box center [751, 120] width 1502 height 121
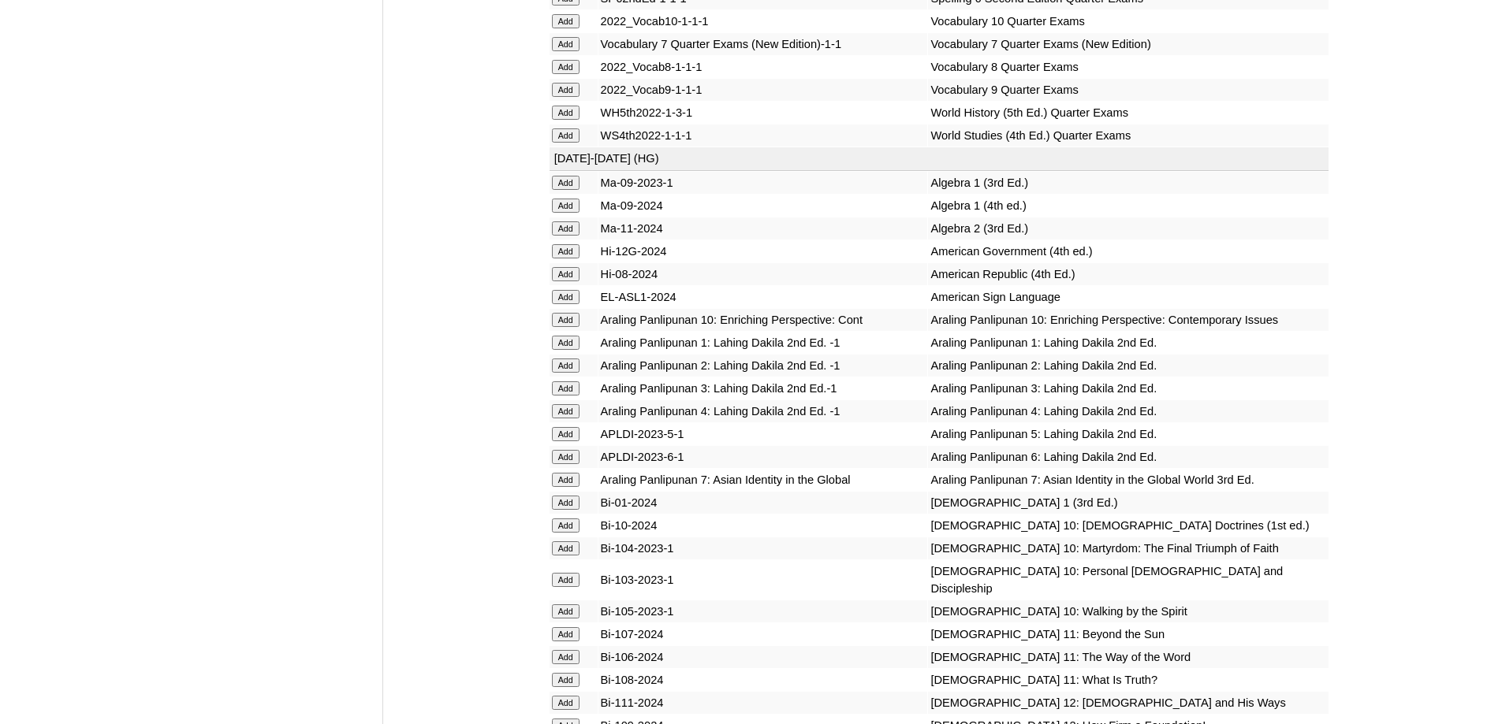
scroll to position [4039, 0]
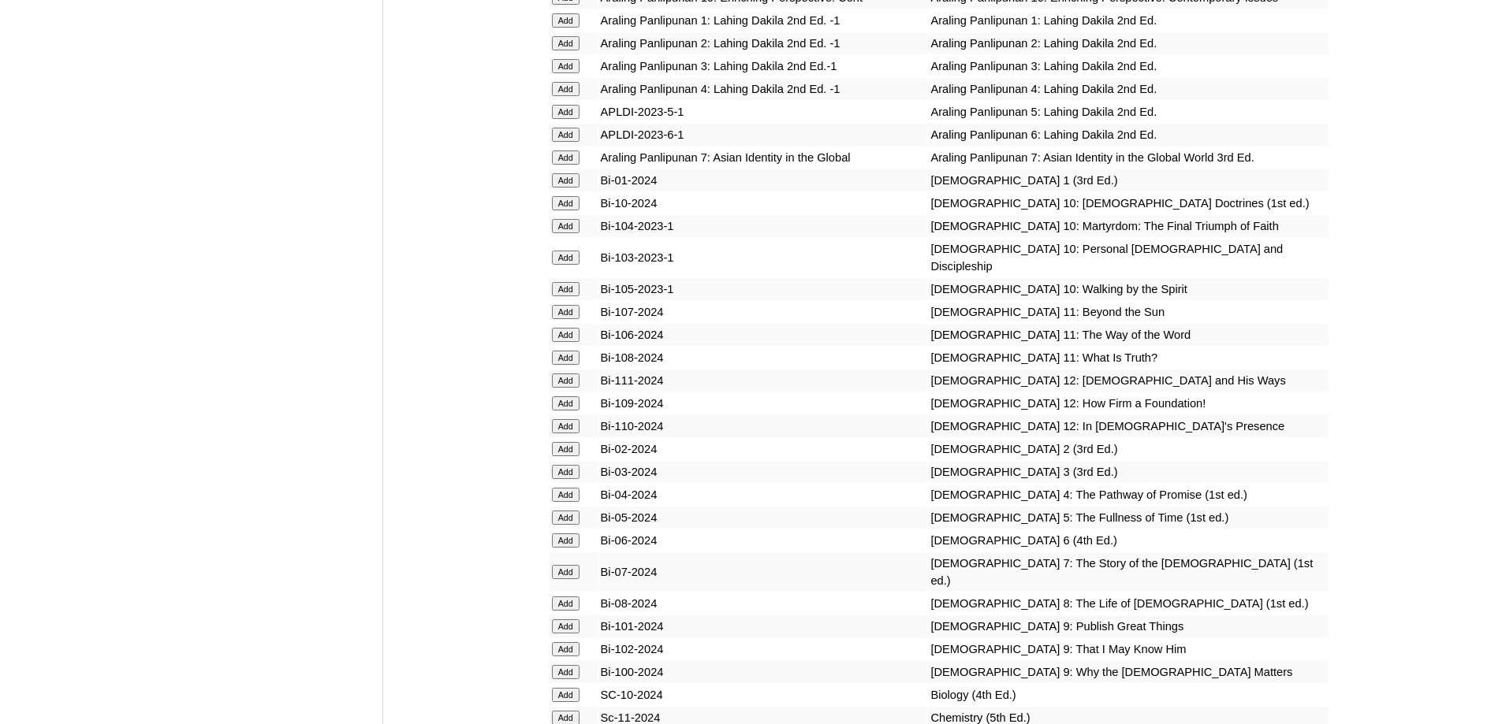
click at [559, 50] on input "Add" at bounding box center [566, 43] width 28 height 14
click at [570, 456] on input "Add" at bounding box center [566, 449] width 28 height 14
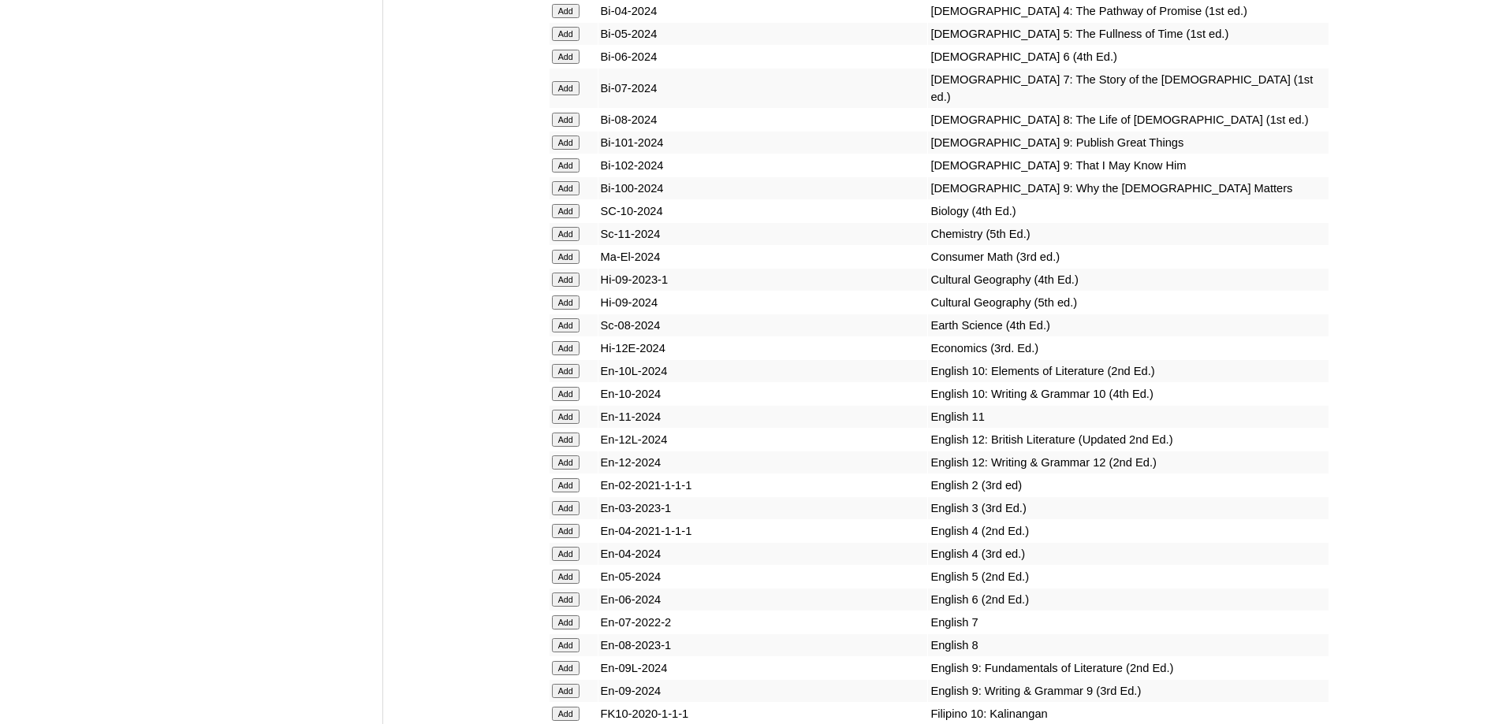
scroll to position [4641, 0]
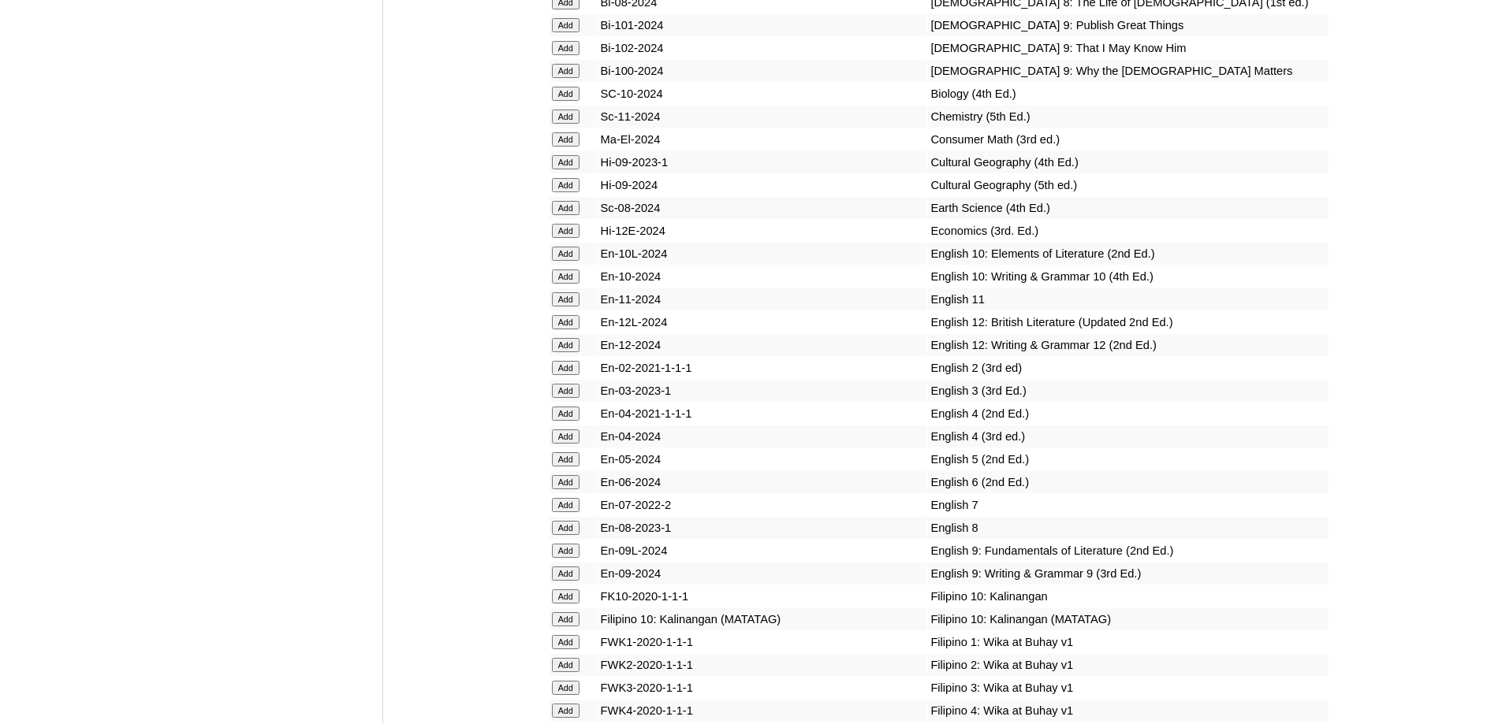
click at [565, 375] on input "Add" at bounding box center [566, 368] width 28 height 14
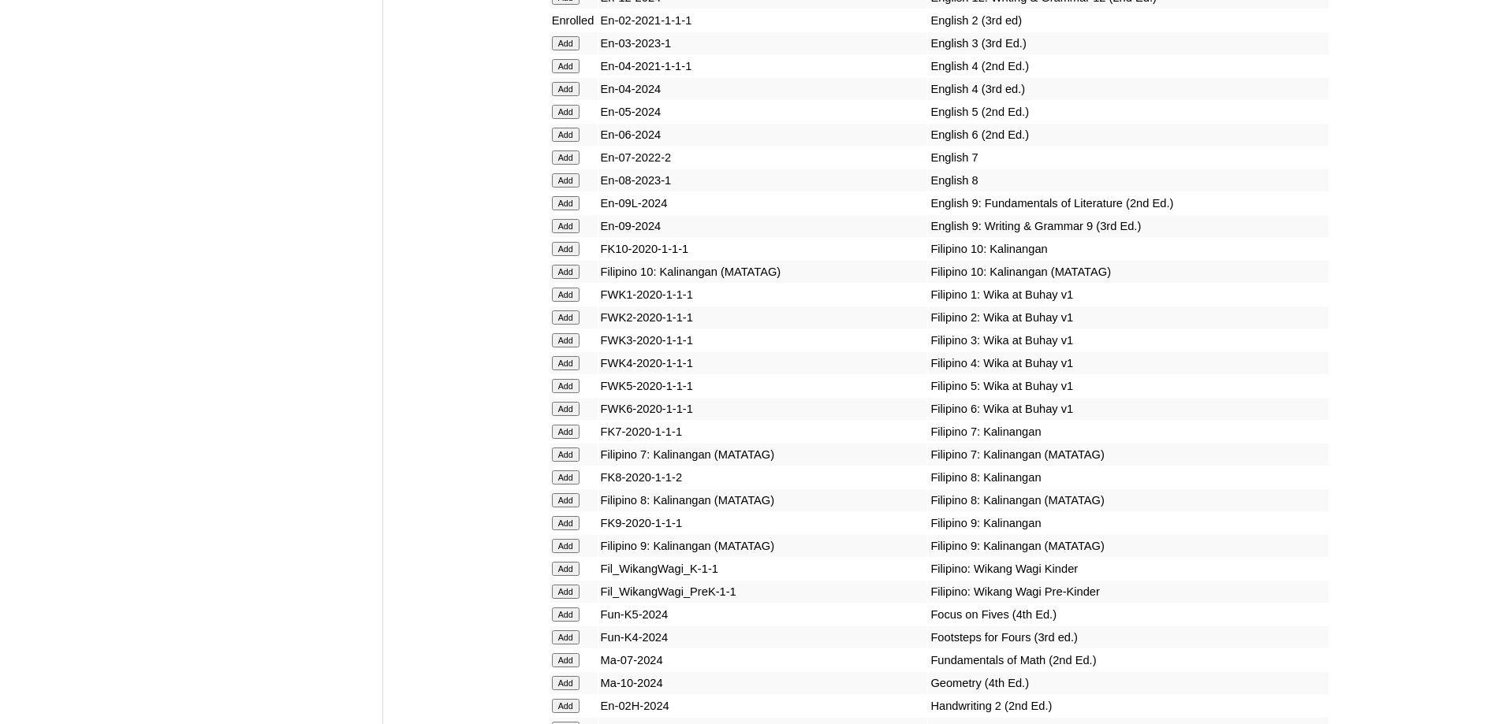
scroll to position [5095, 0]
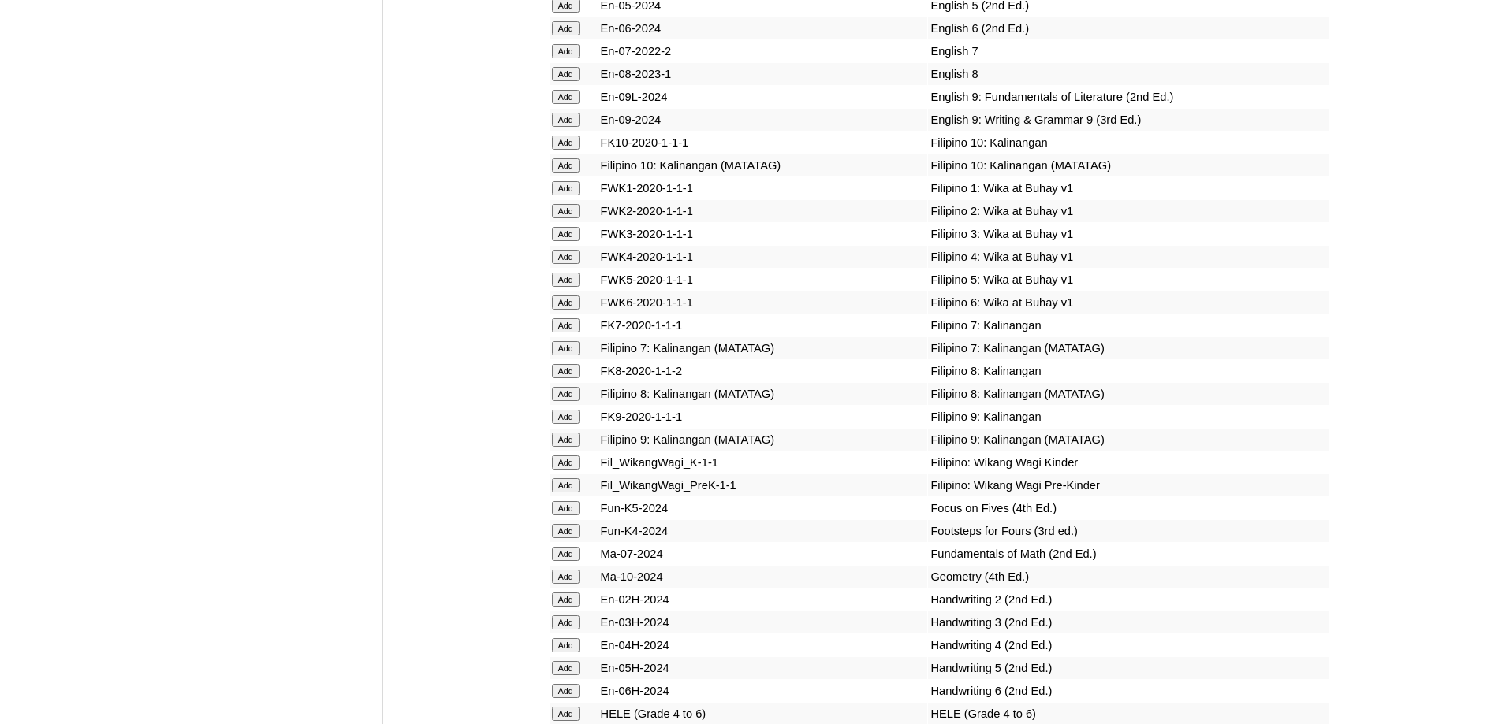
click at [568, 218] on input "Add" at bounding box center [566, 211] width 28 height 14
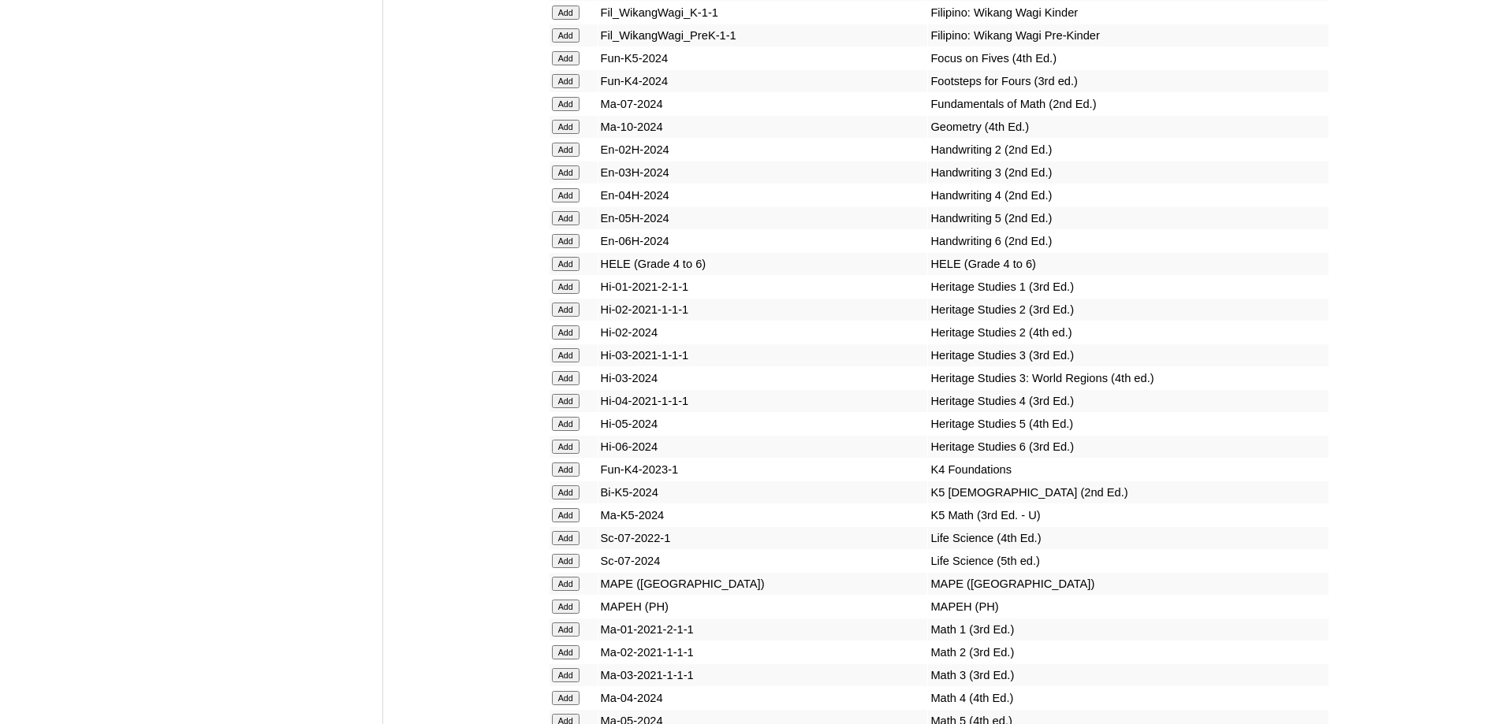
scroll to position [5556, 0]
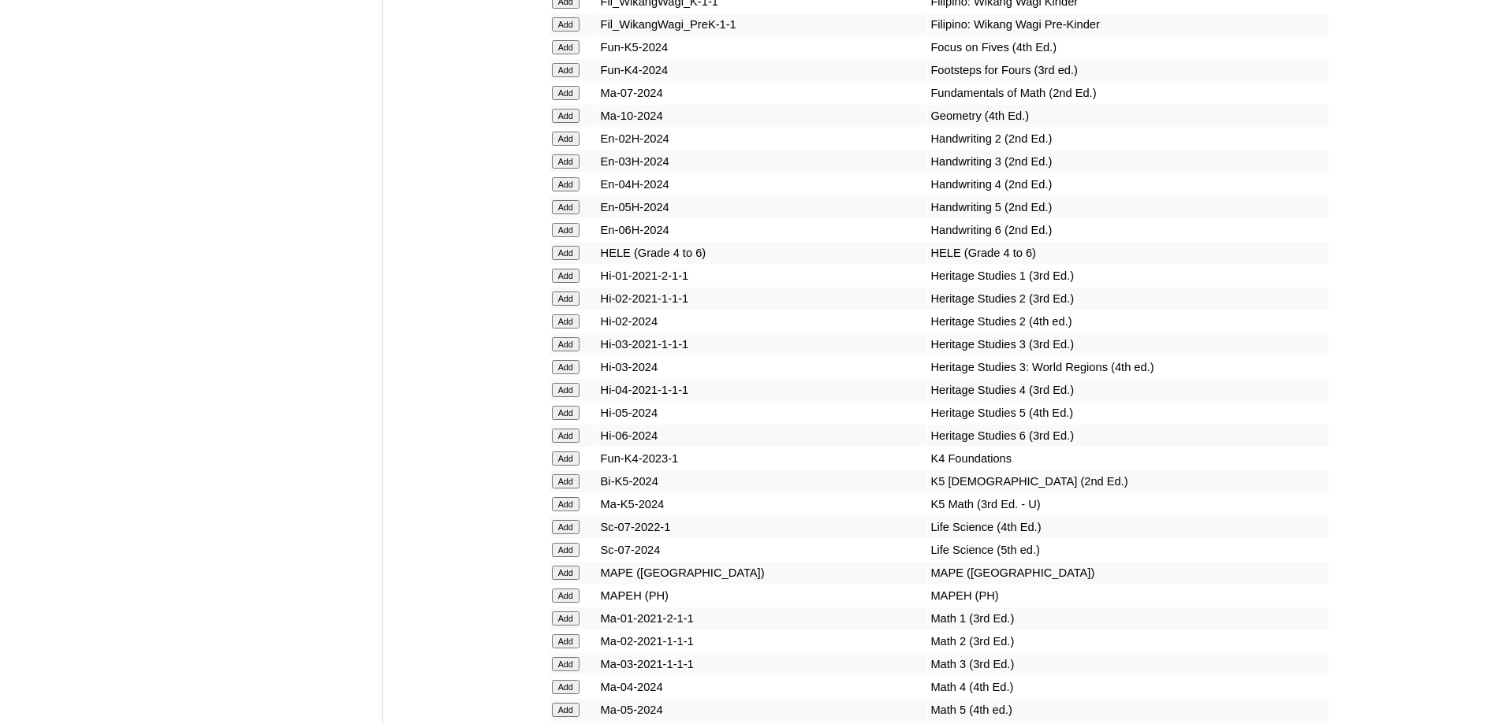
click at [569, 146] on input "Add" at bounding box center [566, 139] width 28 height 14
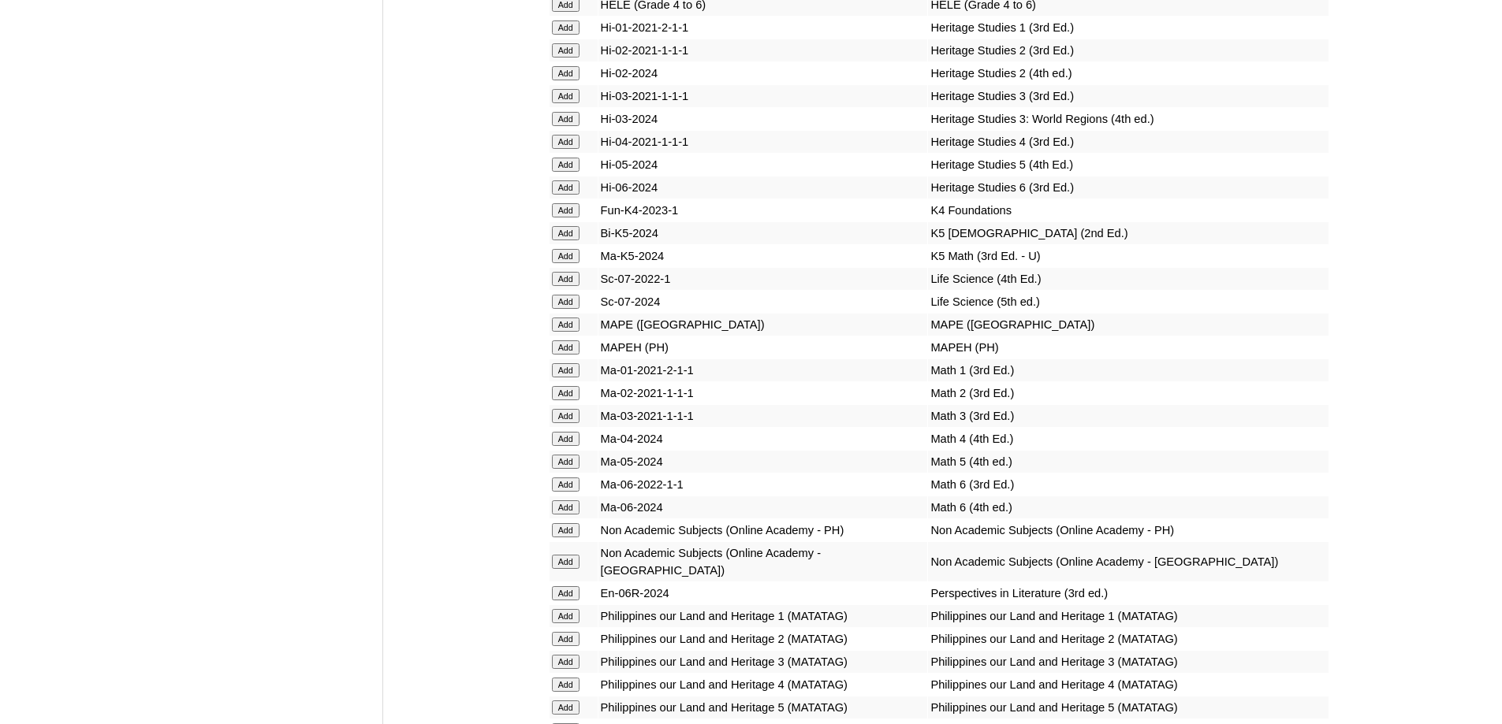
scroll to position [5862, 0]
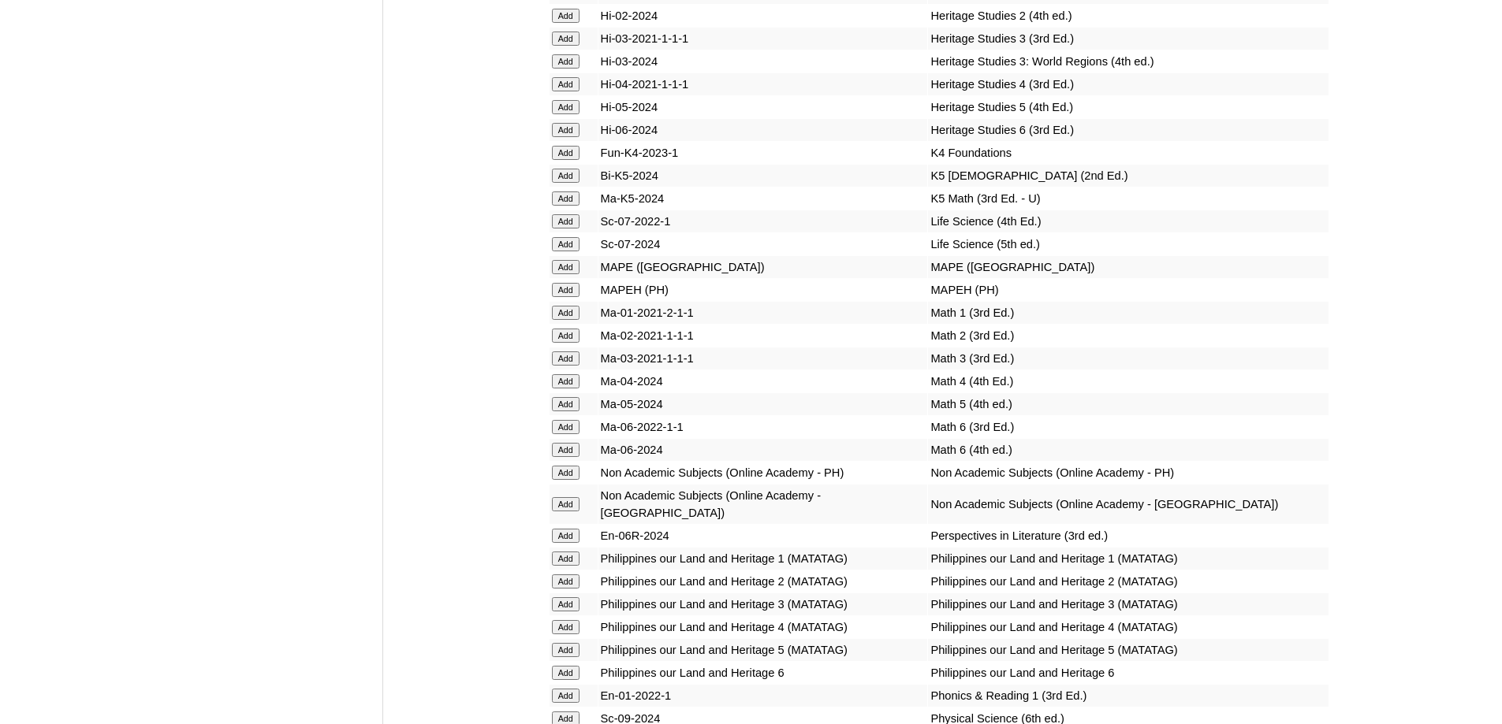
click at [569, 297] on input "Add" at bounding box center [566, 290] width 28 height 14
click at [570, 343] on input "Add" at bounding box center [566, 336] width 28 height 14
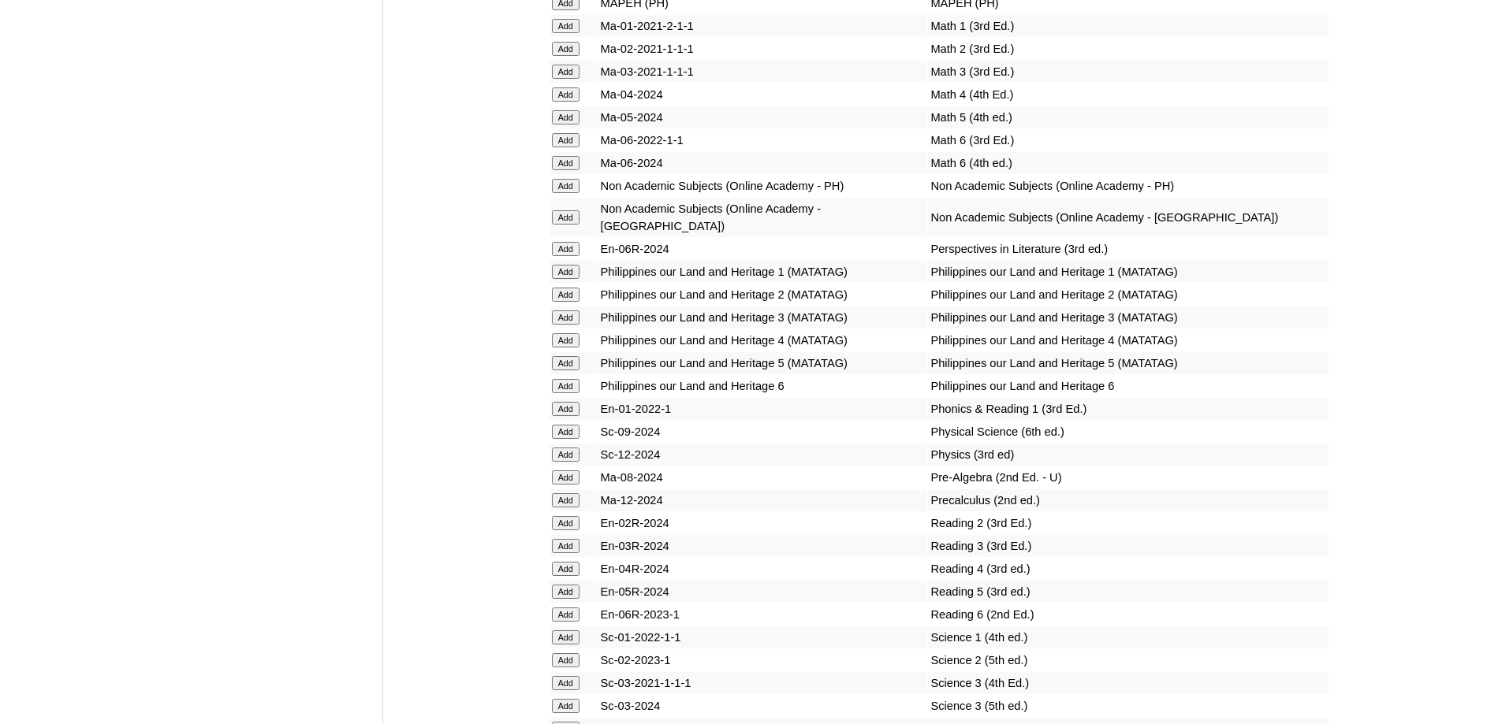
scroll to position [6177, 0]
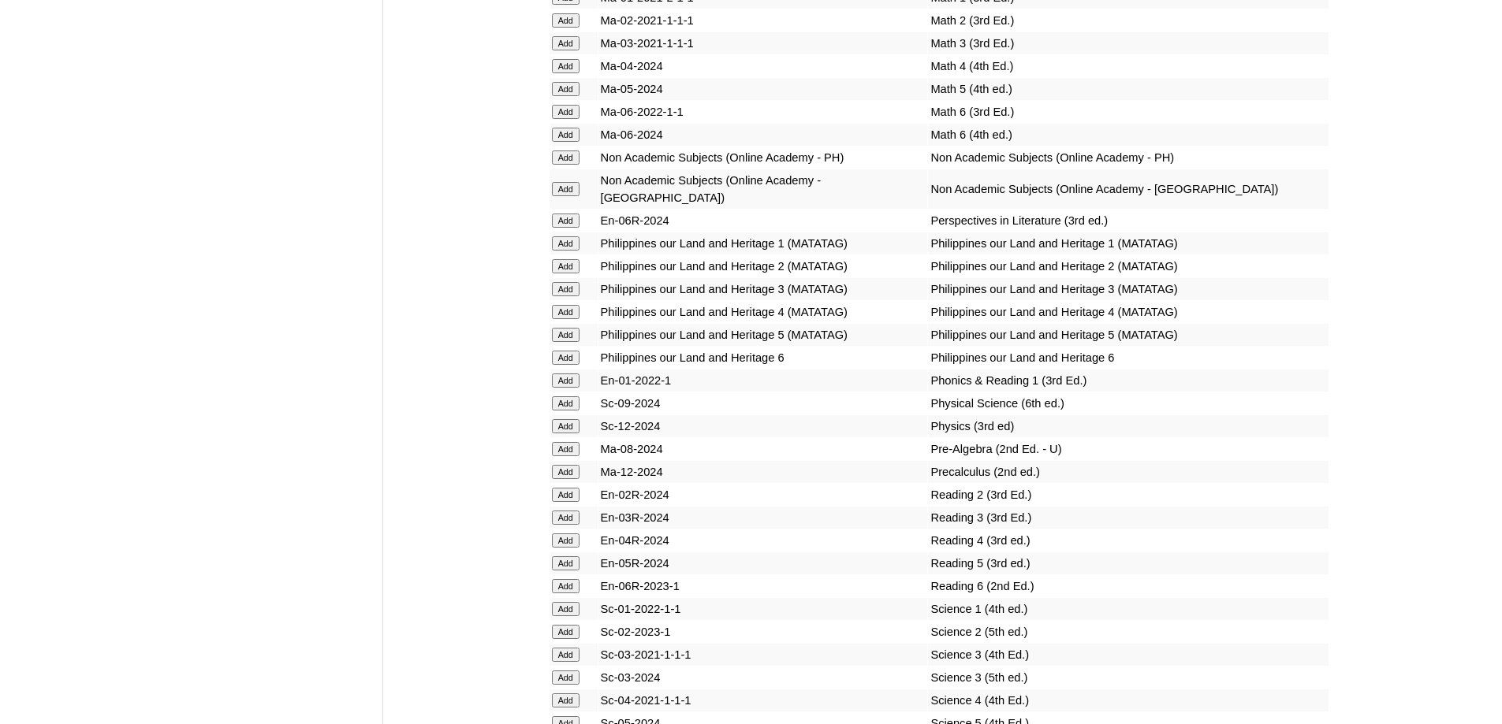
click at [570, 502] on input "Add" at bounding box center [566, 495] width 28 height 14
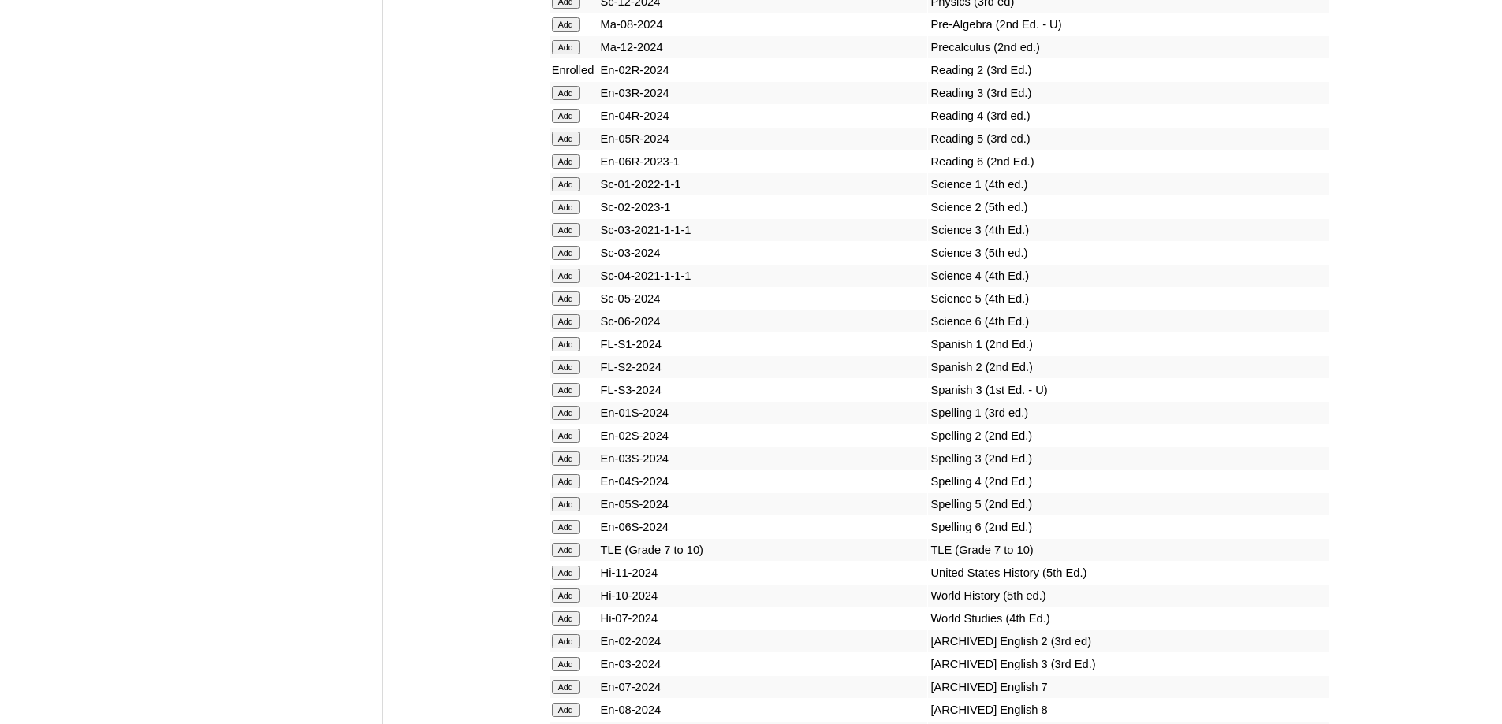
scroll to position [6709, 0]
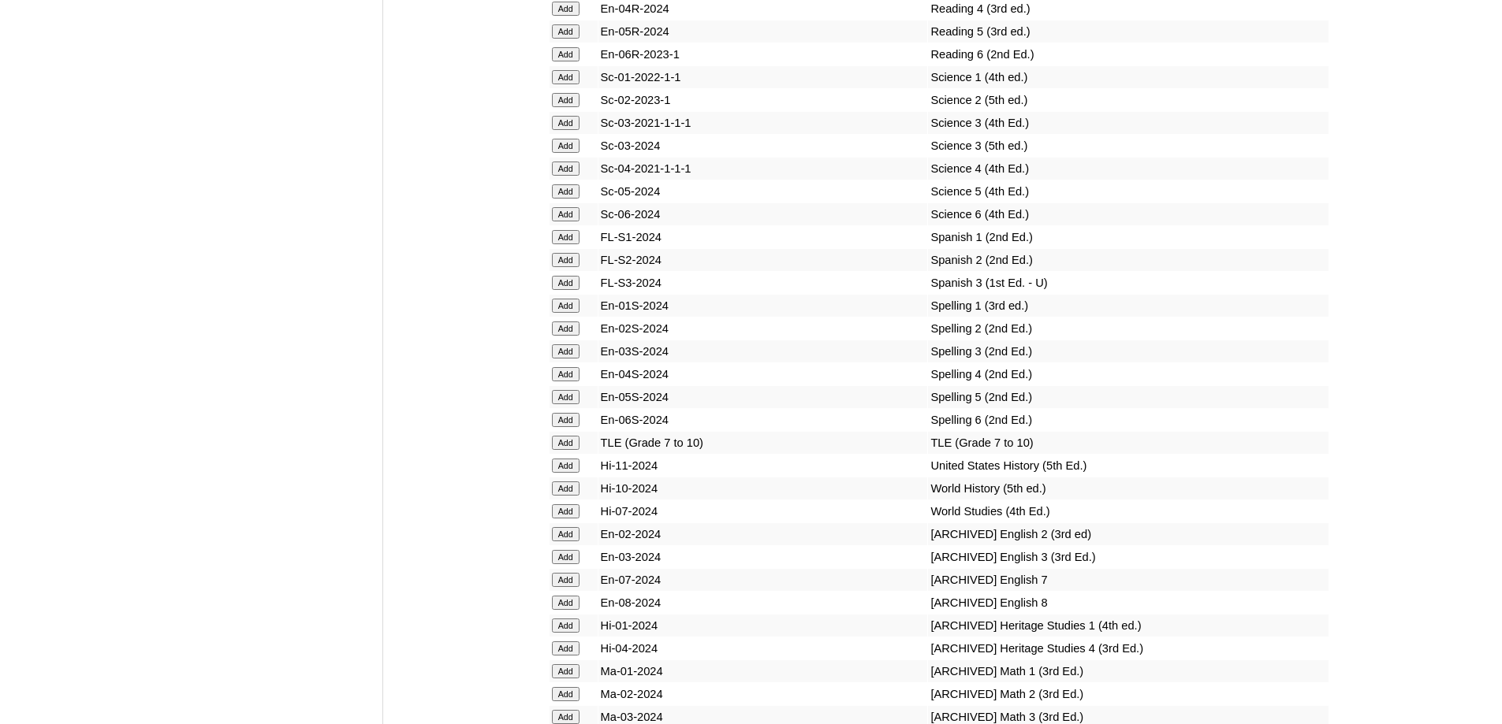
click at [568, 107] on input "Add" at bounding box center [566, 100] width 28 height 14
click at [573, 336] on input "Add" at bounding box center [566, 329] width 28 height 14
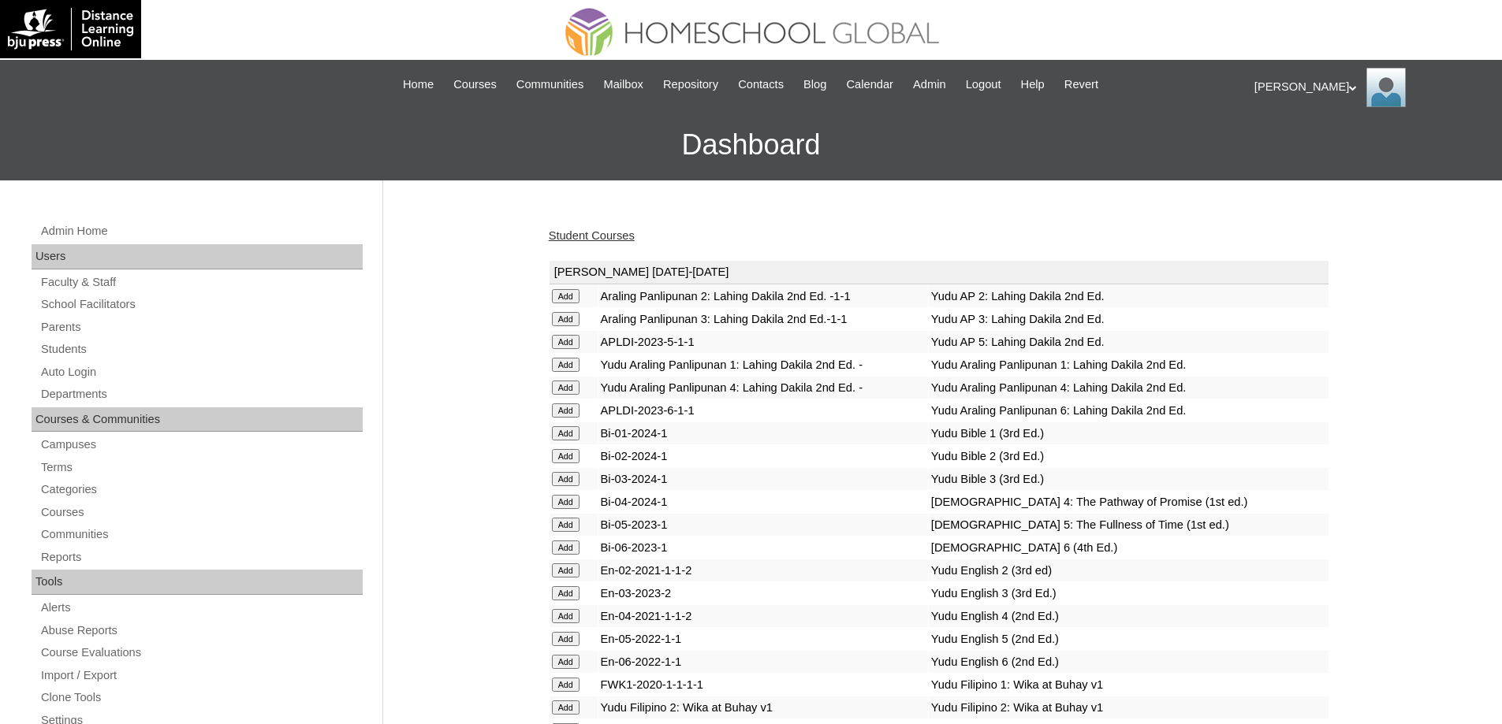
click at [627, 233] on link "Student Courses" at bounding box center [592, 235] width 86 height 13
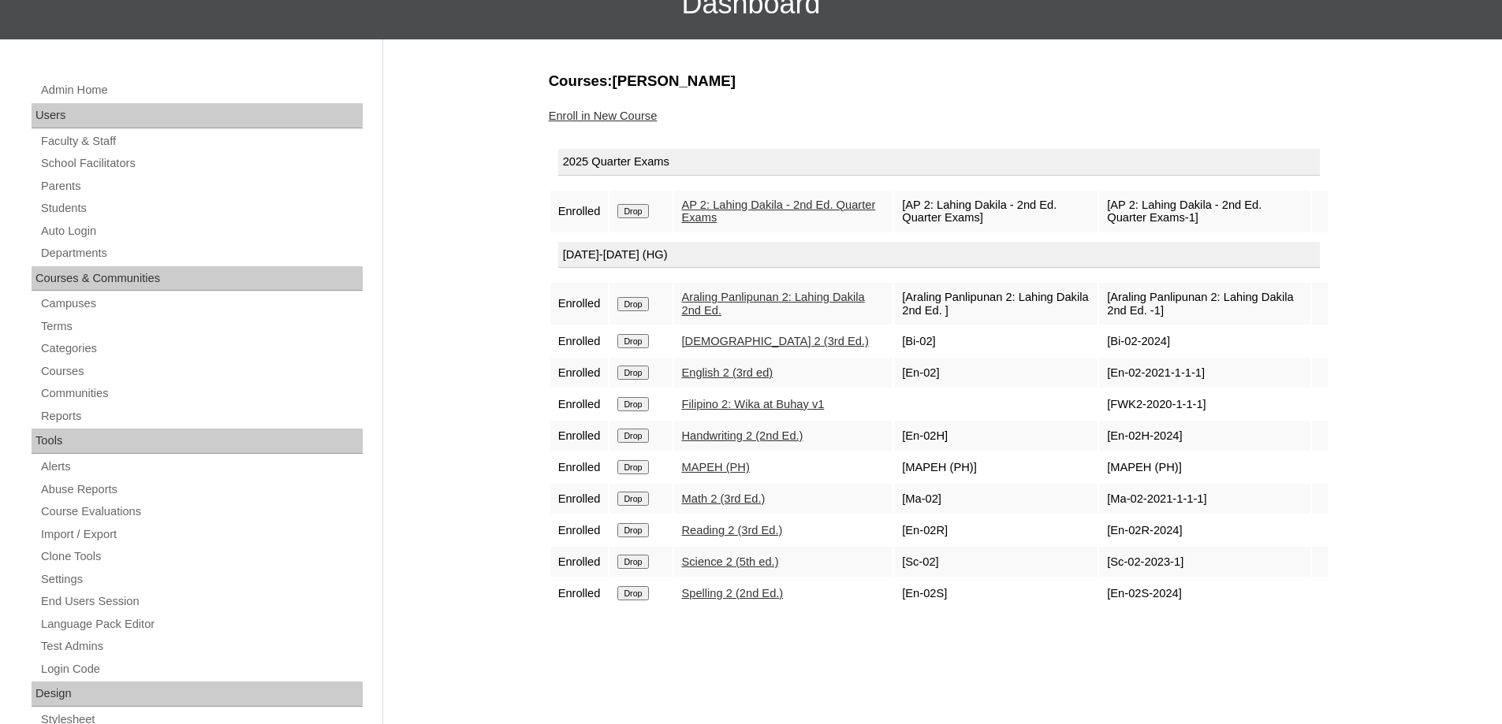
scroll to position [79, 0]
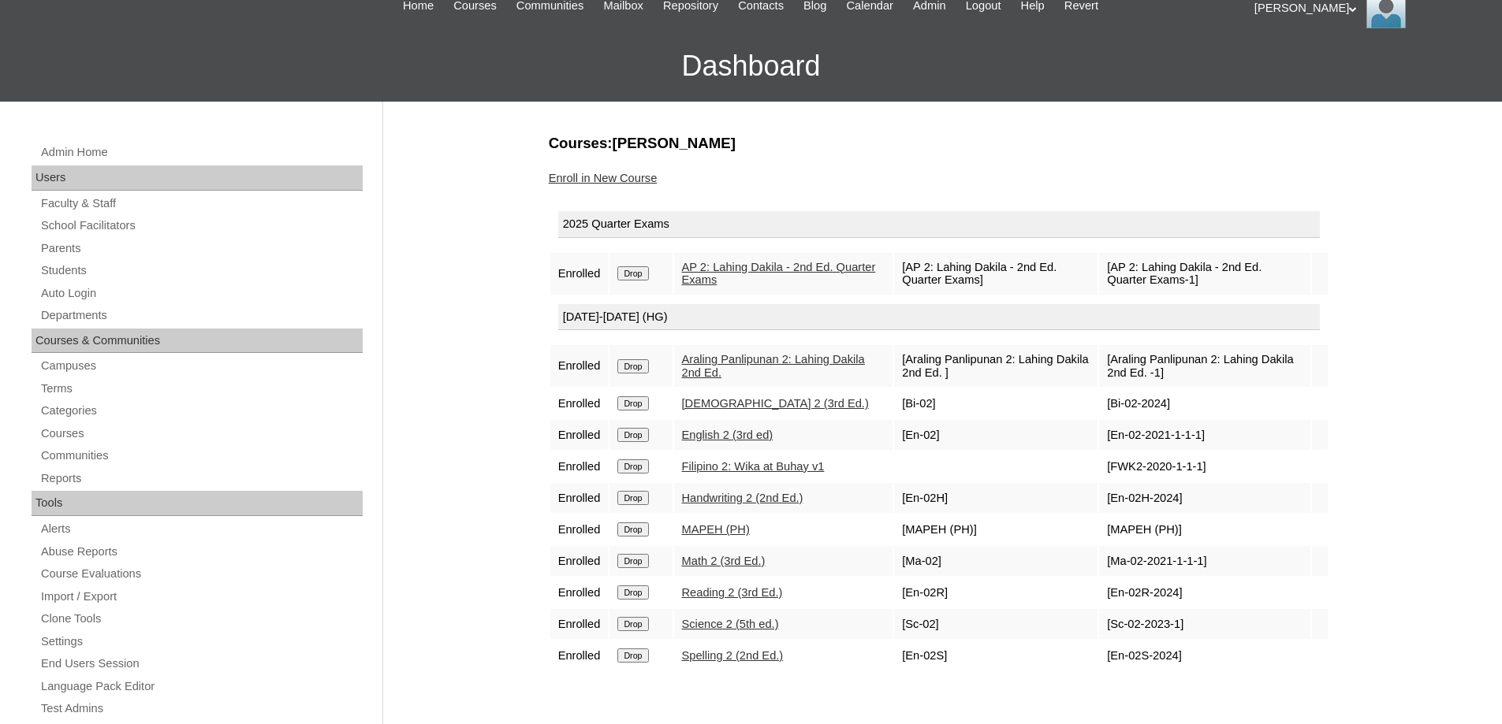
click at [618, 177] on link "Enroll in New Course" at bounding box center [603, 178] width 109 height 13
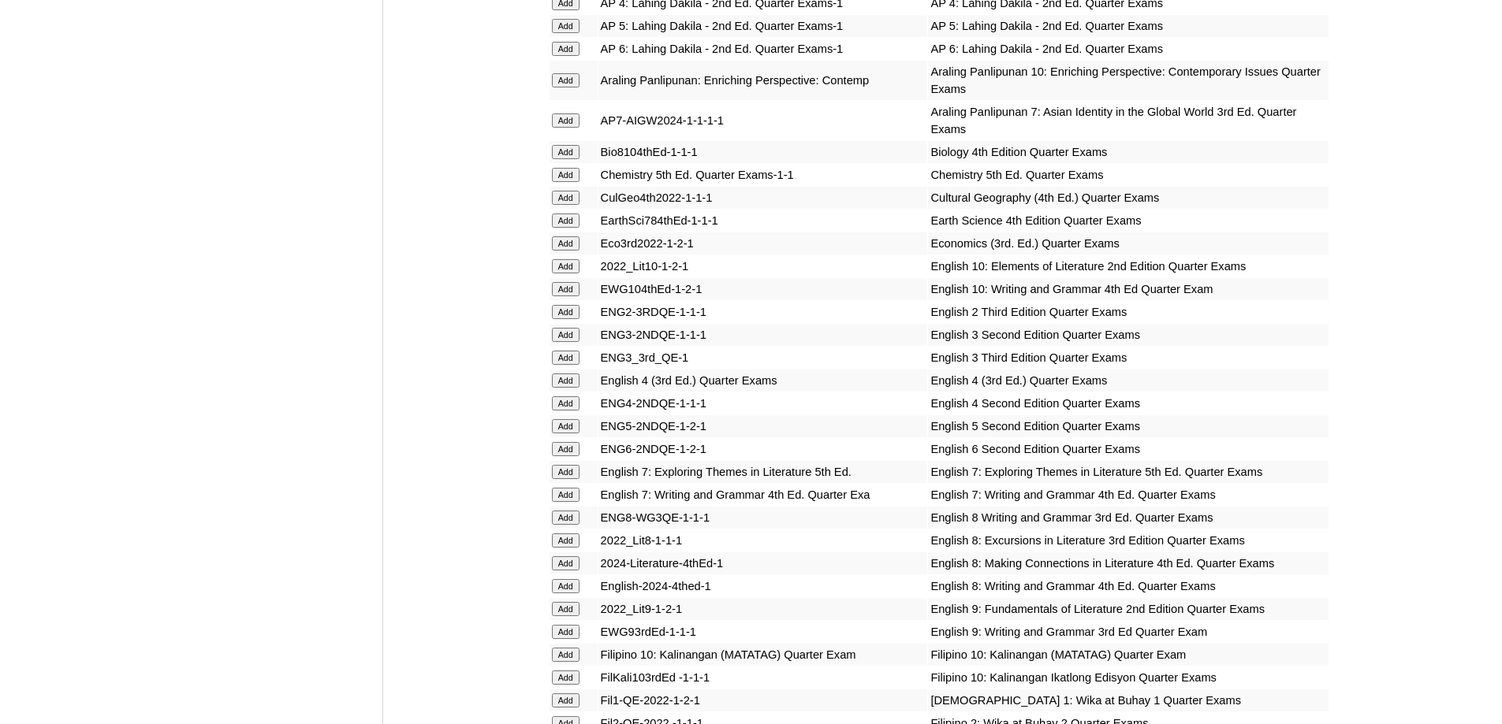
scroll to position [1892, 0]
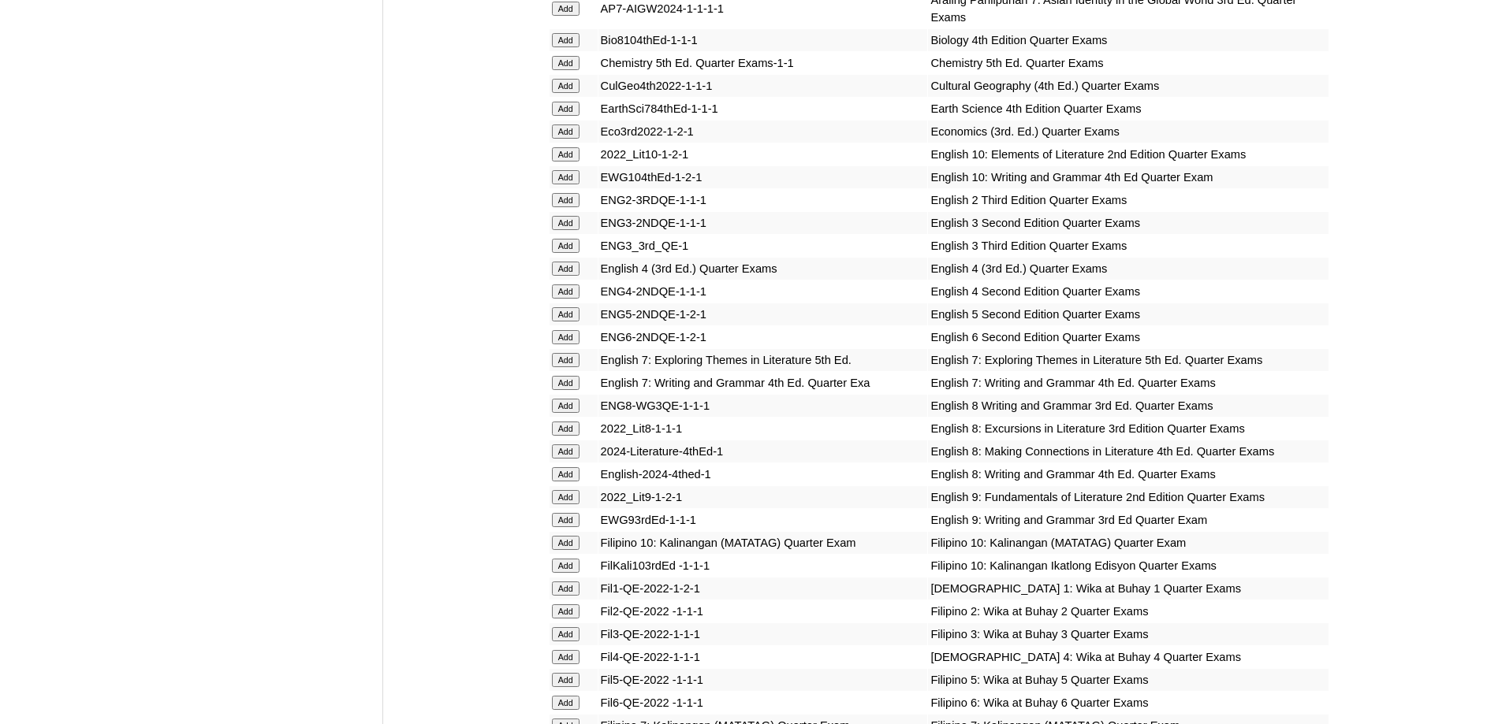
click at [574, 207] on input "Add" at bounding box center [566, 200] width 28 height 14
click at [579, 619] on input "Add" at bounding box center [566, 612] width 28 height 14
click at [578, 619] on input "Add" at bounding box center [566, 612] width 28 height 14
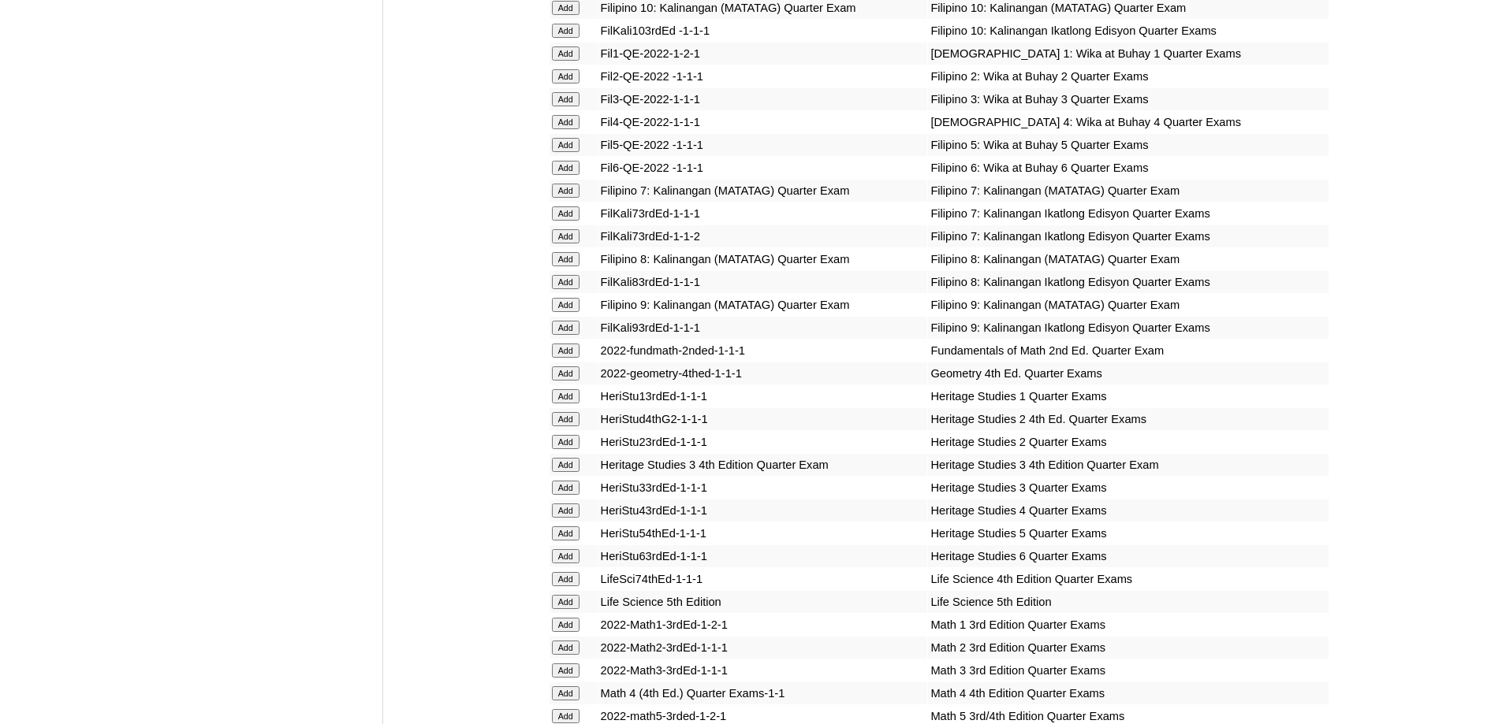
scroll to position [2680, 0]
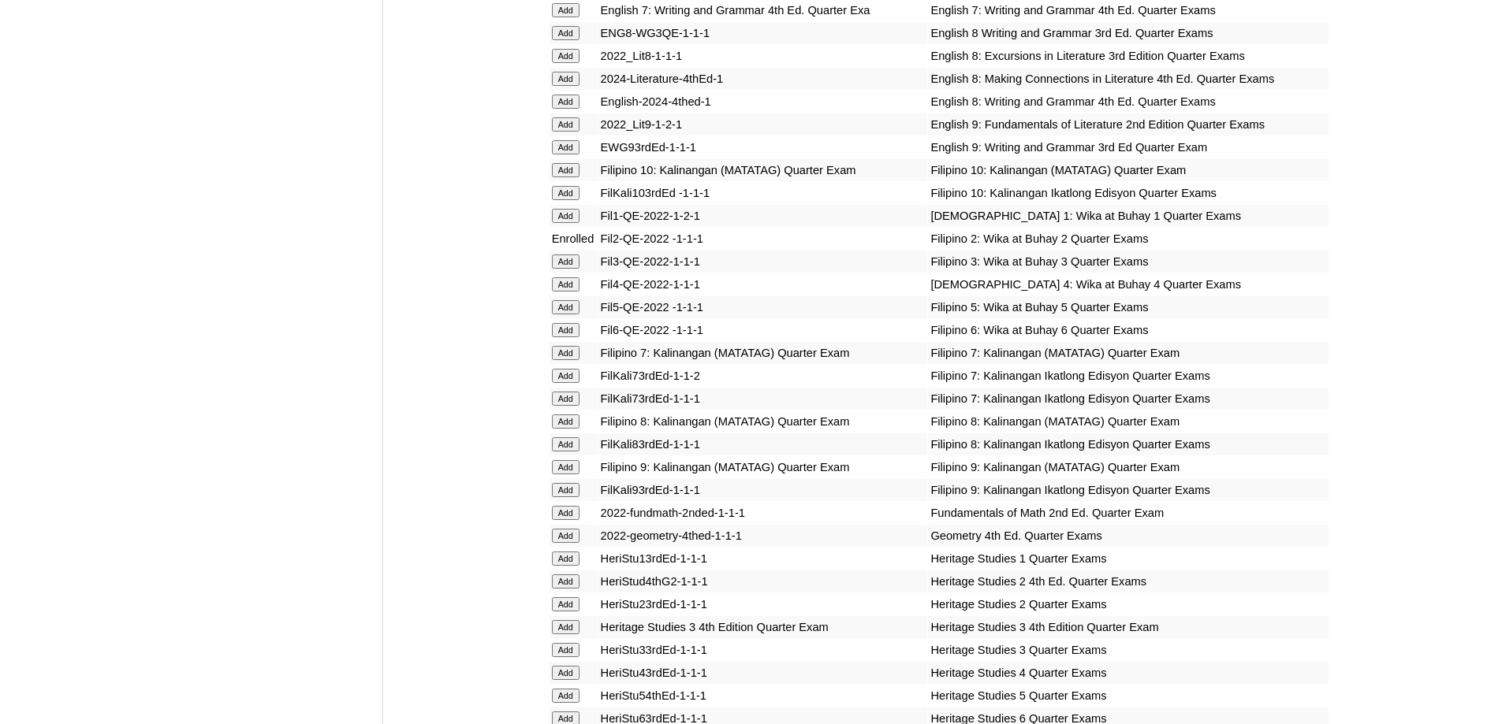
scroll to position [2497, 0]
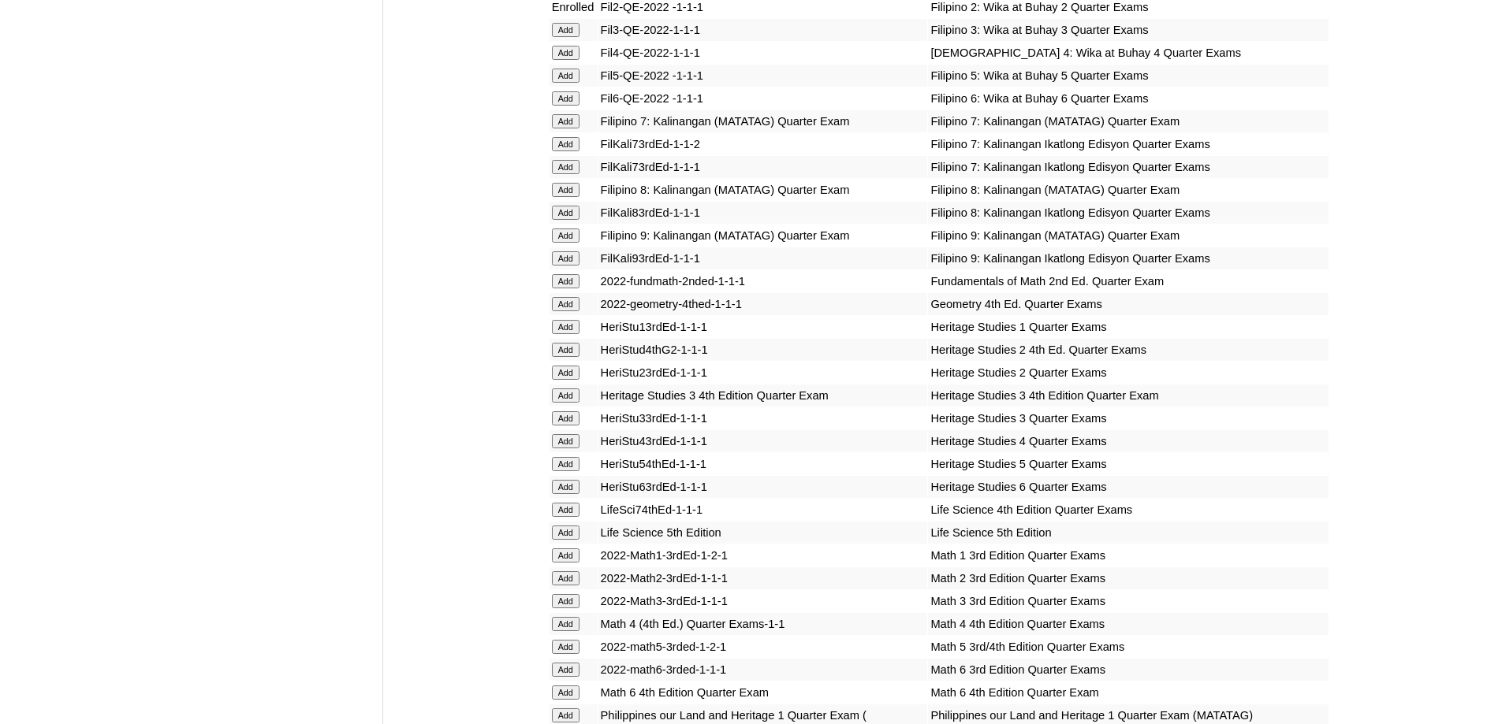
click at [563, 586] on input "Add" at bounding box center [566, 579] width 28 height 14
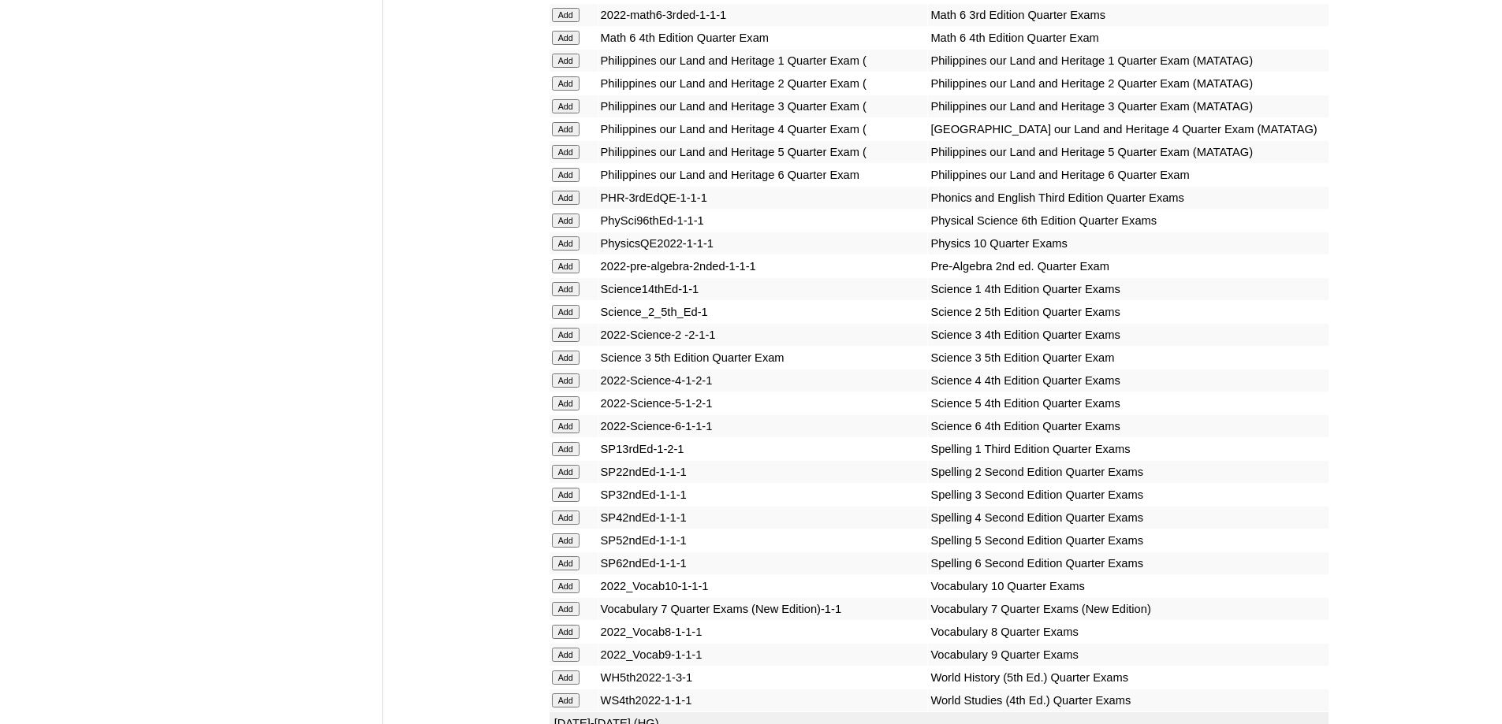
scroll to position [3206, 0]
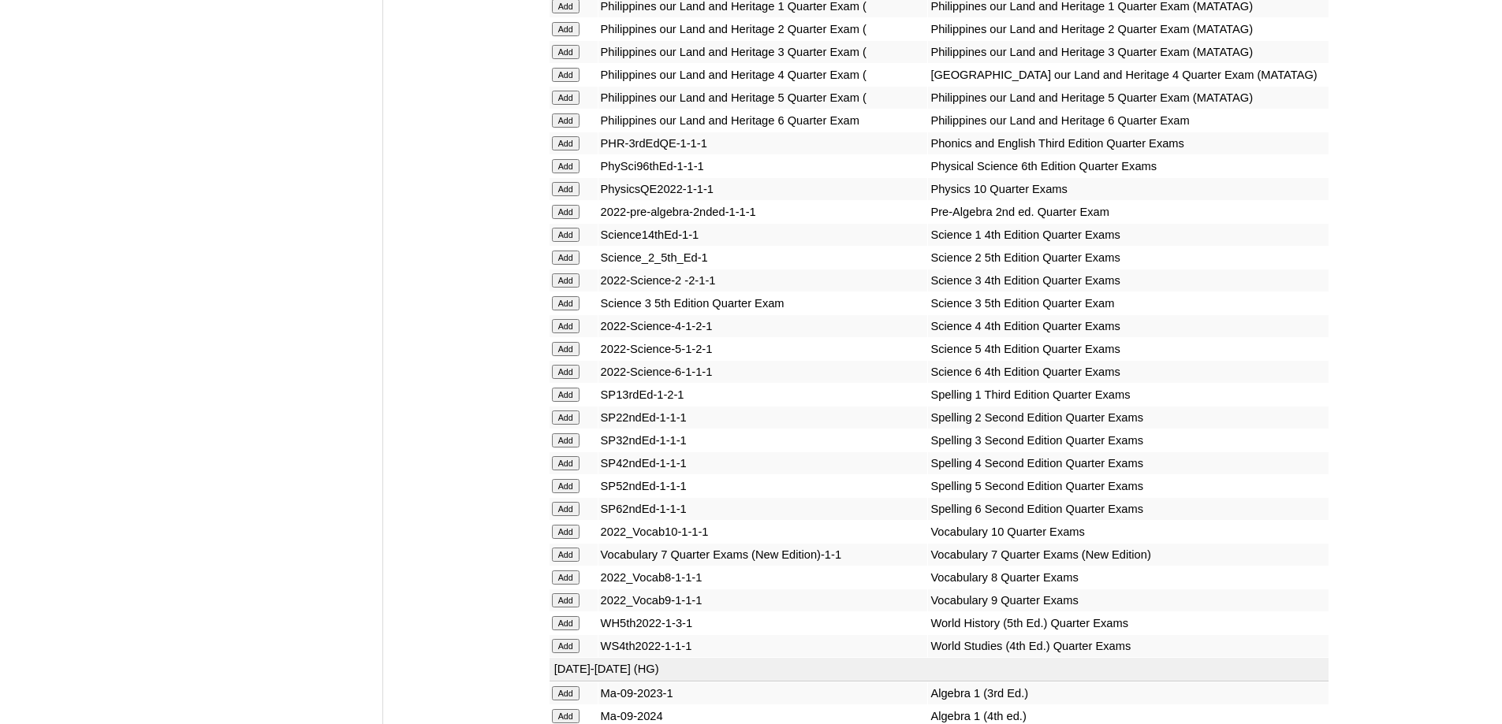
click at [575, 265] on input "Add" at bounding box center [566, 258] width 28 height 14
click at [575, 425] on input "Add" at bounding box center [566, 418] width 28 height 14
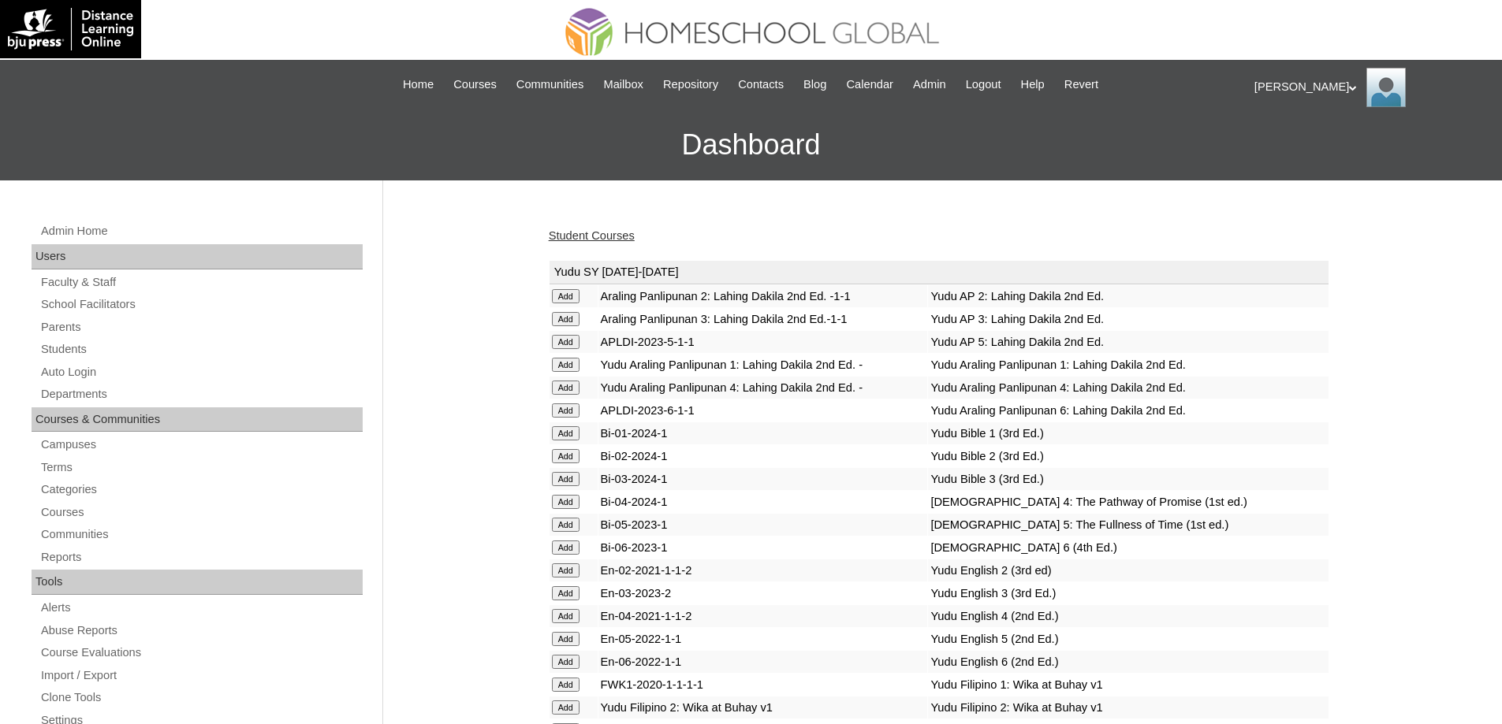
click at [627, 240] on link "Student Courses" at bounding box center [592, 235] width 86 height 13
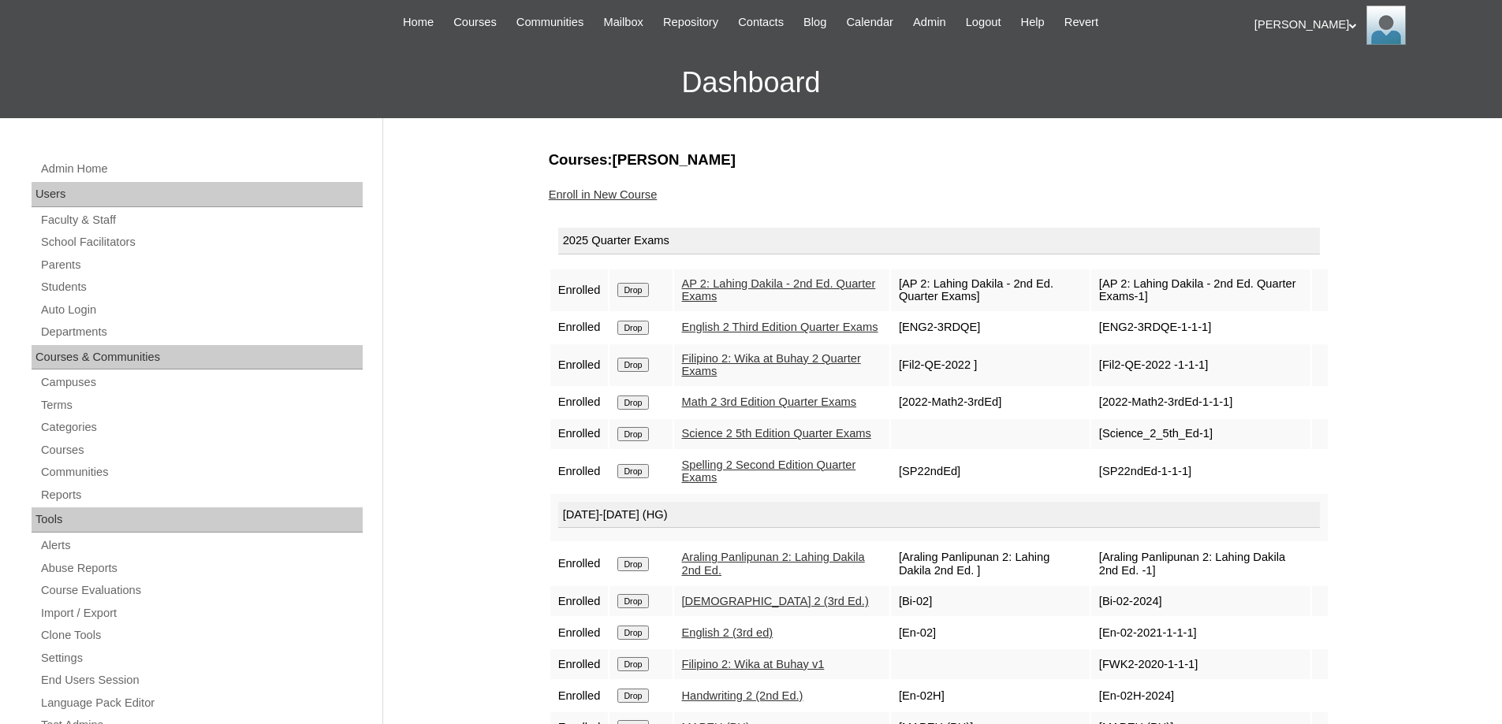
scroll to position [315, 0]
